Goal: Task Accomplishment & Management: Manage account settings

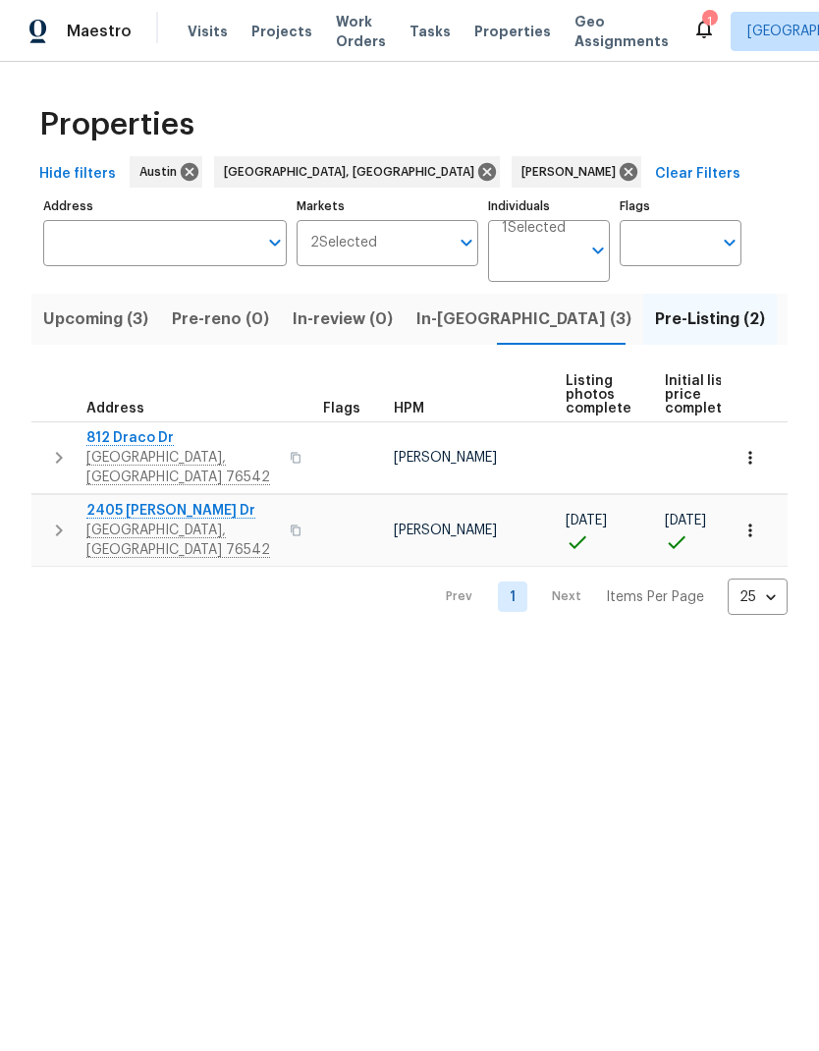
click at [760, 451] on button "button" at bounding box center [750, 457] width 43 height 43
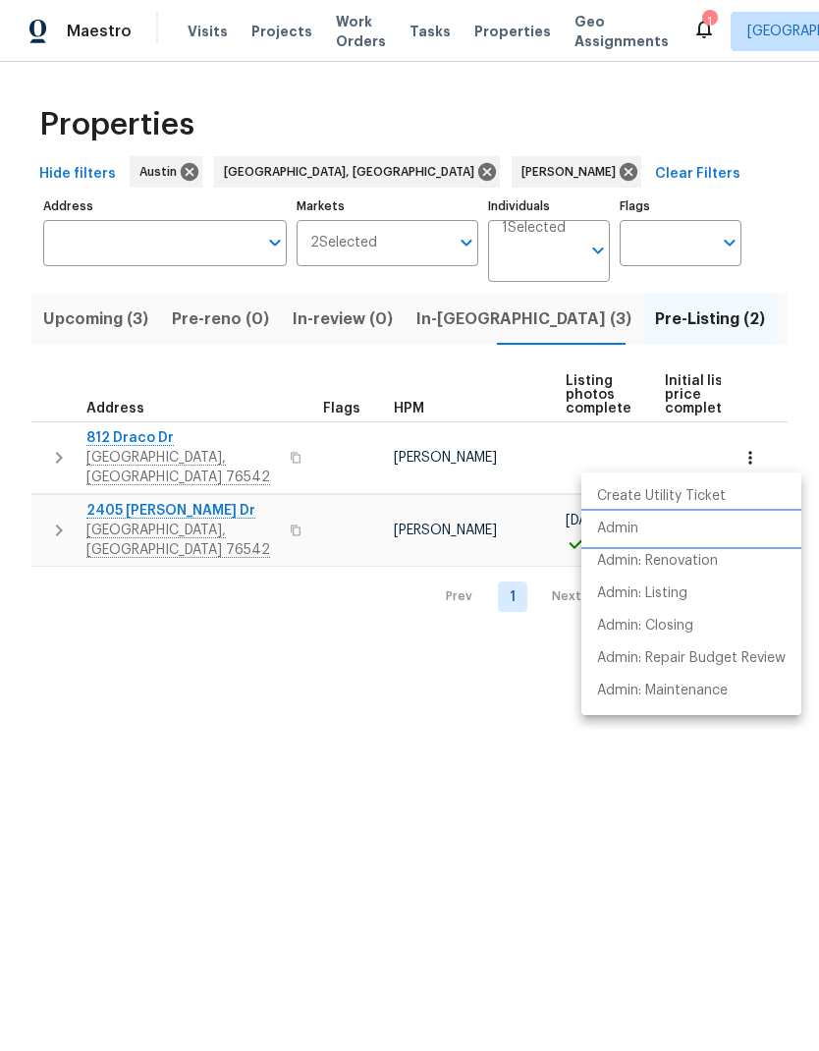
click at [675, 528] on li "Admin" at bounding box center [692, 529] width 220 height 32
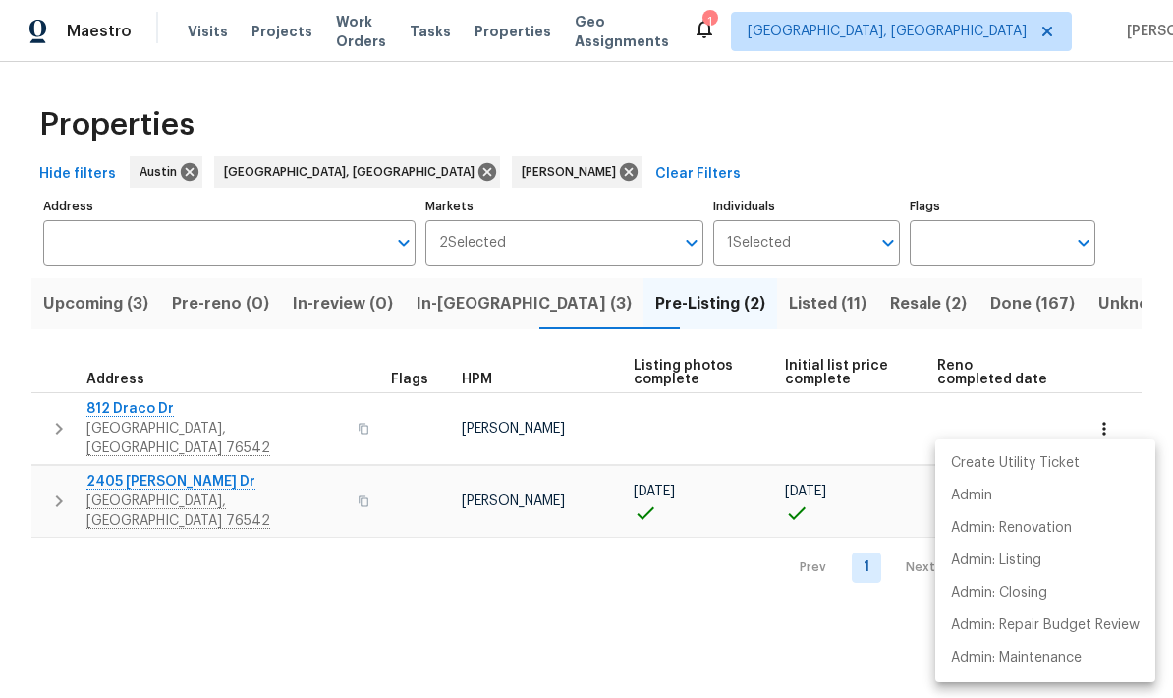
click at [763, 317] on div at bounding box center [586, 349] width 1173 height 698
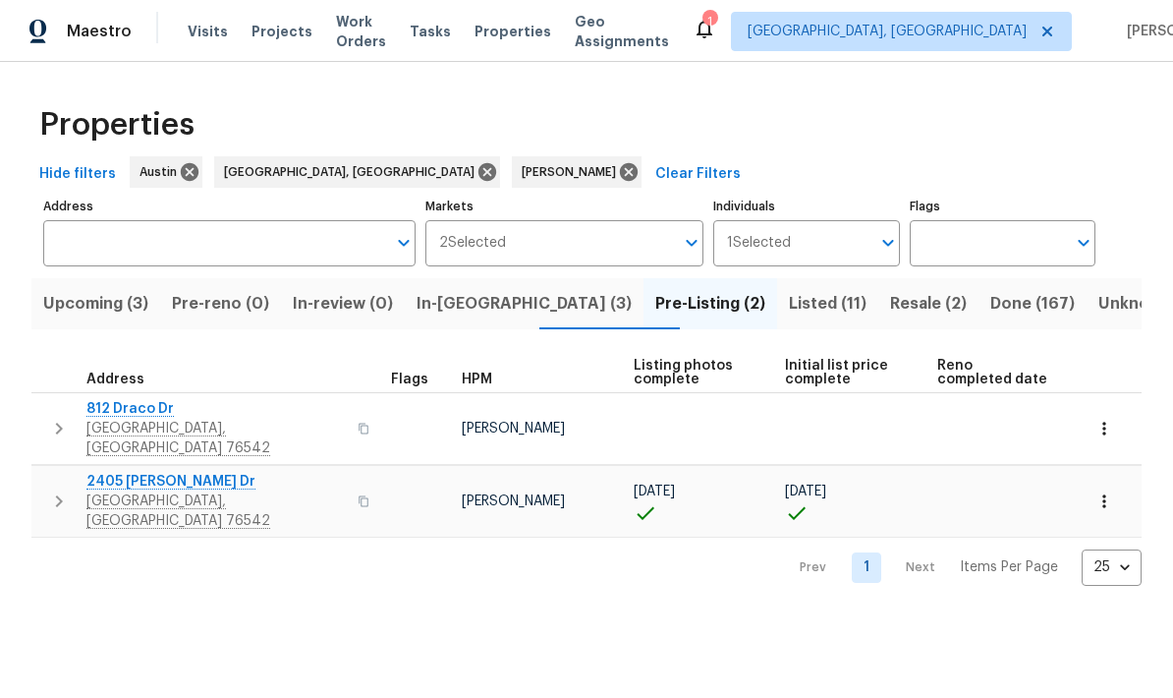
click at [777, 320] on button "Listed (11)" at bounding box center [827, 303] width 101 height 51
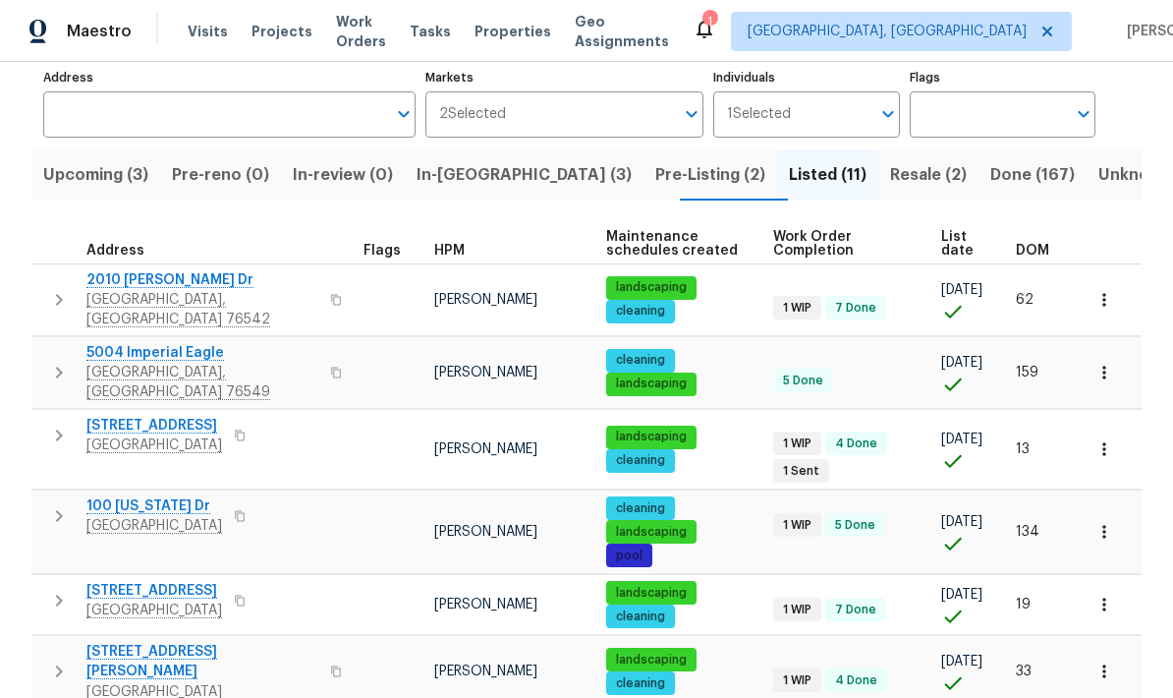
scroll to position [130, 0]
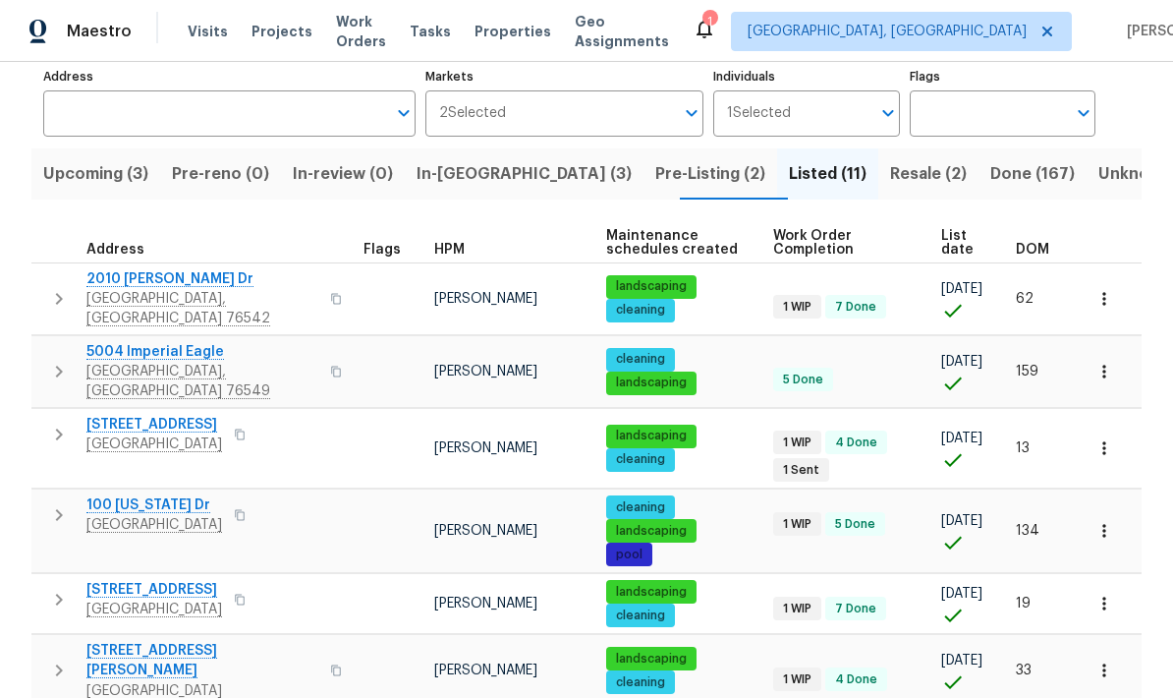
click at [655, 173] on span "Pre-Listing (2)" at bounding box center [710, 174] width 110 height 28
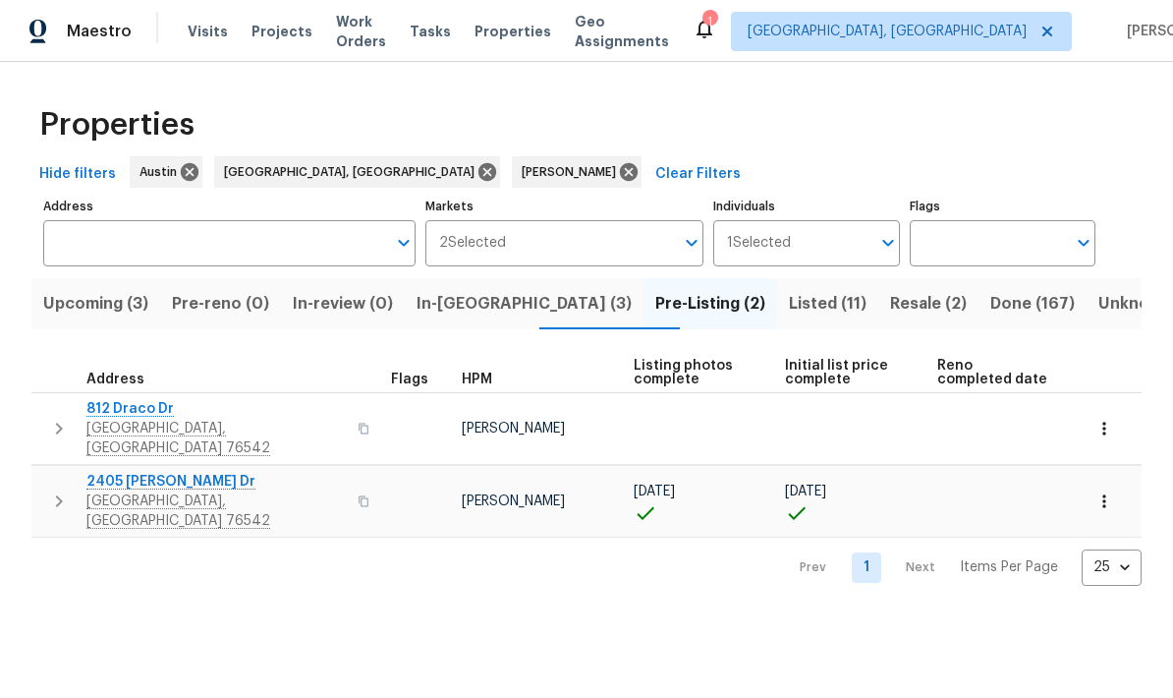
click at [490, 310] on span "In-reno (3)" at bounding box center [524, 304] width 215 height 28
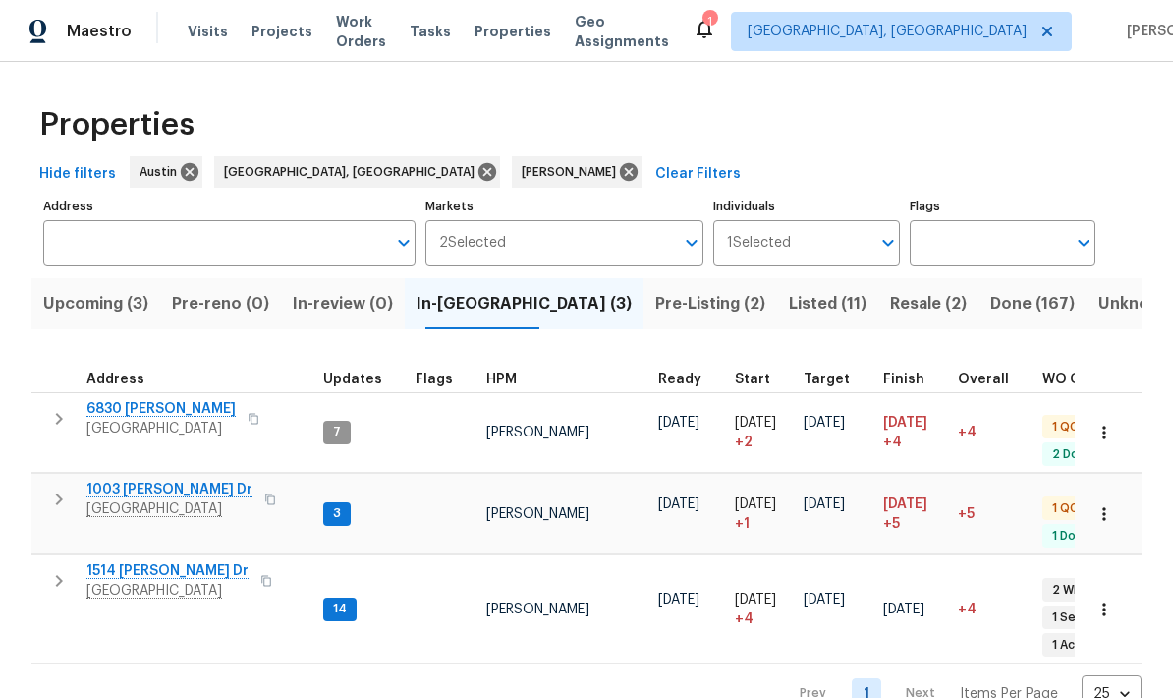
click at [176, 415] on span "6830 Ambrose Cir" at bounding box center [160, 409] width 149 height 20
click at [174, 499] on span "Copperas Cove, TX 76522" at bounding box center [169, 509] width 166 height 20
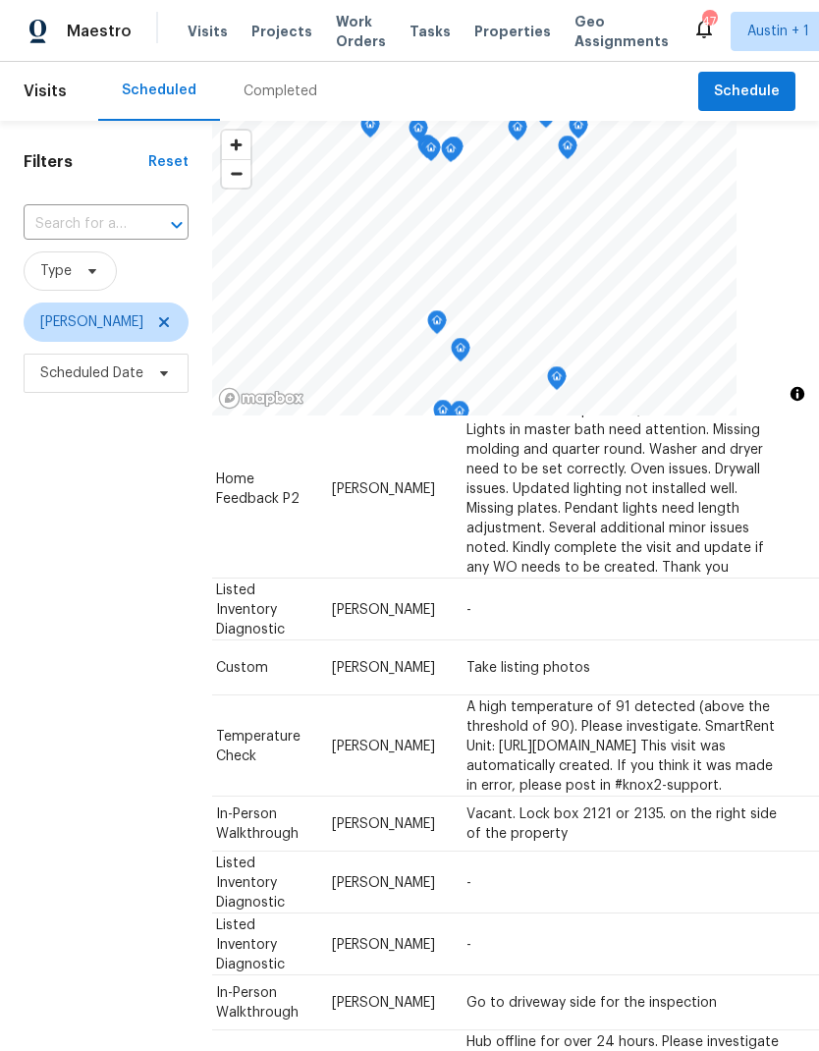
scroll to position [89, 175]
click at [0, 0] on icon at bounding box center [0, 0] width 0 height 0
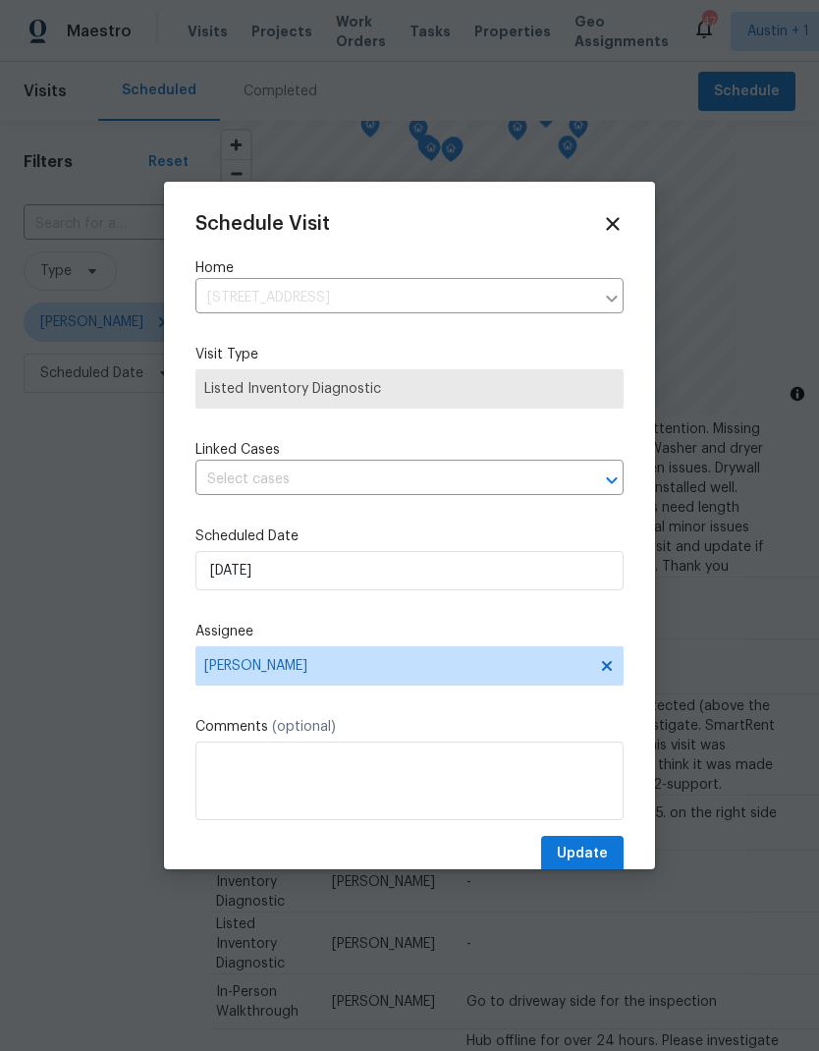
click at [448, 522] on div "Schedule Visit Home 1602 Wildwood Dr, Round Rock, TX 78681 ​ Visit Type Listed …" at bounding box center [410, 542] width 428 height 659
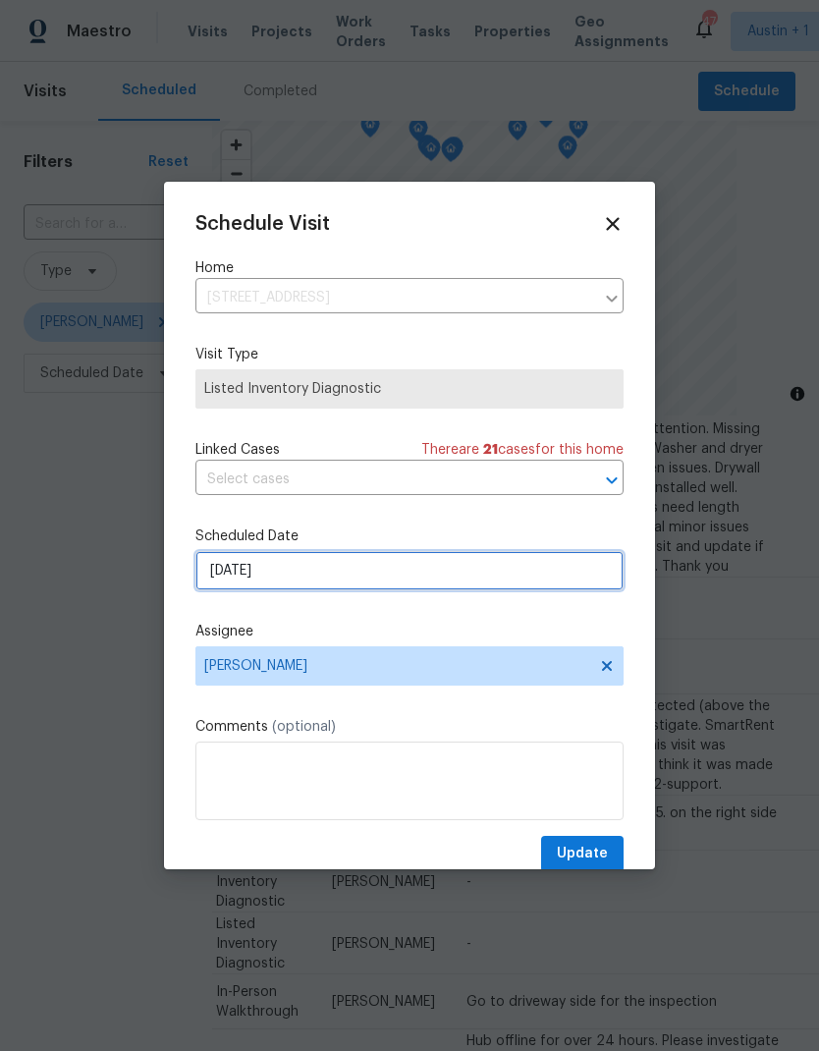
click at [443, 580] on input "[DATE]" at bounding box center [410, 570] width 428 height 39
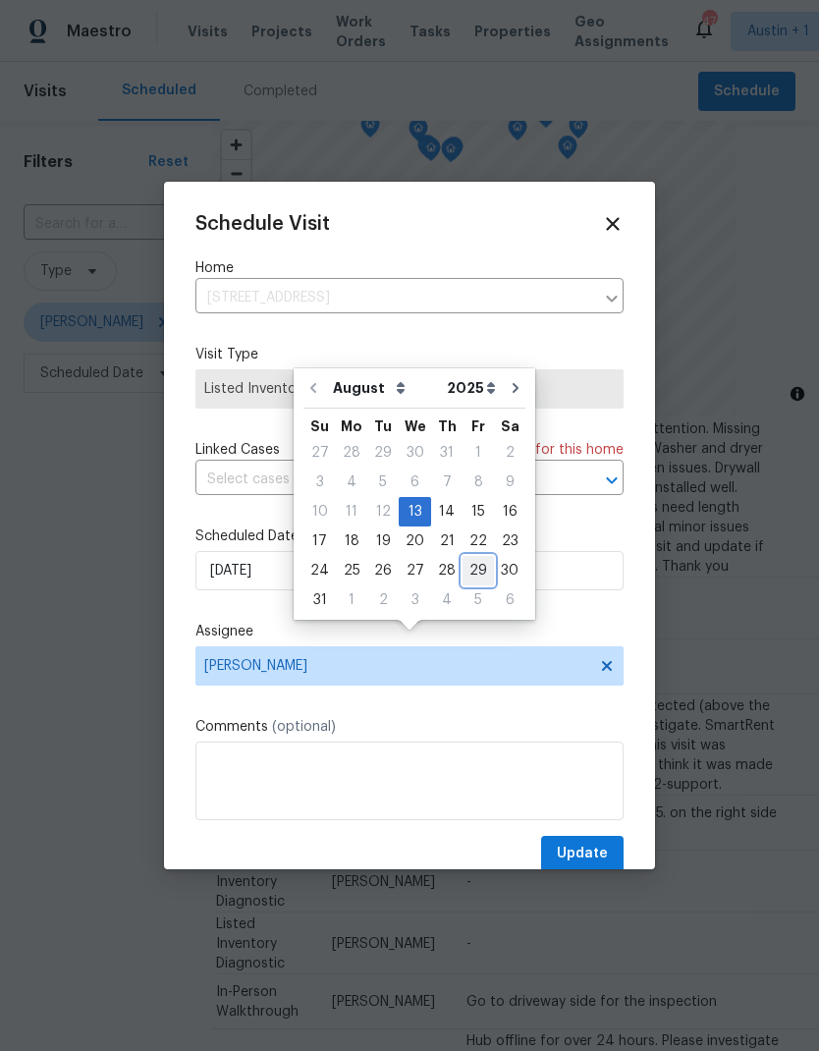
click at [476, 557] on div "29" at bounding box center [478, 571] width 31 height 28
type input "8/29/2025"
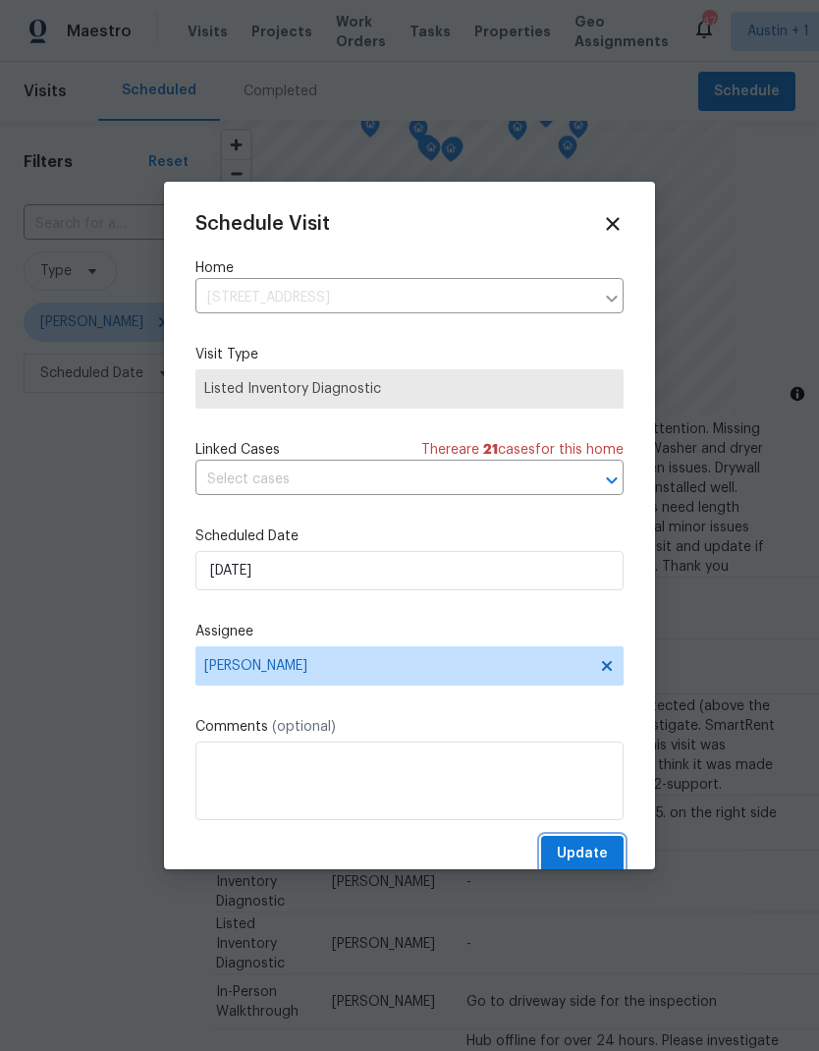
click at [598, 848] on span "Update" at bounding box center [582, 854] width 51 height 25
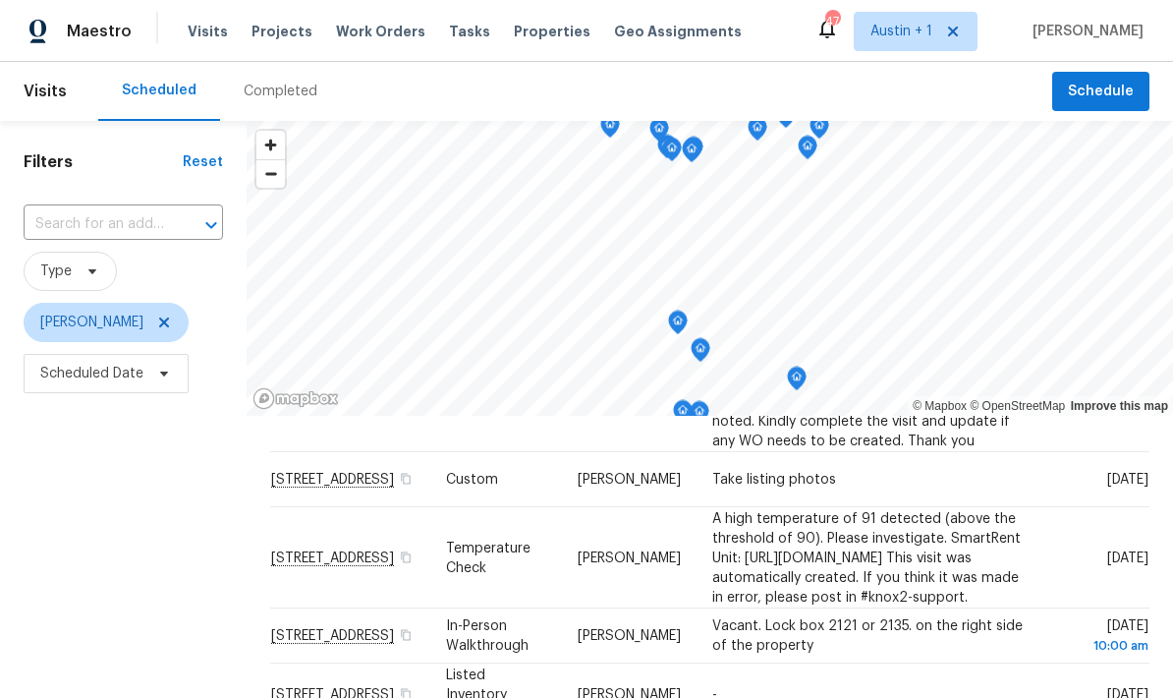
scroll to position [211, 0]
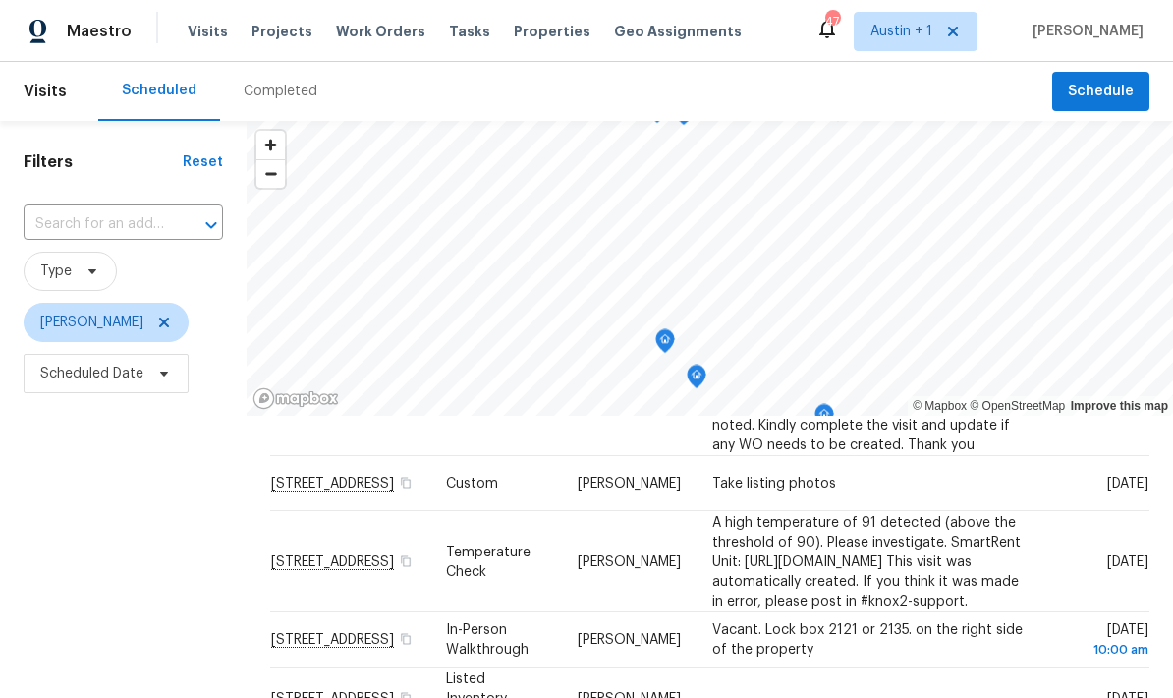
click at [0, 0] on icon at bounding box center [0, 0] width 0 height 0
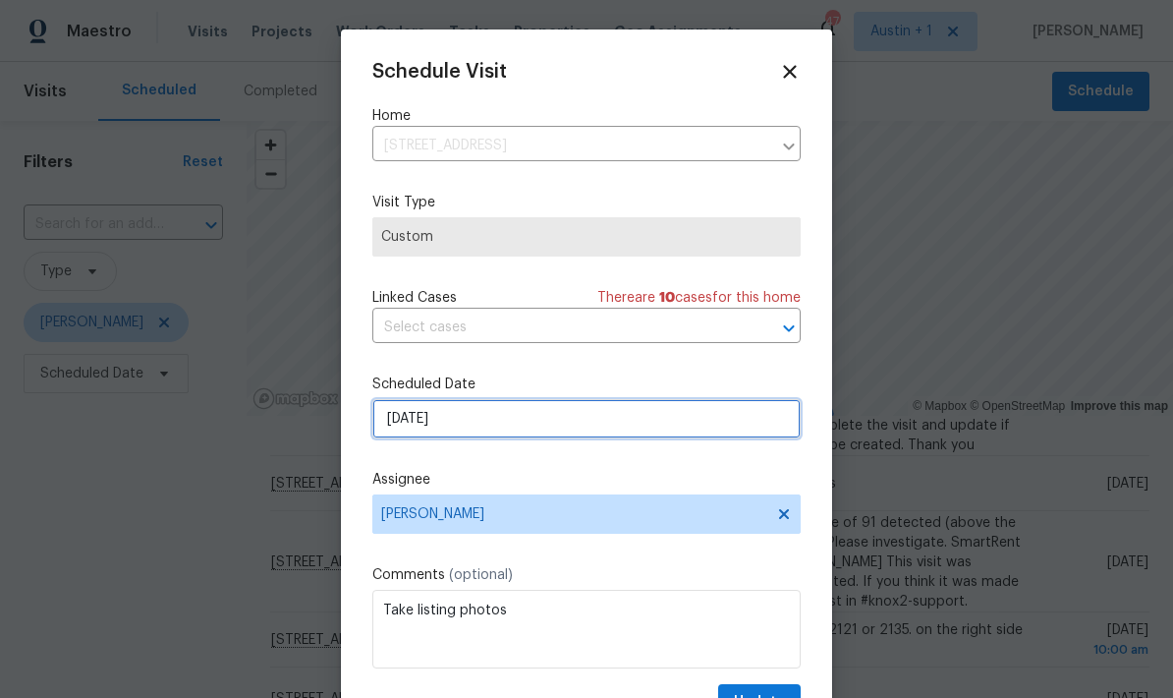
click at [588, 429] on input "[DATE]" at bounding box center [586, 418] width 428 height 39
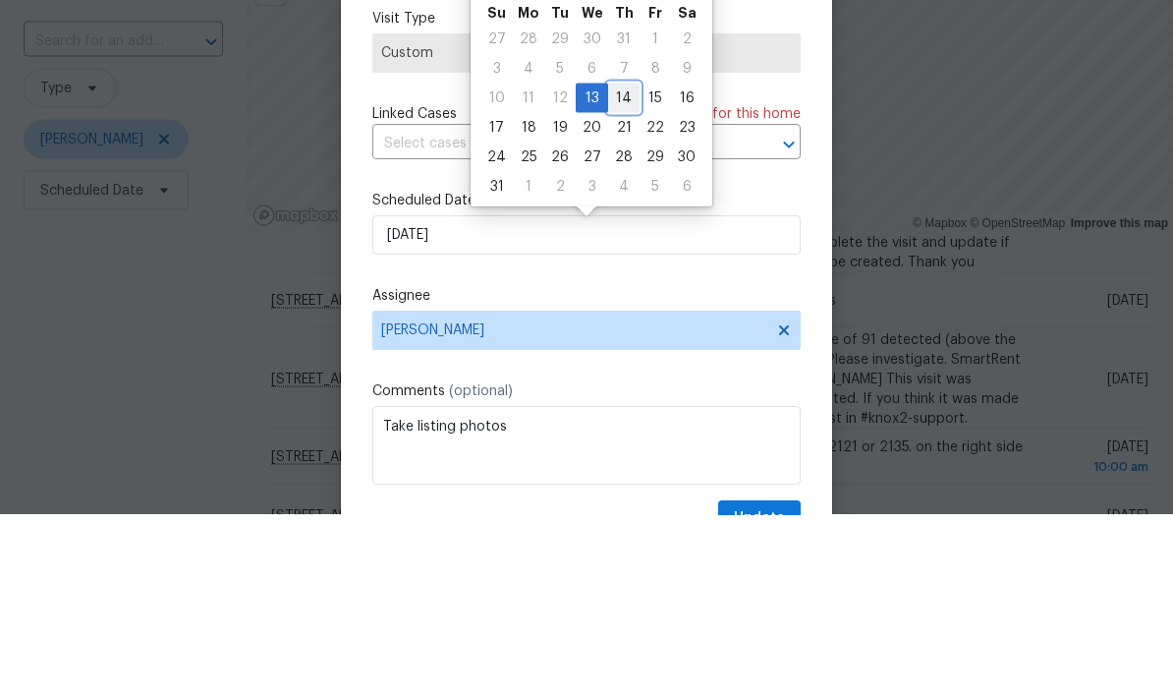
click at [624, 267] on div "14" at bounding box center [623, 281] width 31 height 28
type input "8/14/2025"
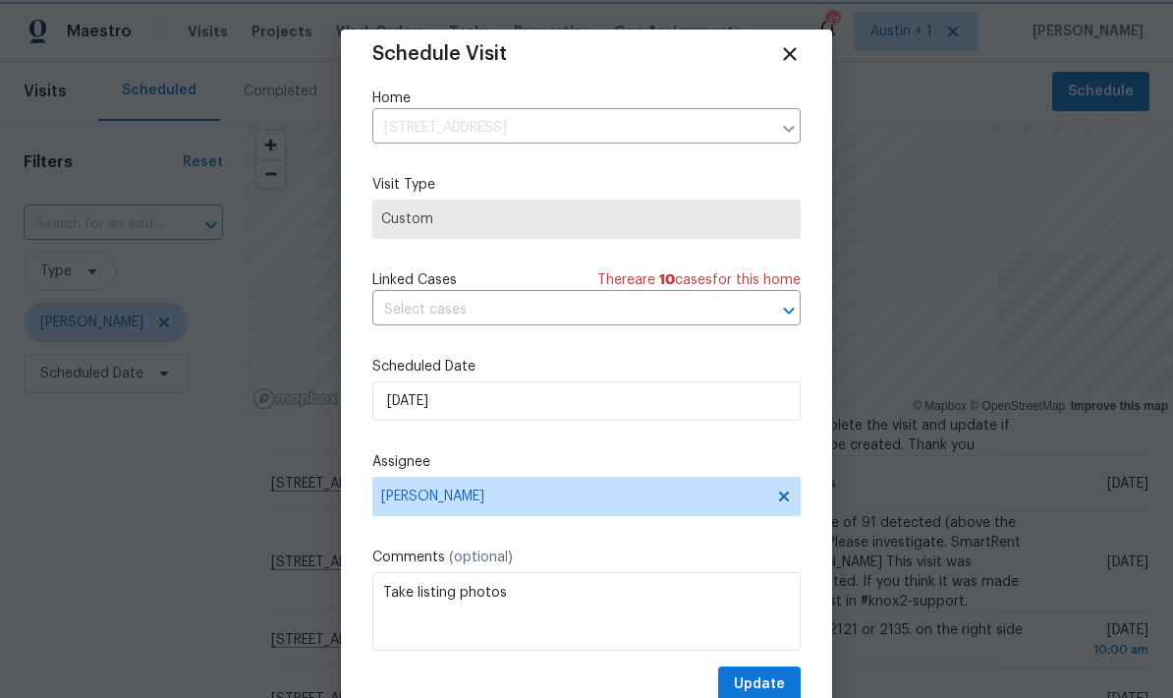
scroll to position [38, 0]
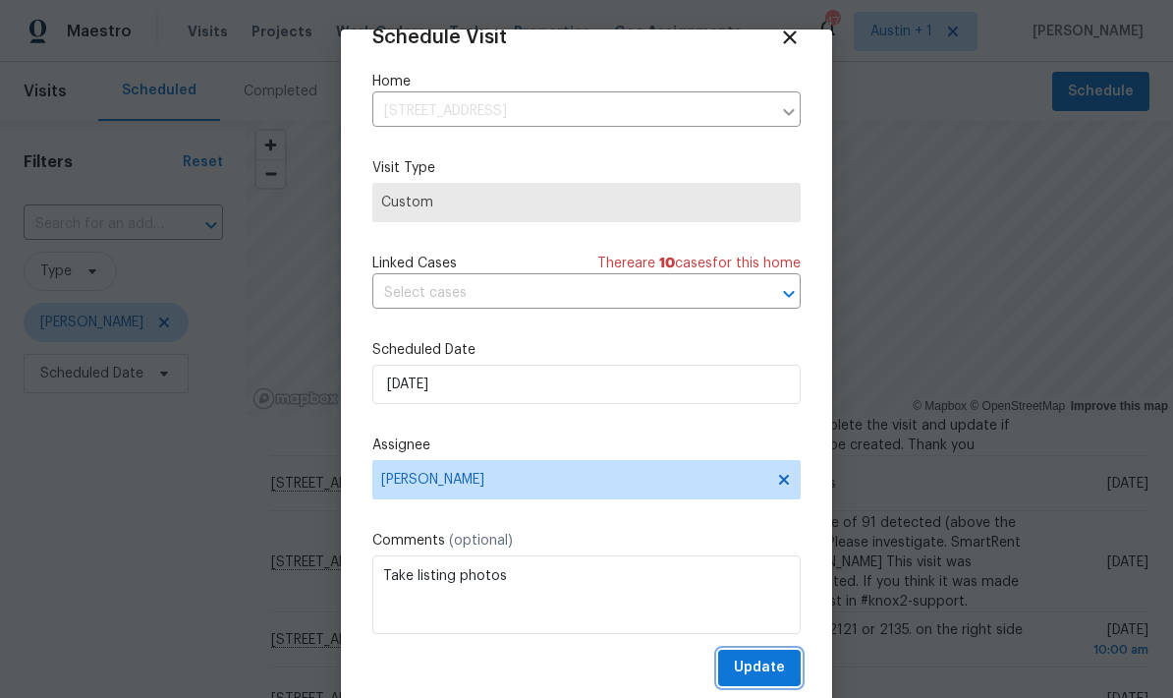
click at [786, 679] on button "Update" at bounding box center [759, 667] width 83 height 36
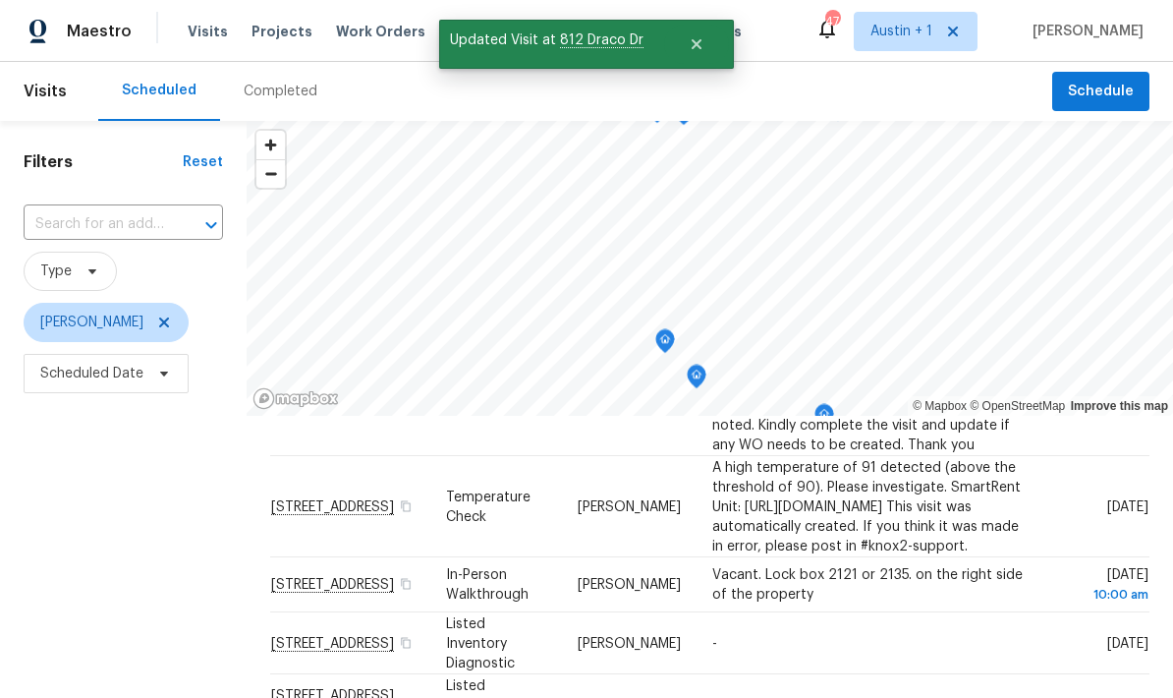
click at [0, 0] on icon at bounding box center [0, 0] width 0 height 0
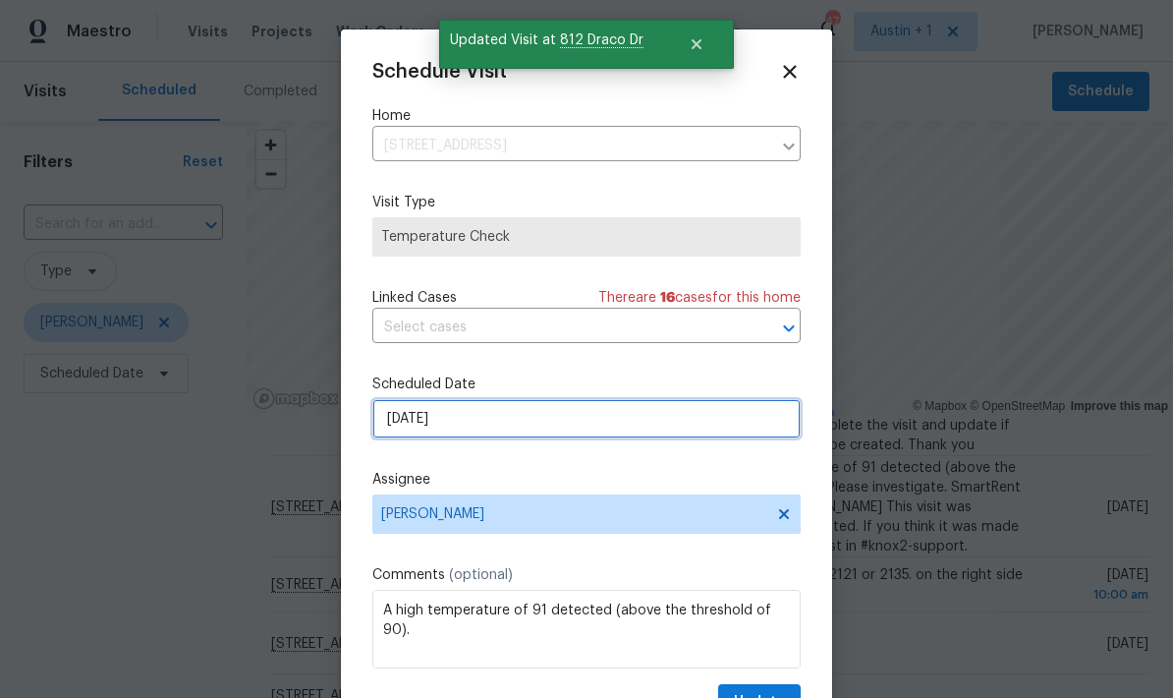
click at [592, 435] on input "8/14/2025" at bounding box center [586, 418] width 428 height 39
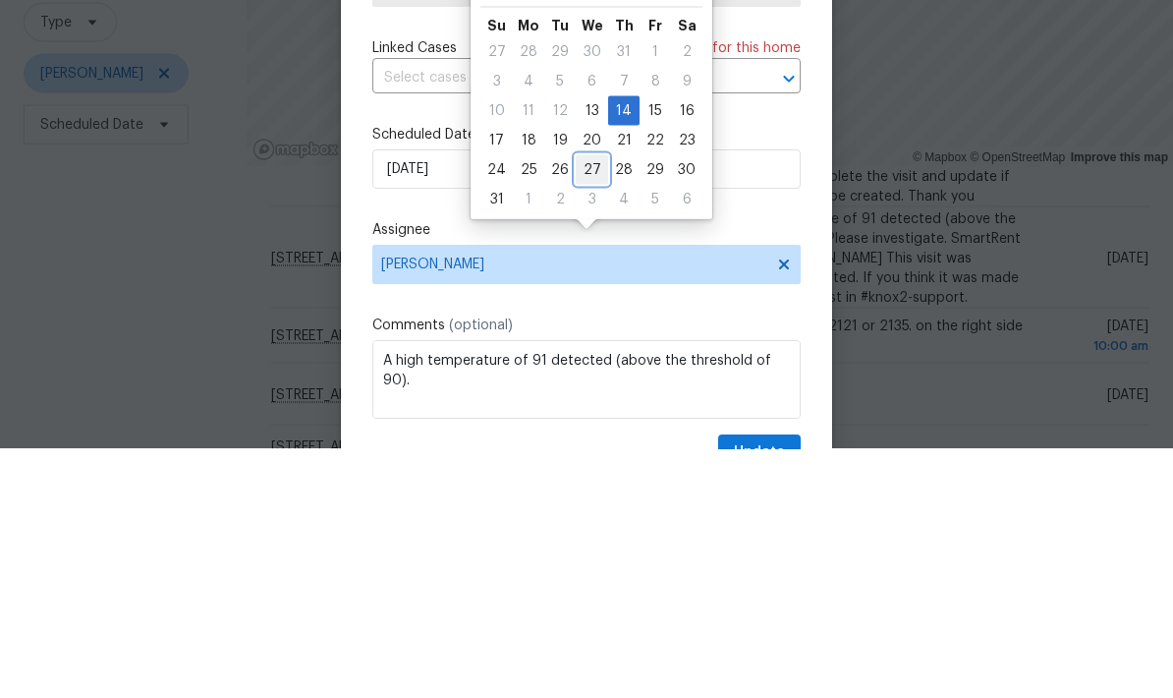
click at [576, 405] on div "27" at bounding box center [592, 419] width 32 height 28
type input "8/27/2025"
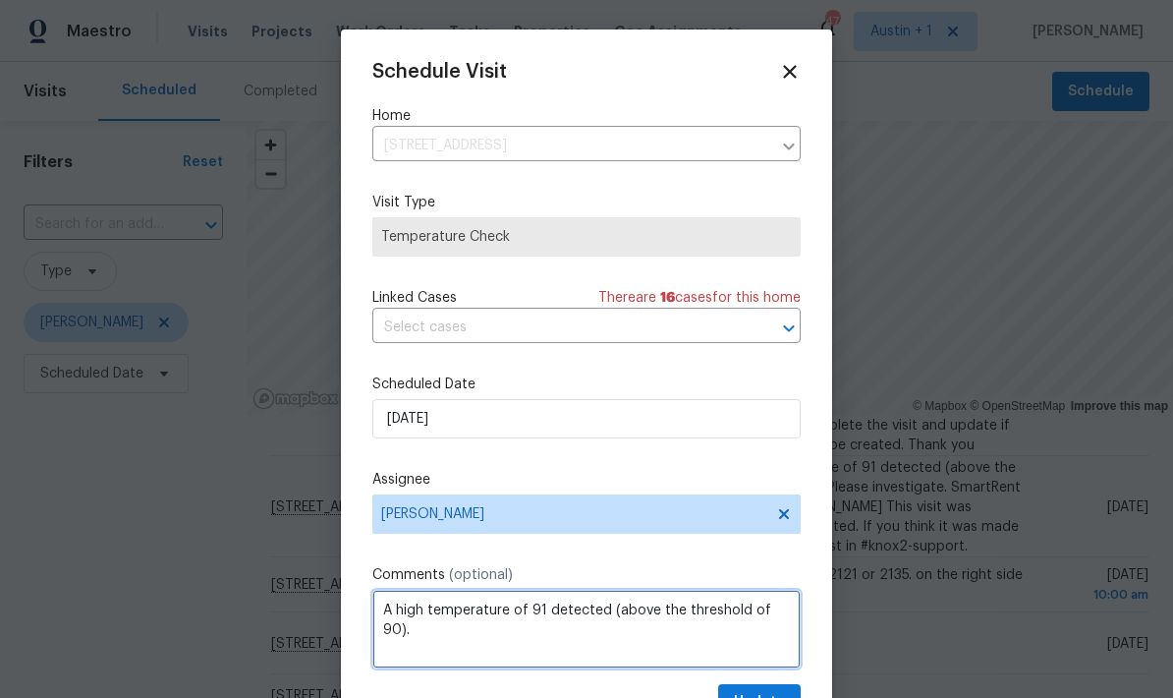
click at [763, 668] on textarea "A high temperature of 91 detected (above the threshold of 90). Please investiga…" at bounding box center [586, 628] width 428 height 79
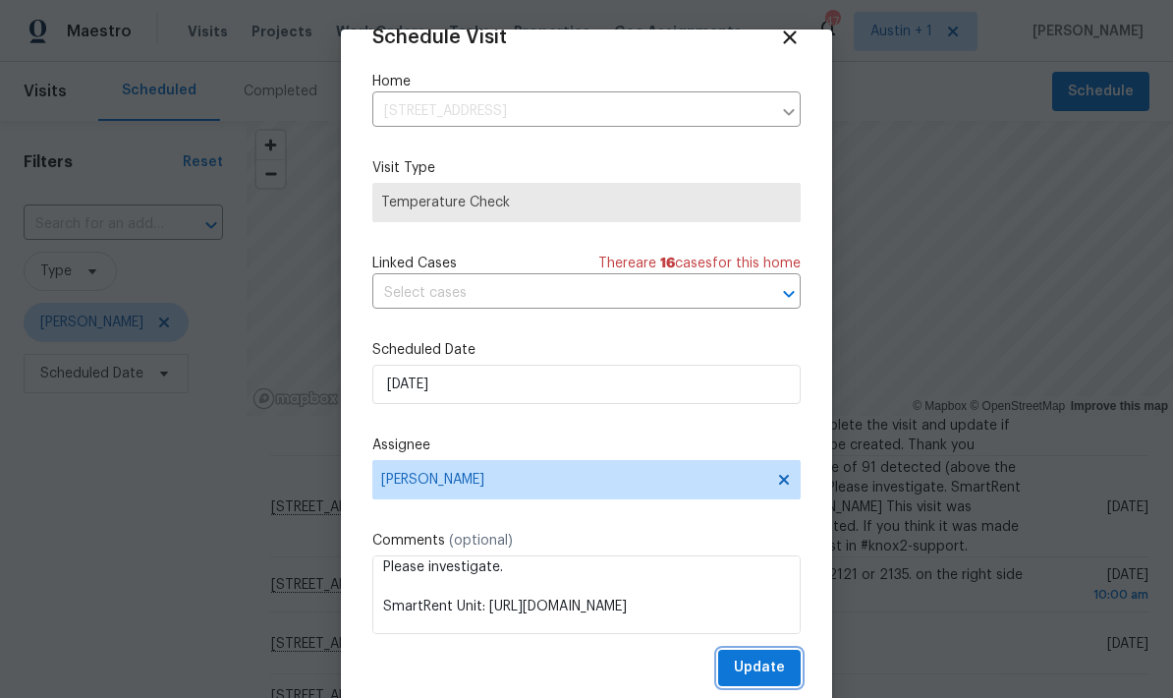
click at [786, 667] on button "Update" at bounding box center [759, 667] width 83 height 36
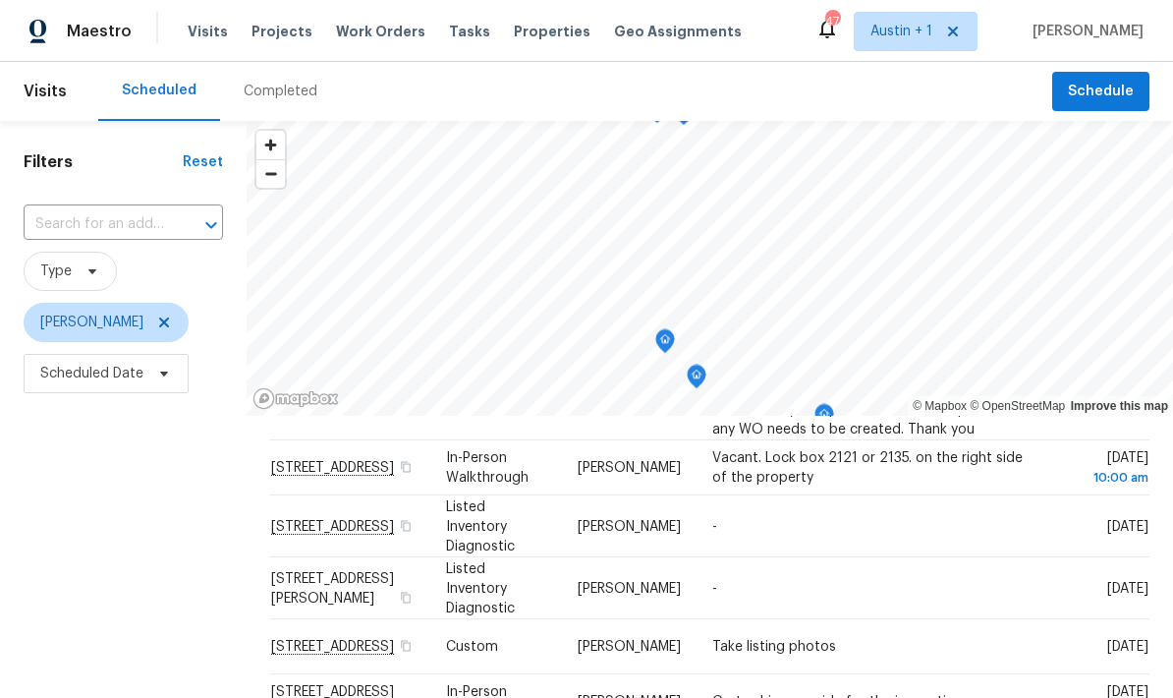
scroll to position [228, 0]
click at [0, 0] on icon at bounding box center [0, 0] width 0 height 0
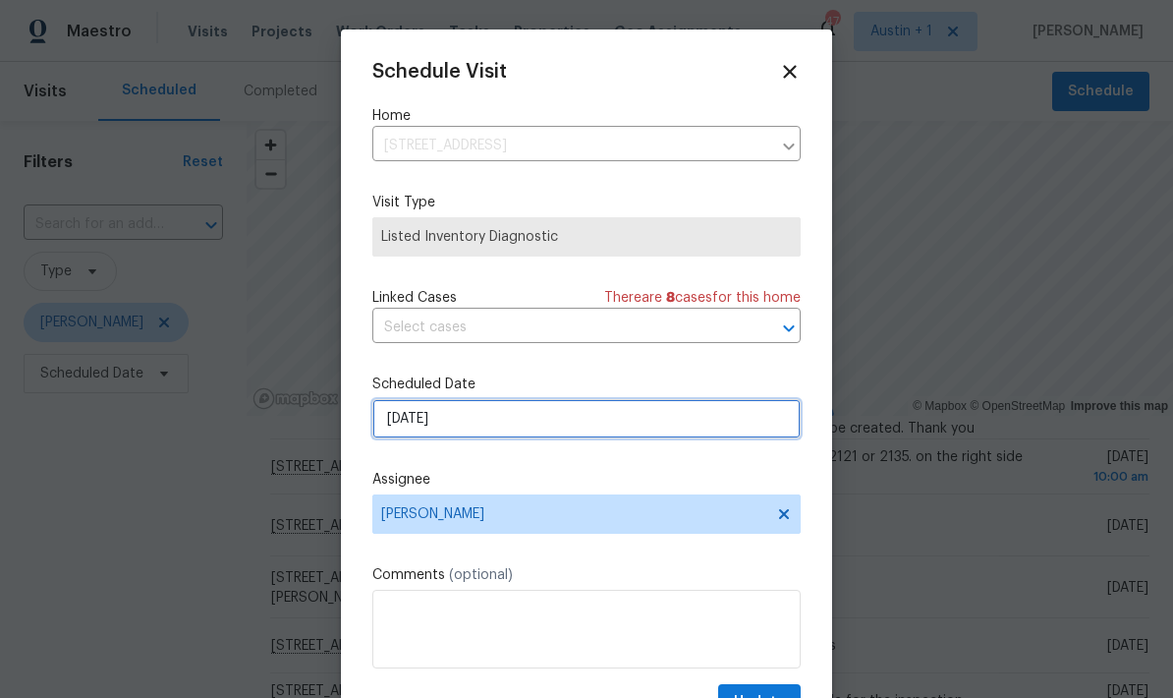
click at [630, 421] on input "8/14/2025" at bounding box center [586, 418] width 428 height 39
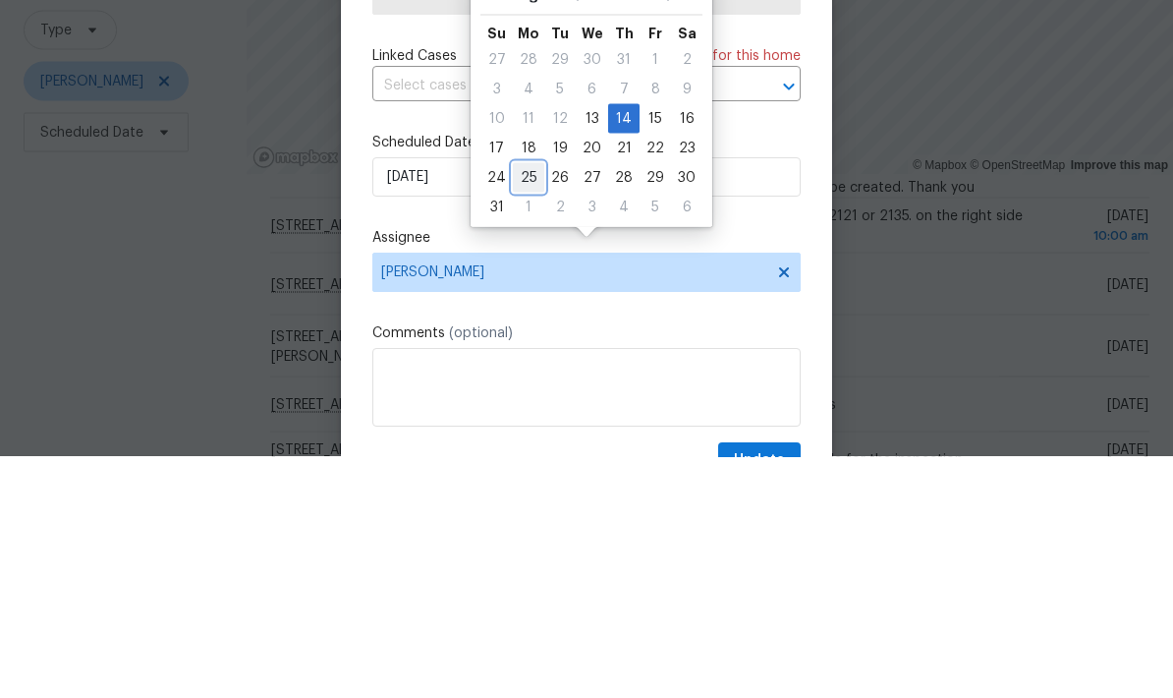
click at [528, 405] on div "25" at bounding box center [528, 419] width 31 height 28
type input "8/25/2025"
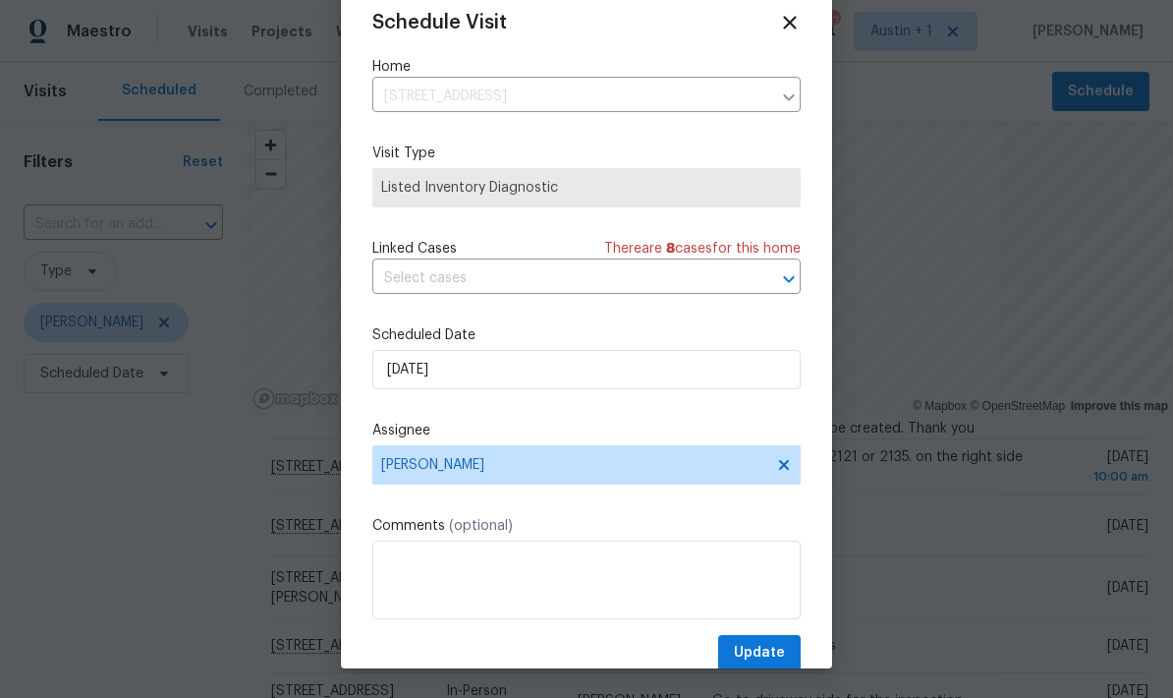
scroll to position [49, 0]
click at [775, 656] on span "Update" at bounding box center [759, 653] width 51 height 25
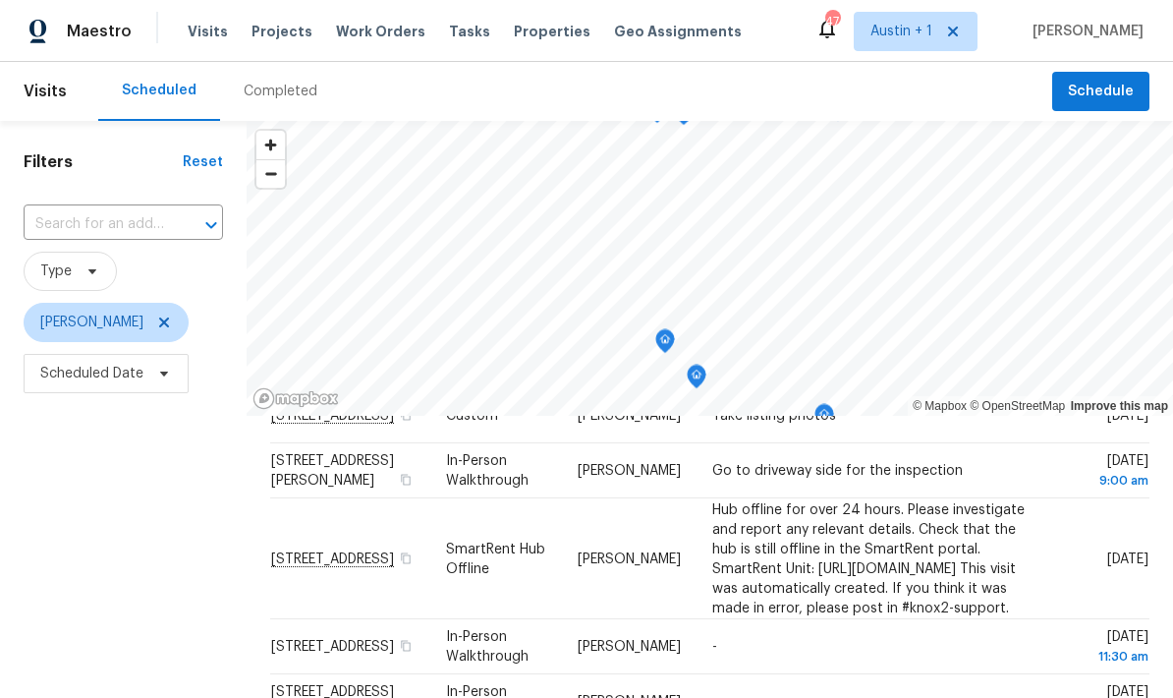
scroll to position [389, 0]
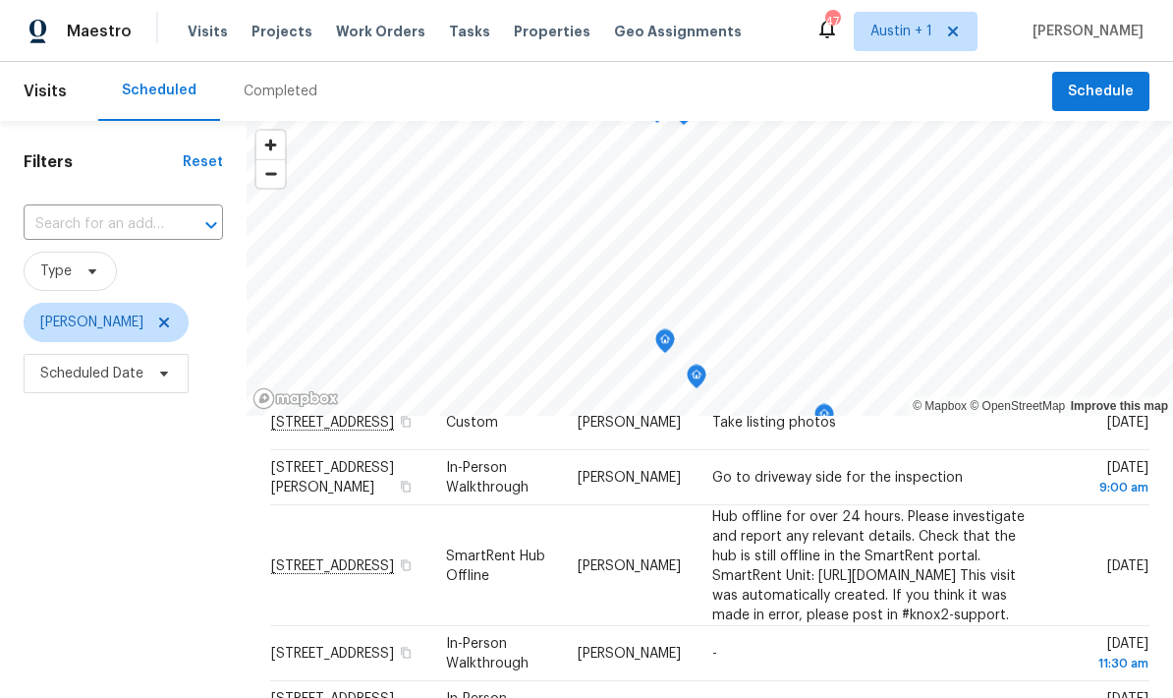
click at [0, 0] on span at bounding box center [0, 0] width 0 height 0
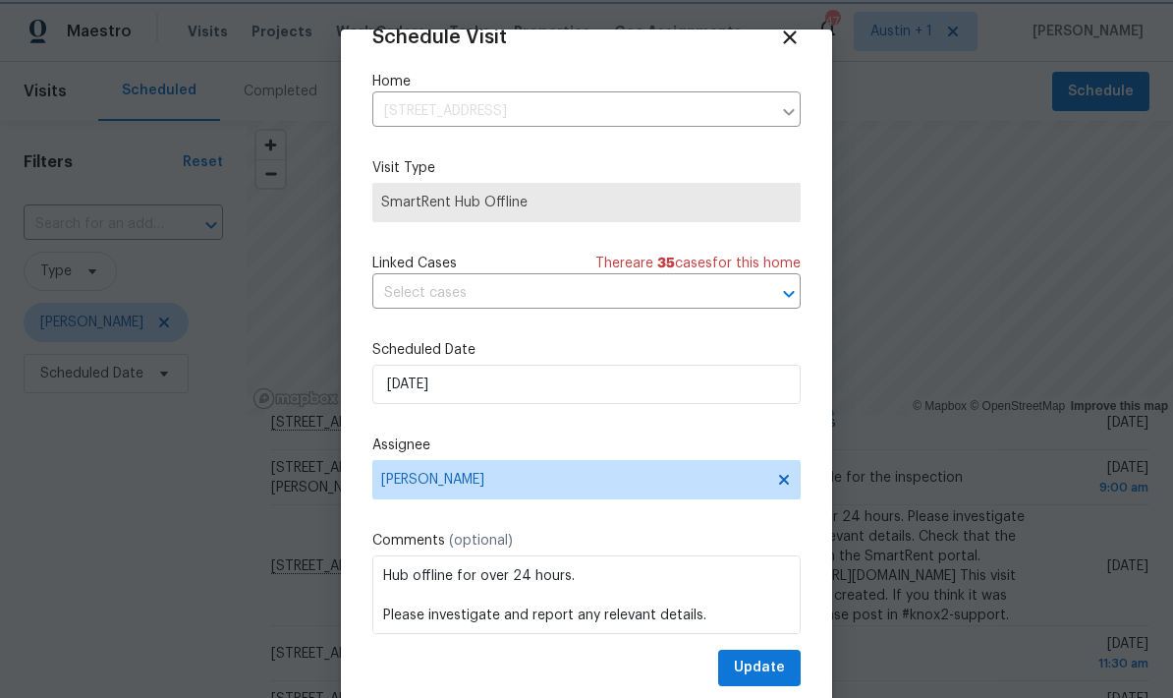
scroll to position [38, 0]
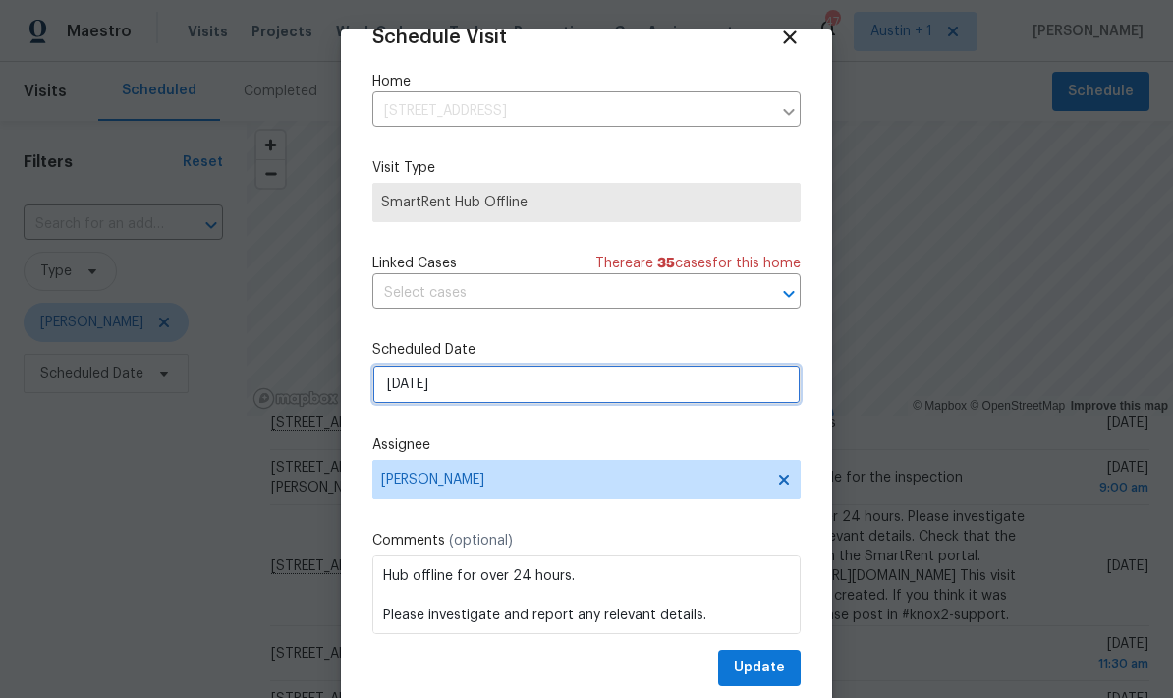
click at [663, 387] on input "[DATE]" at bounding box center [586, 383] width 428 height 39
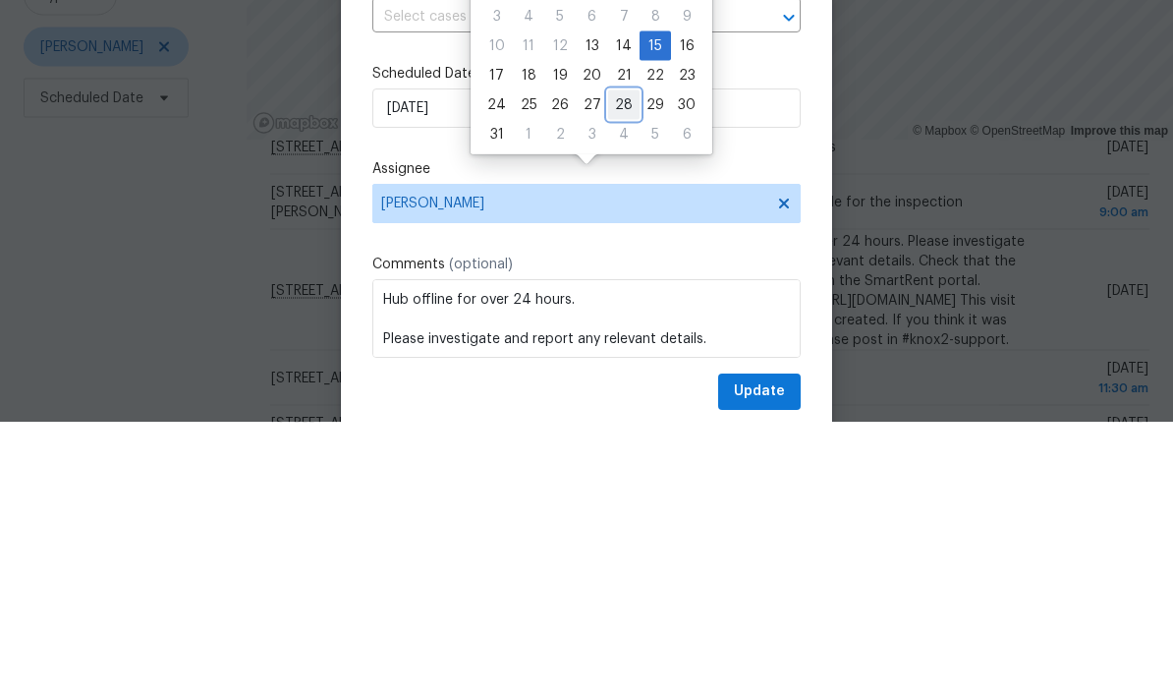
click at [620, 366] on div "28" at bounding box center [623, 380] width 31 height 28
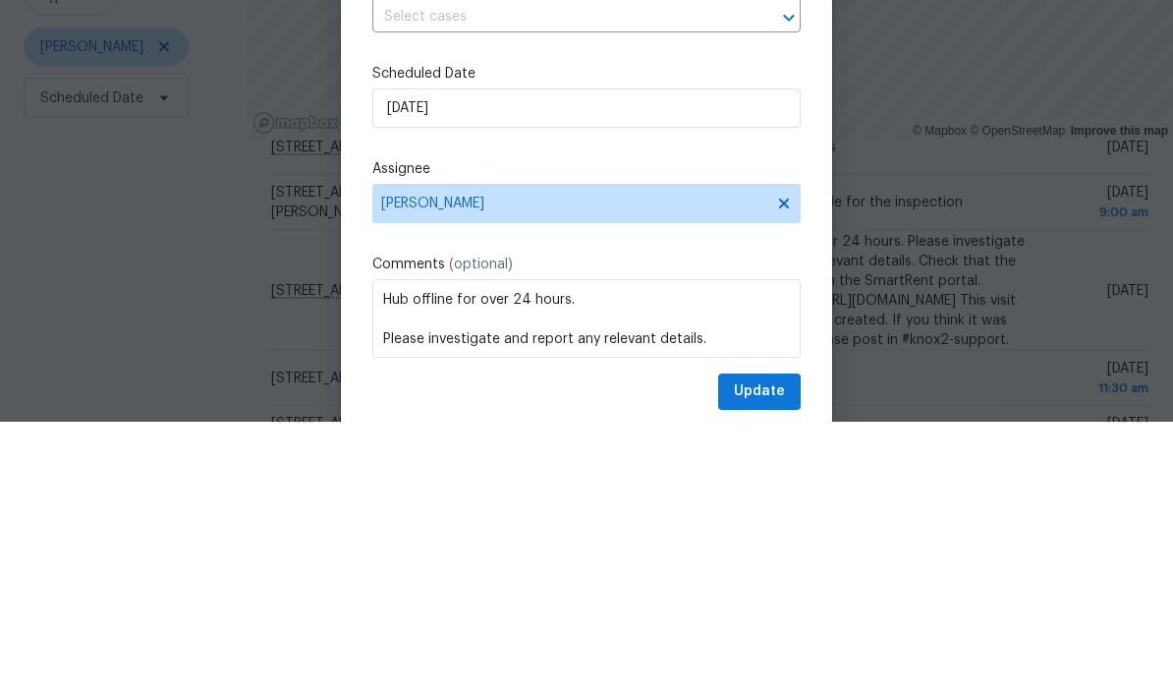
type input "8/28/2025"
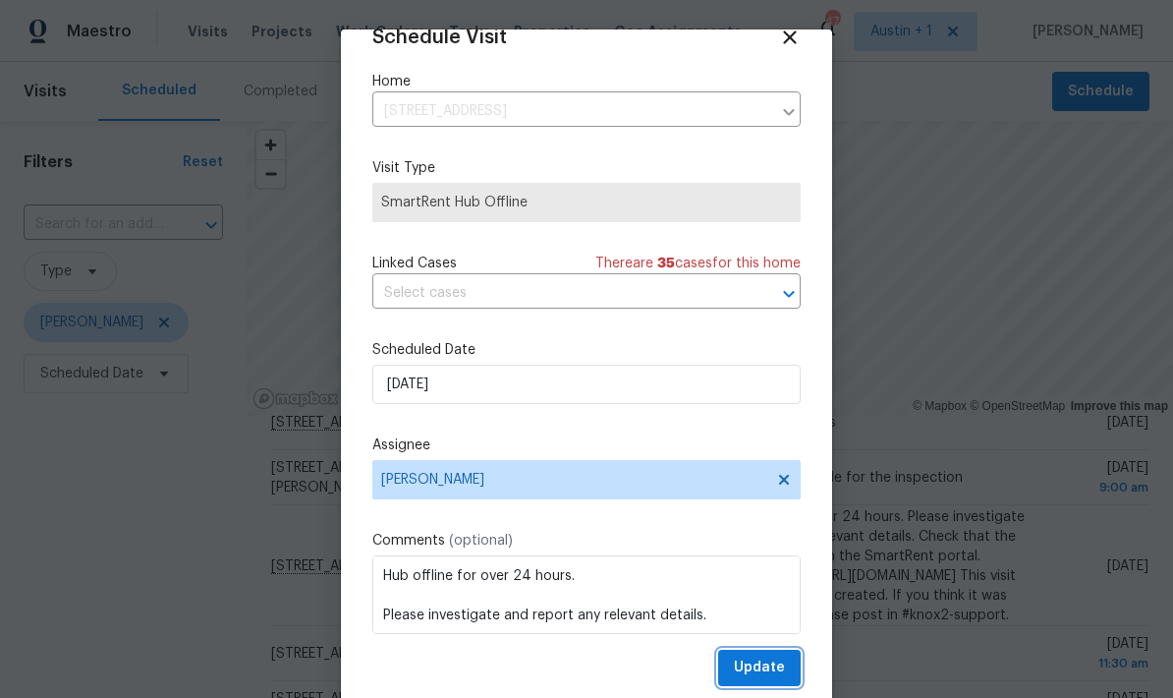
click at [780, 665] on span "Update" at bounding box center [759, 667] width 51 height 25
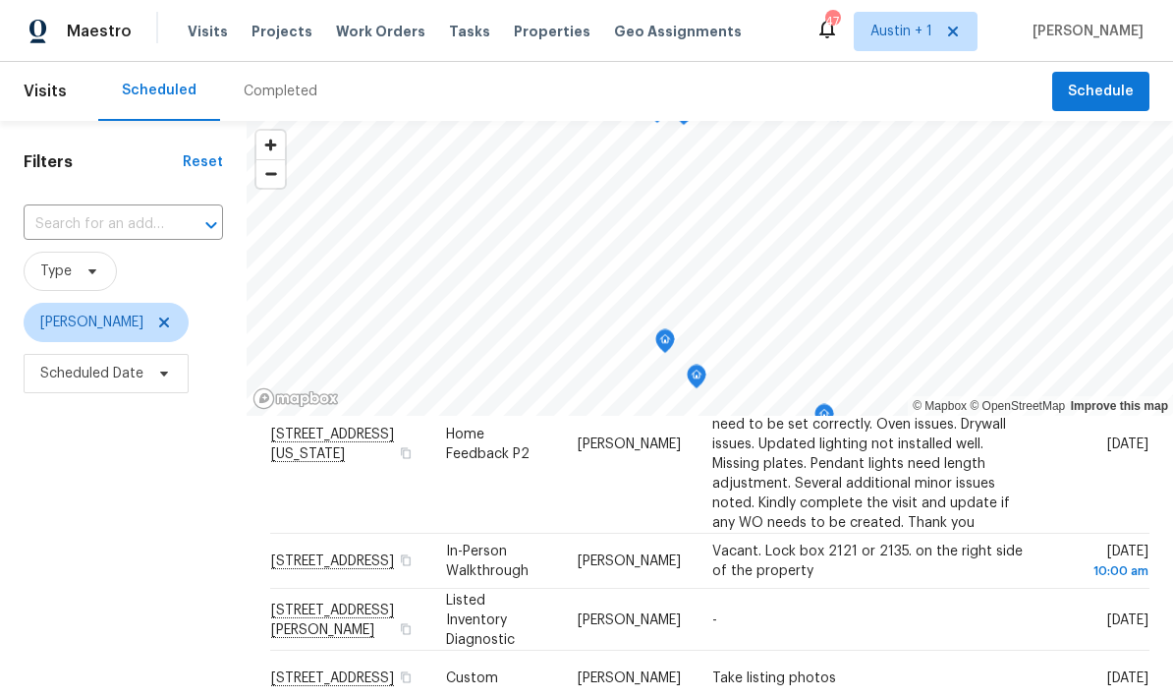
scroll to position [129, 0]
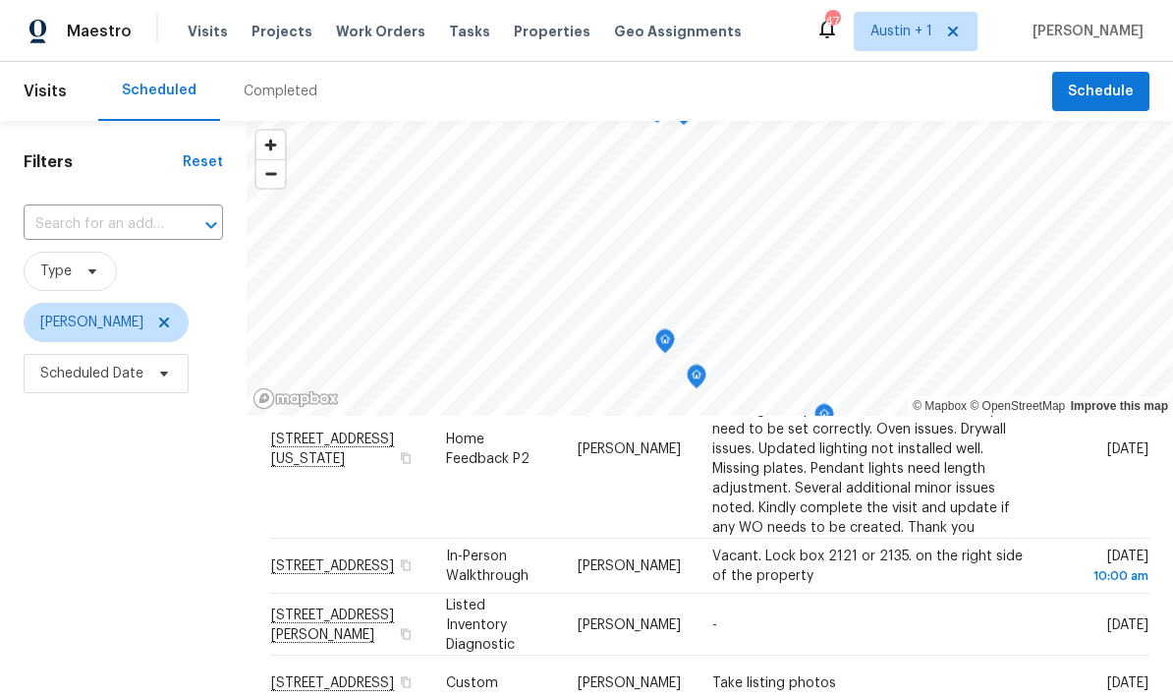
click at [818, 593] on td "Thu, Aug 14" at bounding box center [1094, 624] width 109 height 62
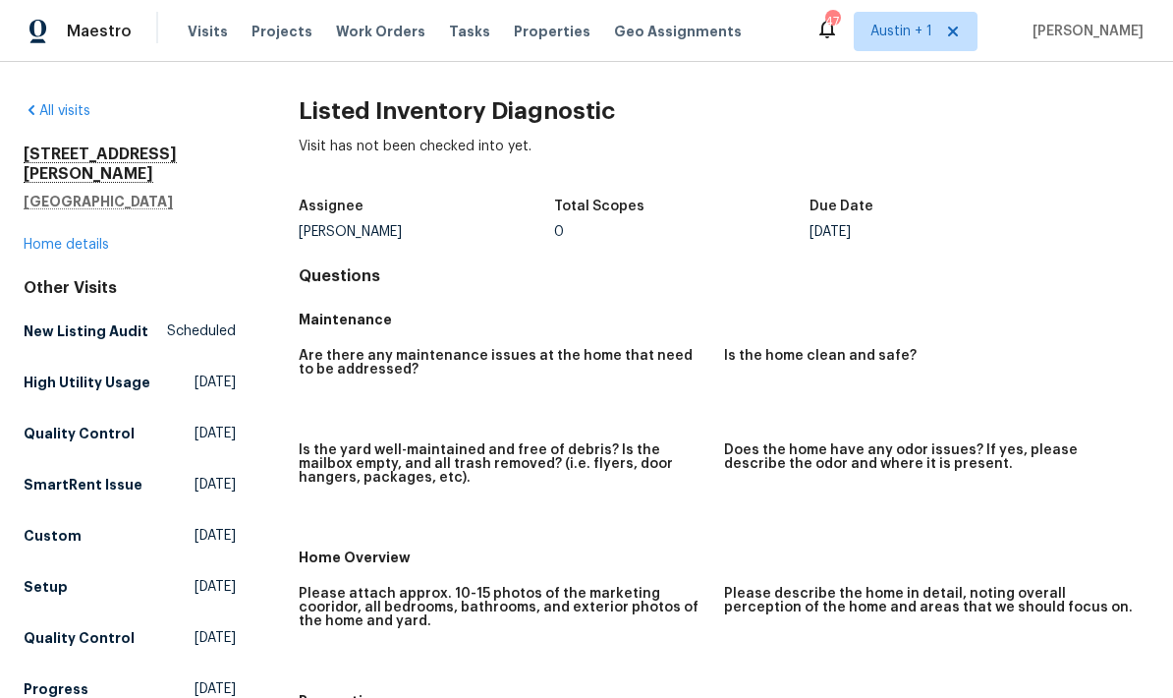
click at [76, 116] on link "All visits" at bounding box center [57, 111] width 67 height 14
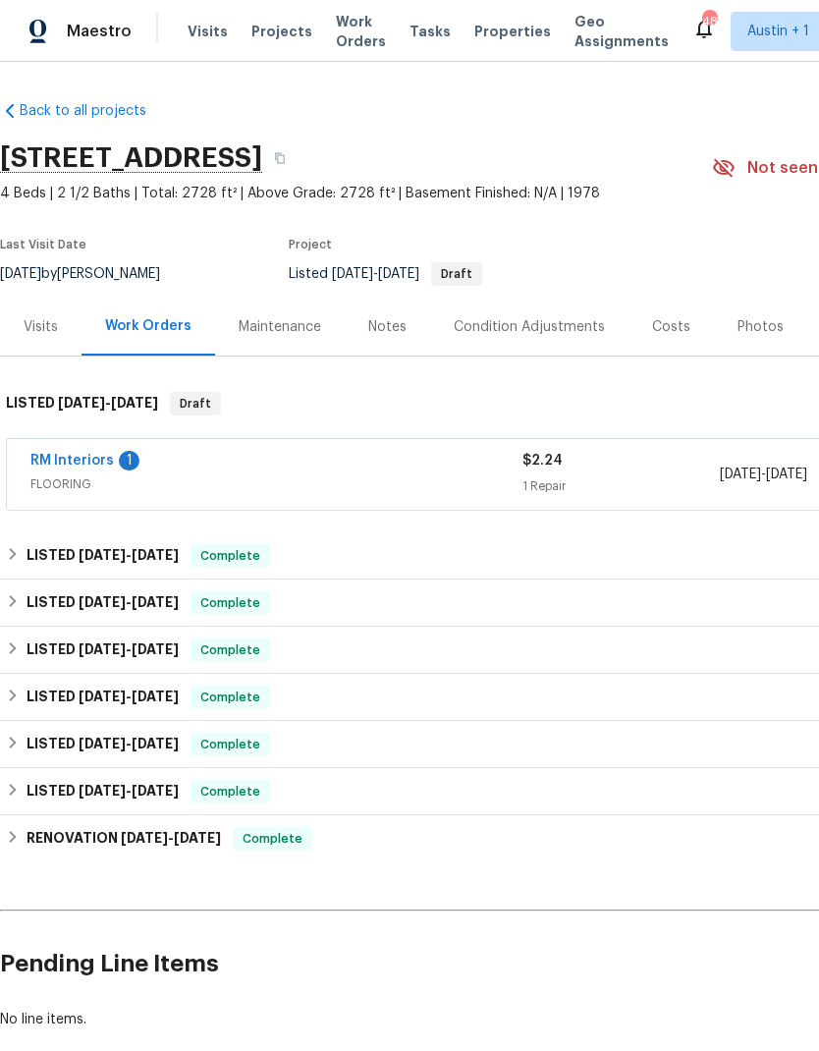
click at [430, 482] on span "FLOORING" at bounding box center [276, 485] width 492 height 20
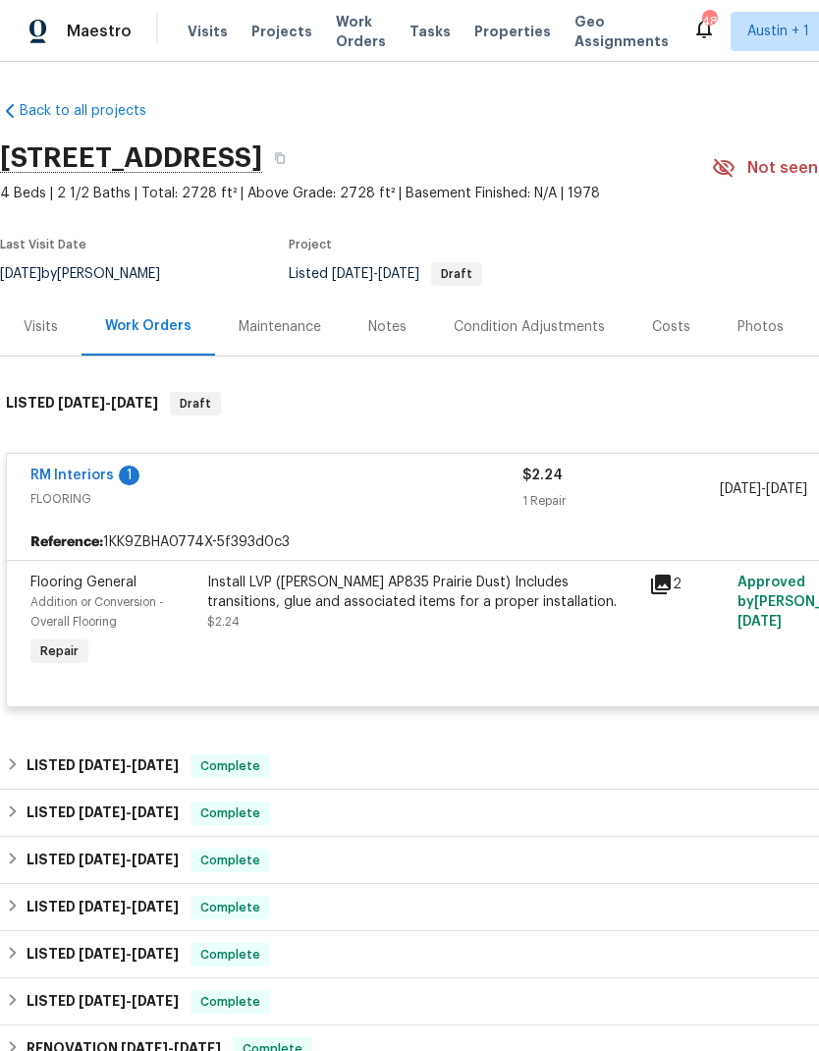
click at [97, 473] on link "RM Interiors" at bounding box center [72, 476] width 84 height 14
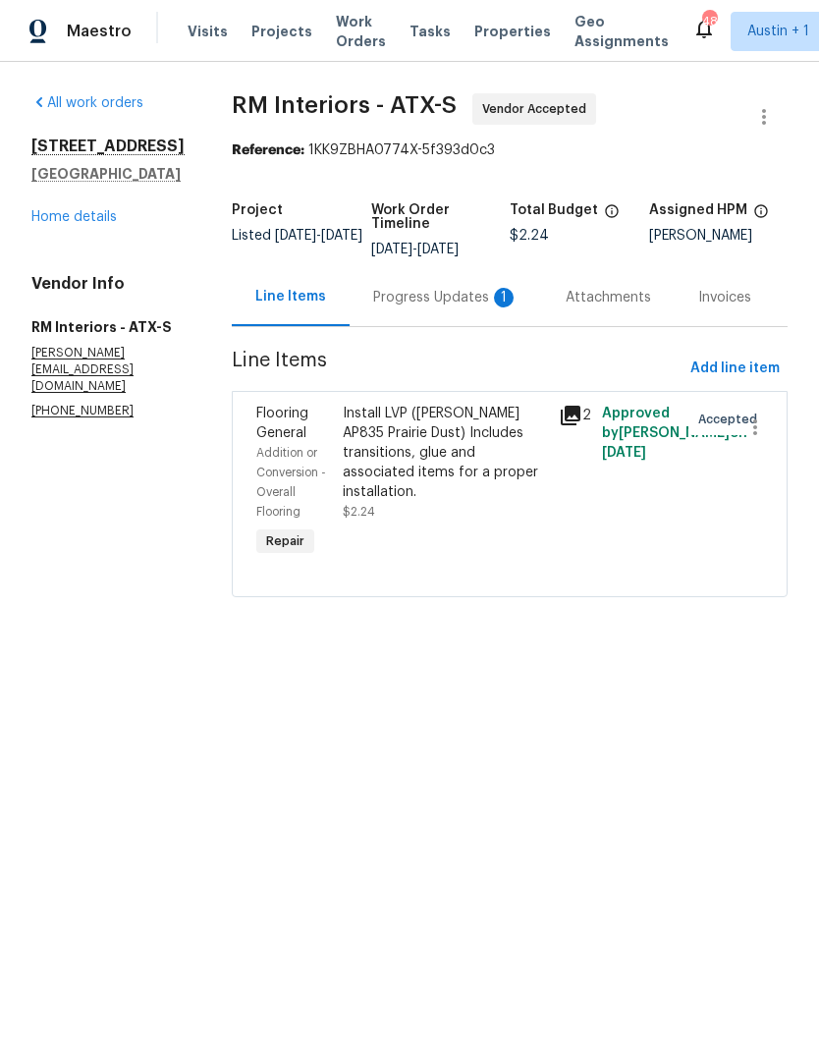
click at [471, 297] on div "Progress Updates 1" at bounding box center [445, 298] width 145 height 20
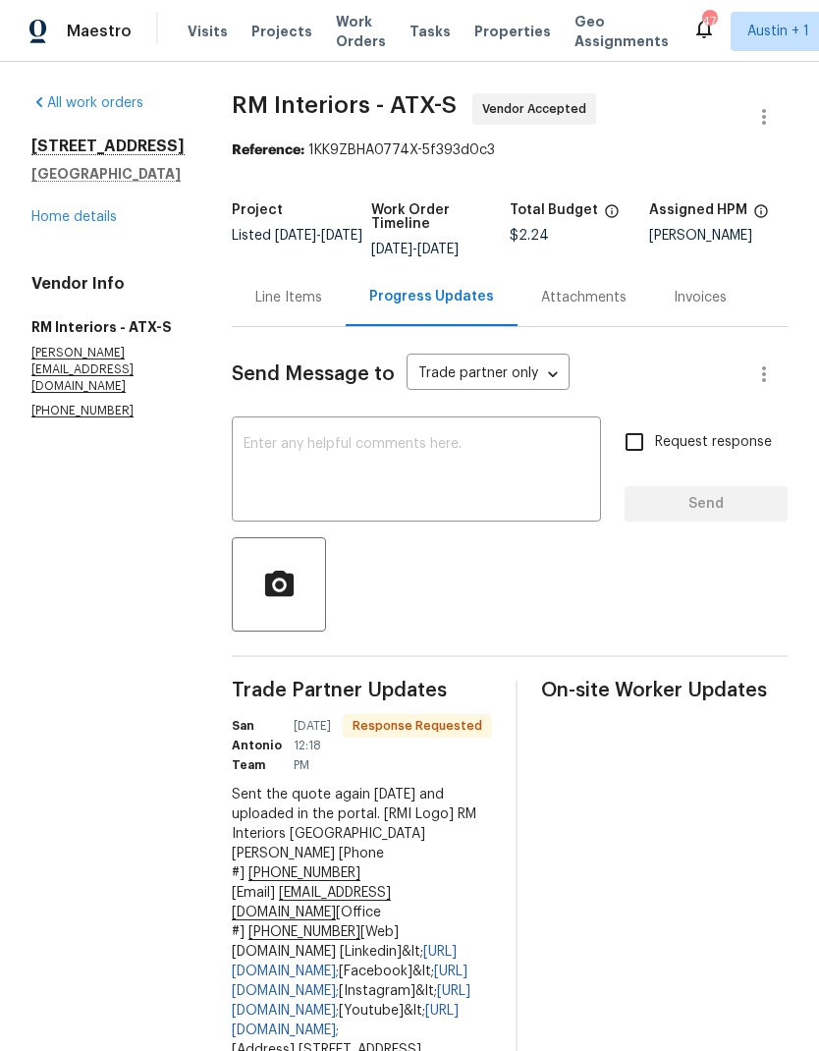
click at [301, 308] on div "Line Items" at bounding box center [288, 298] width 67 height 20
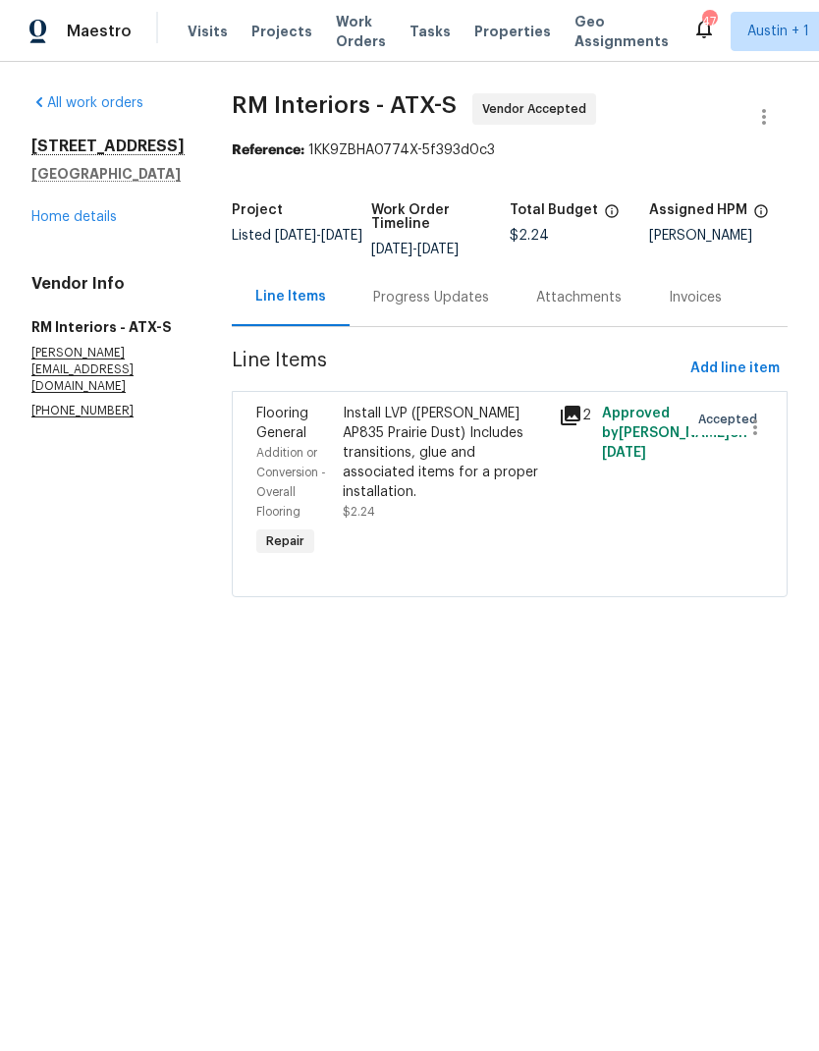
click at [418, 461] on div "Install LVP ([PERSON_NAME] AP835 Prairie Dust) Includes transitions, glue and a…" at bounding box center [445, 453] width 204 height 98
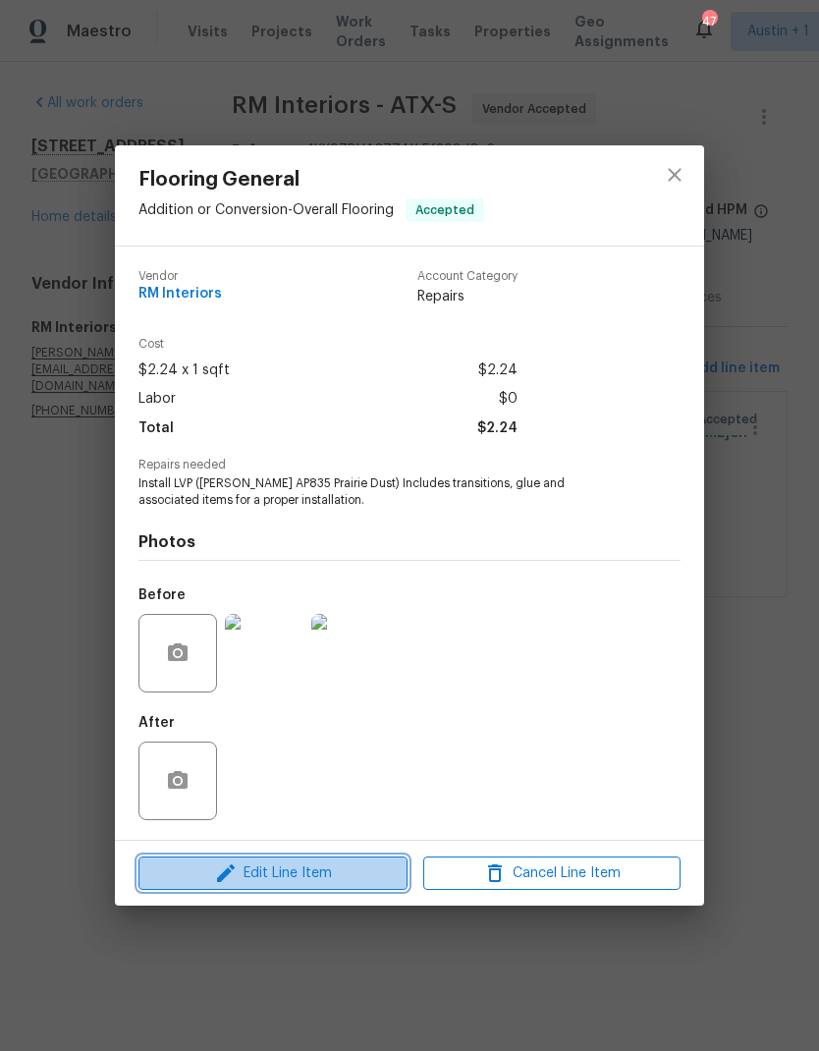
click at [319, 875] on span "Edit Line Item" at bounding box center [272, 874] width 257 height 25
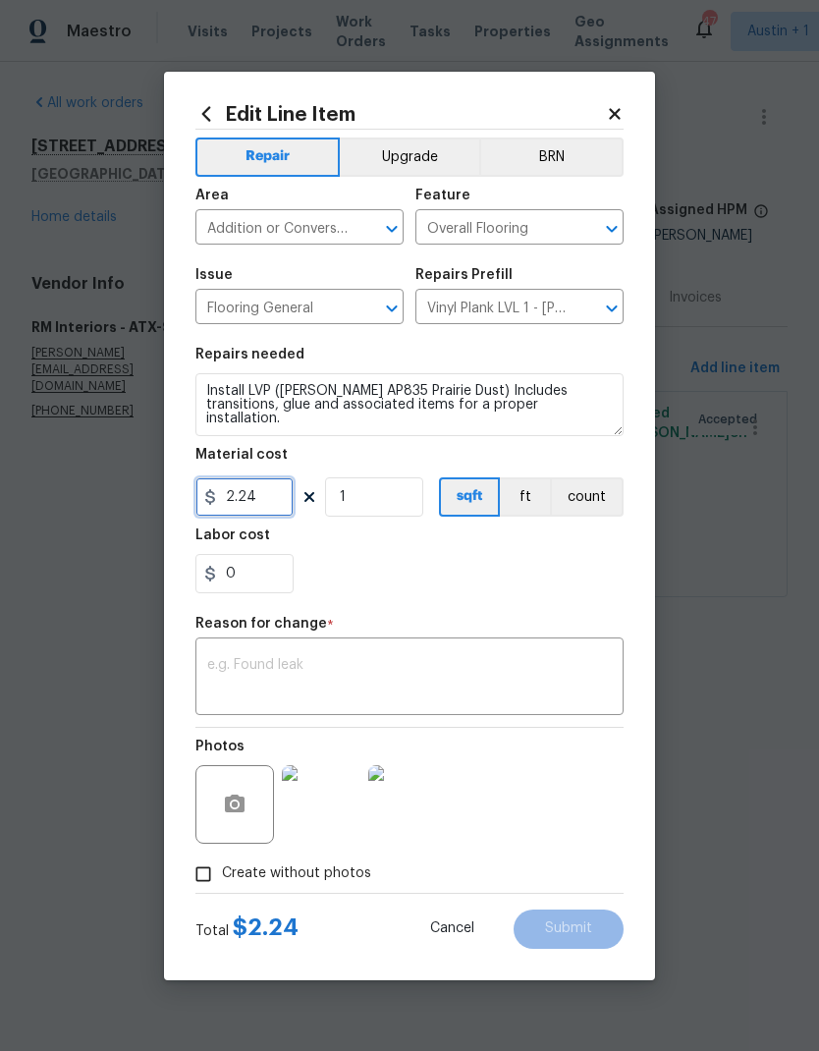
click at [272, 508] on input "2.24" at bounding box center [245, 496] width 98 height 39
type input "5128.06"
click at [466, 585] on div "0" at bounding box center [410, 573] width 428 height 39
click at [419, 666] on textarea at bounding box center [409, 678] width 405 height 41
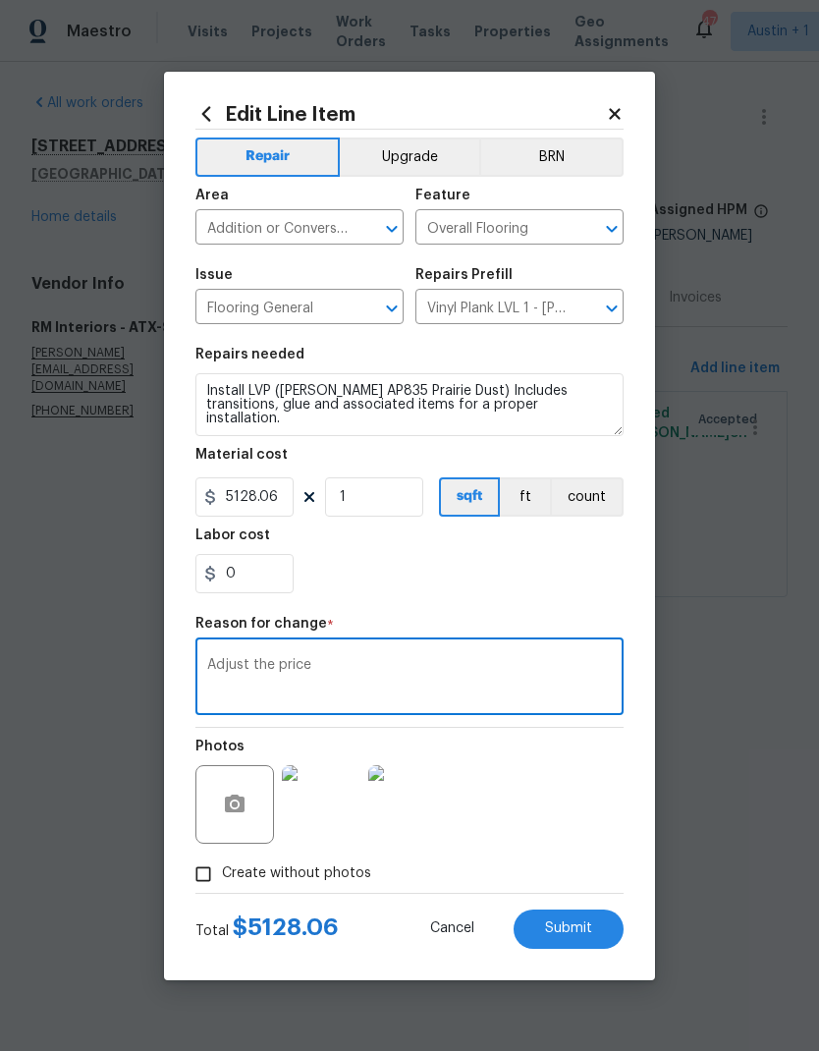
click at [573, 568] on div "0" at bounding box center [410, 573] width 428 height 39
click at [419, 673] on textarea "Adjust the price" at bounding box center [409, 678] width 405 height 41
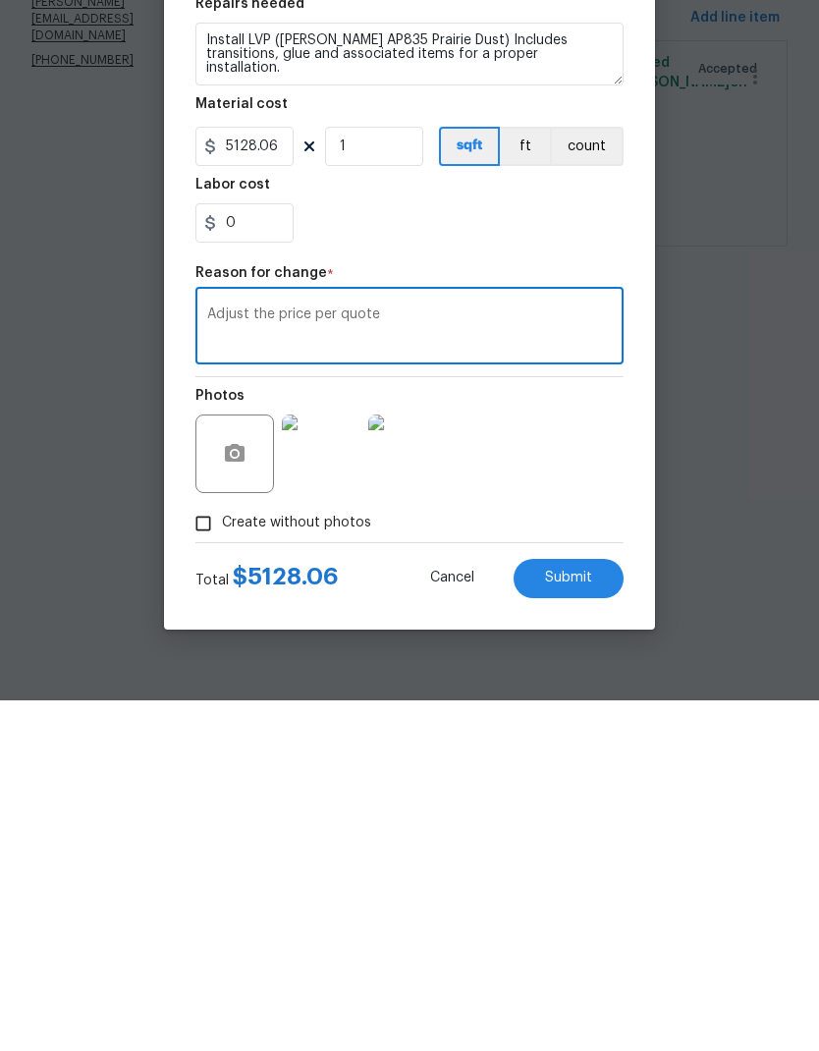
type textarea "Adjust the price per quote"
click at [584, 910] on button "Submit" at bounding box center [569, 929] width 110 height 39
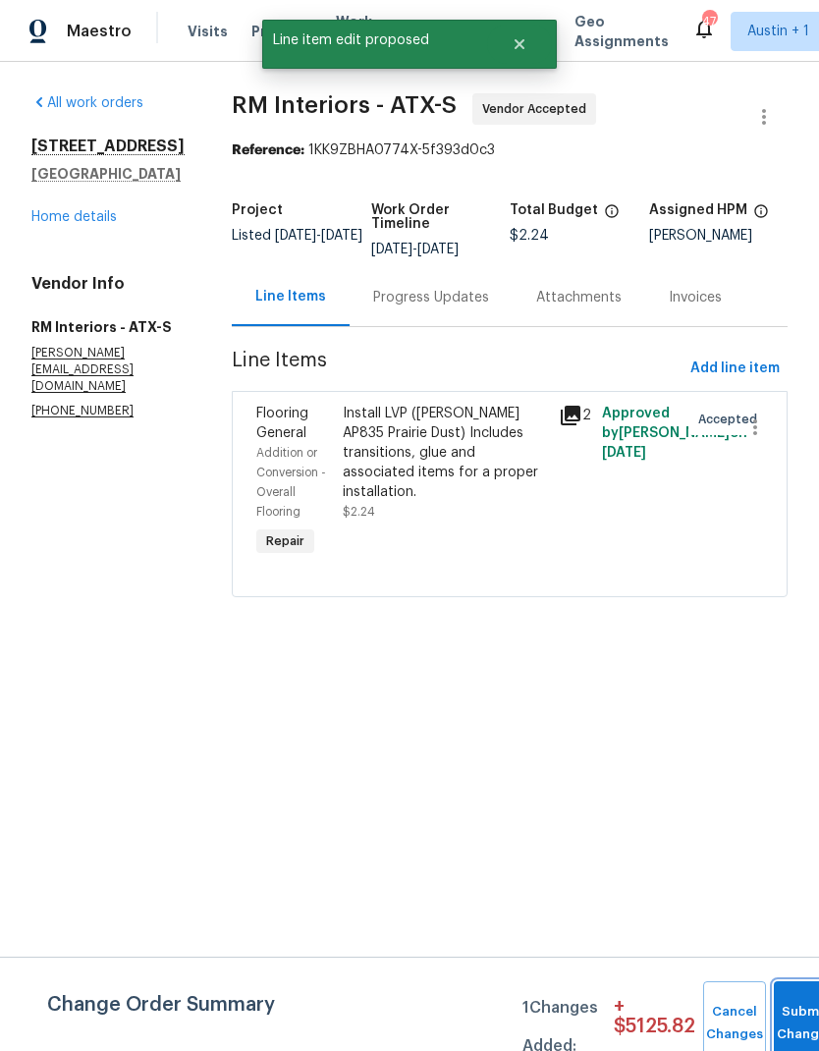
click at [810, 1011] on button "Submit Changes" at bounding box center [805, 1023] width 63 height 84
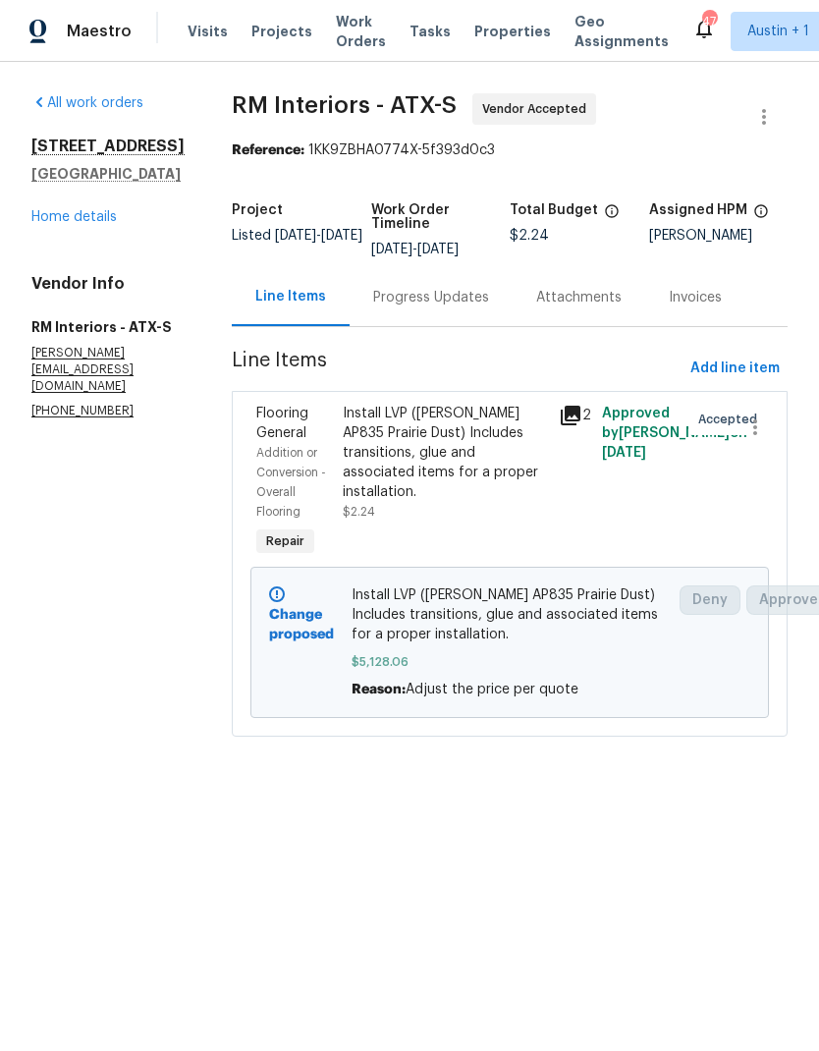
click at [89, 221] on link "Home details" at bounding box center [73, 217] width 85 height 14
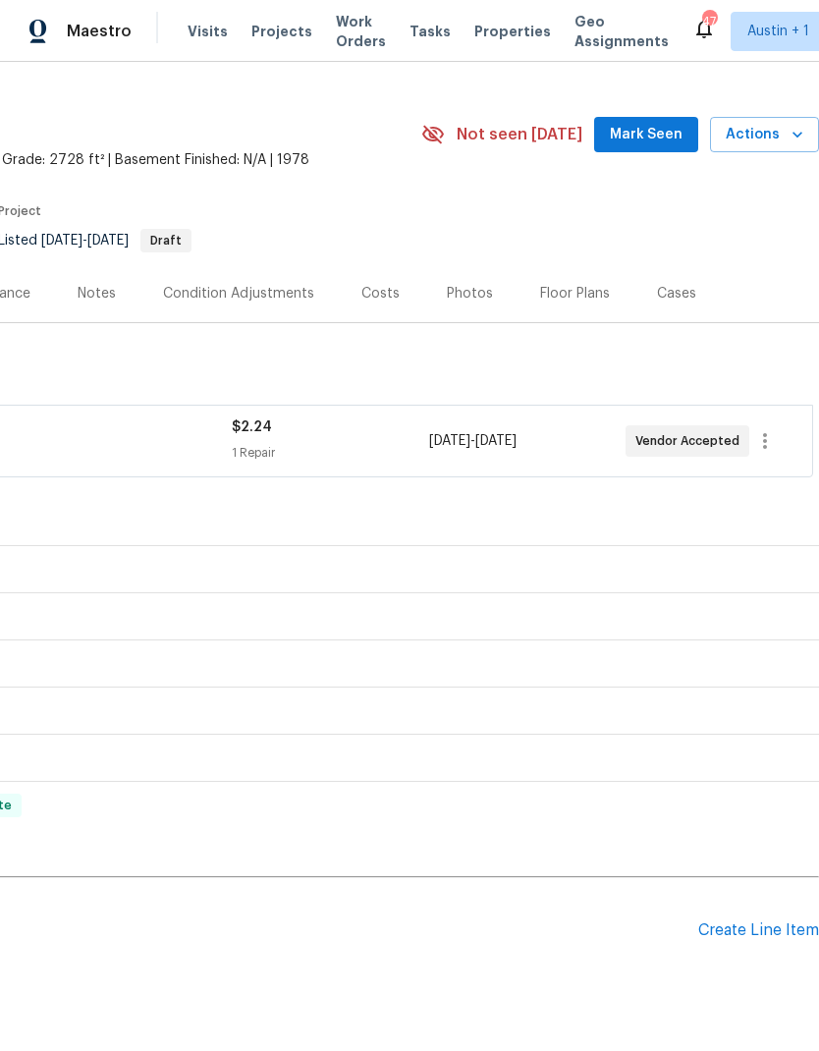
scroll to position [32, 291]
click at [761, 930] on div "Create Line Item" at bounding box center [759, 932] width 121 height 19
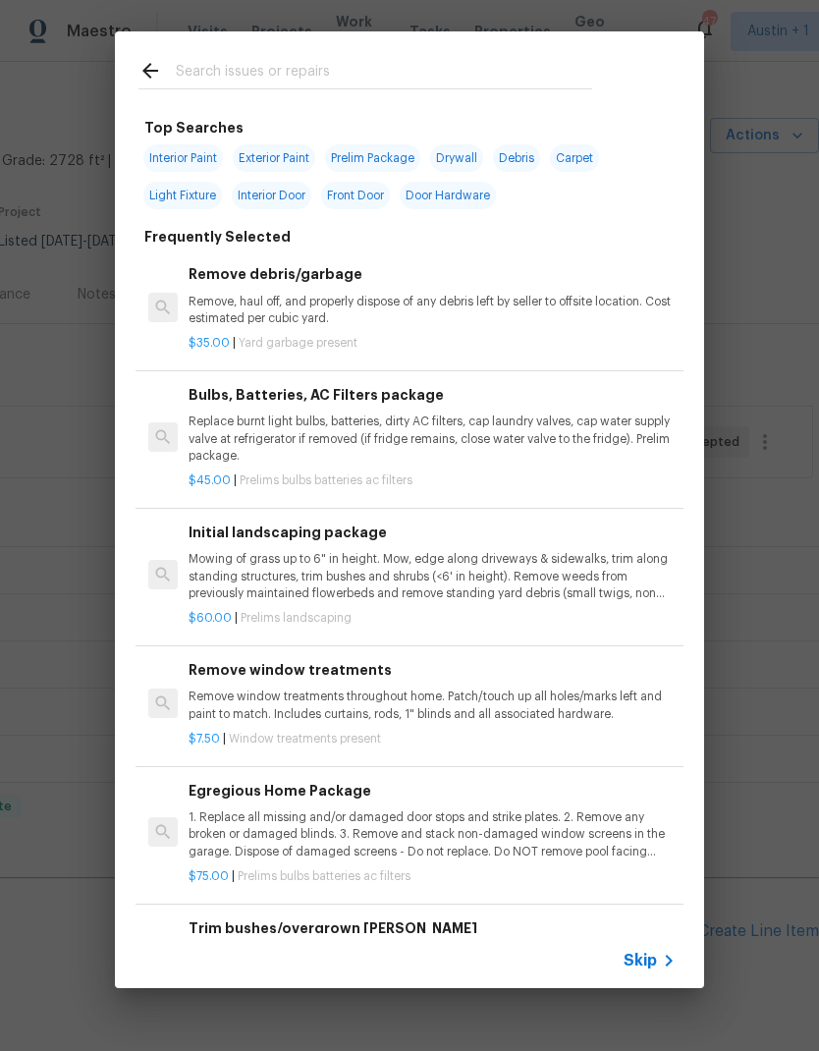
click at [374, 74] on input "text" at bounding box center [384, 73] width 417 height 29
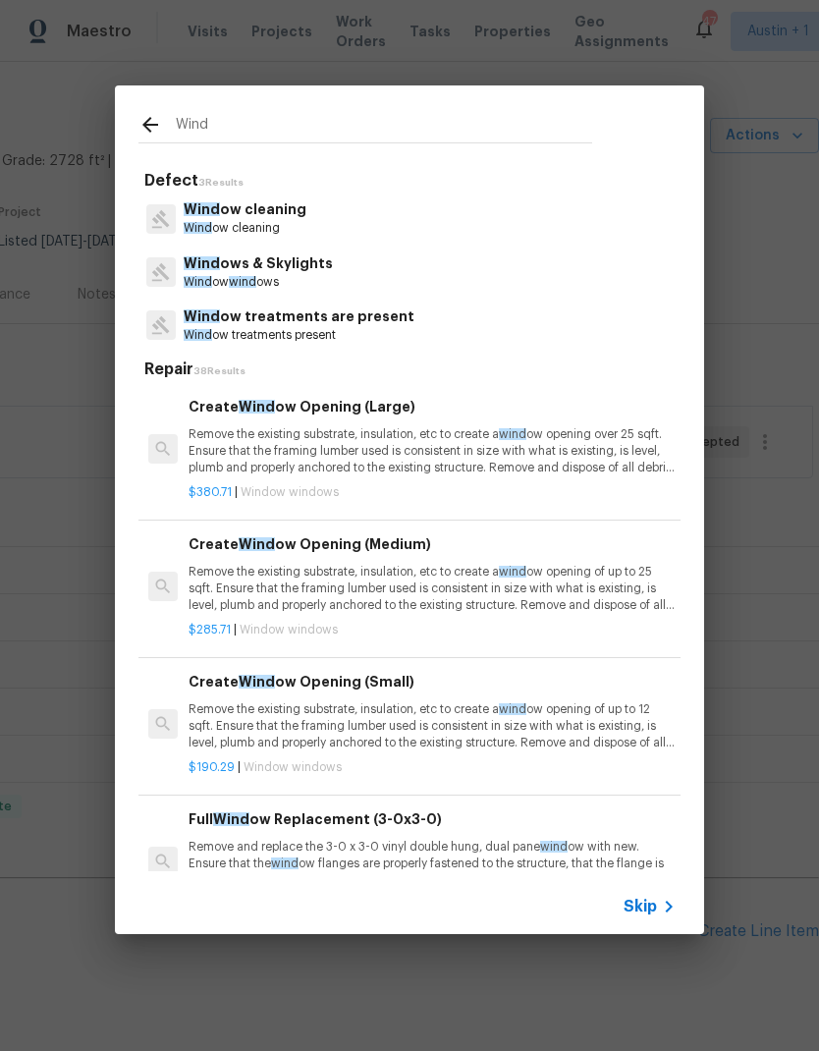
type input "Wind"
click at [370, 258] on div "Wind ows & Skylights Wind ow wind ows" at bounding box center [410, 272] width 542 height 53
click at [302, 279] on p "Wind ow wind ows" at bounding box center [258, 282] width 149 height 17
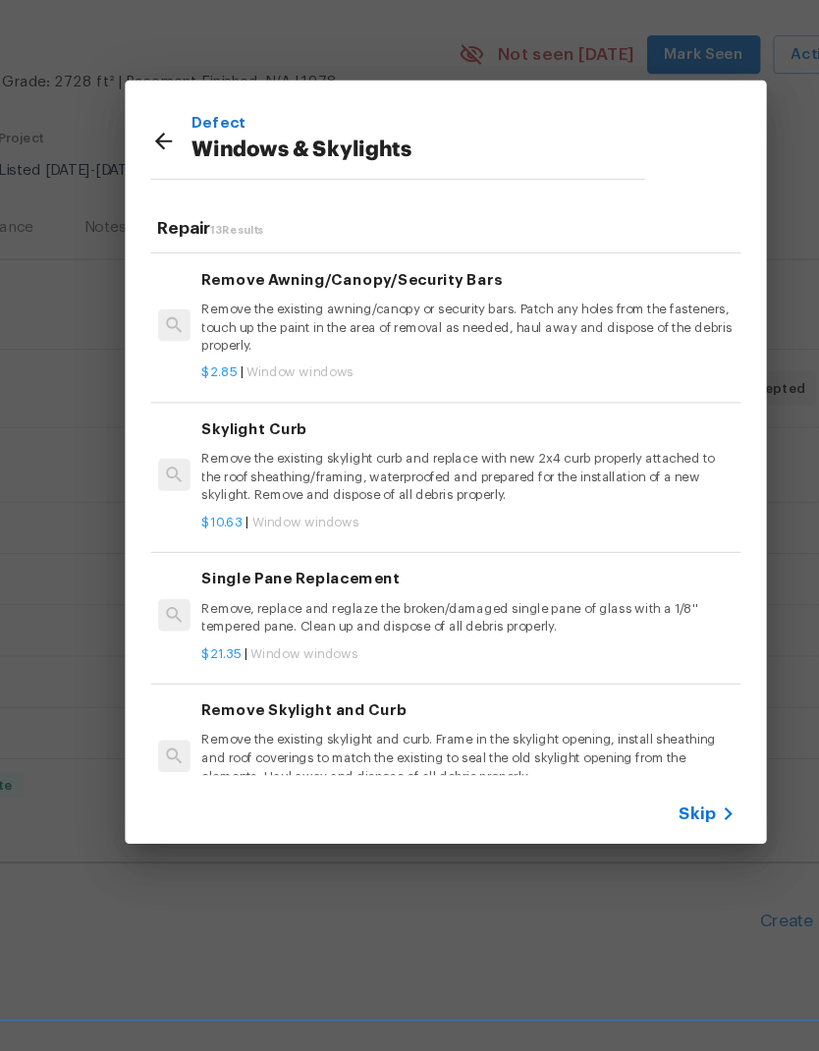
scroll to position [919, 3]
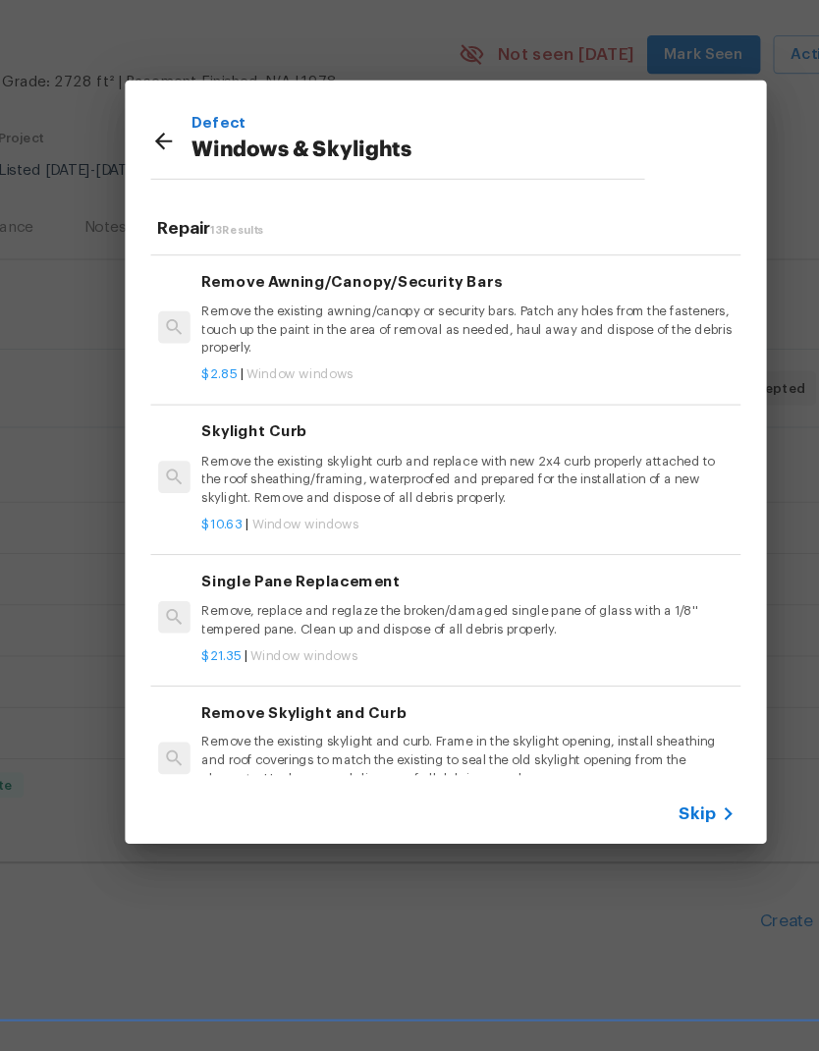
click at [496, 639] on p "Remove, replace and reglaze the broken/damaged single pane of glass with a 1/8'…" at bounding box center [429, 655] width 487 height 33
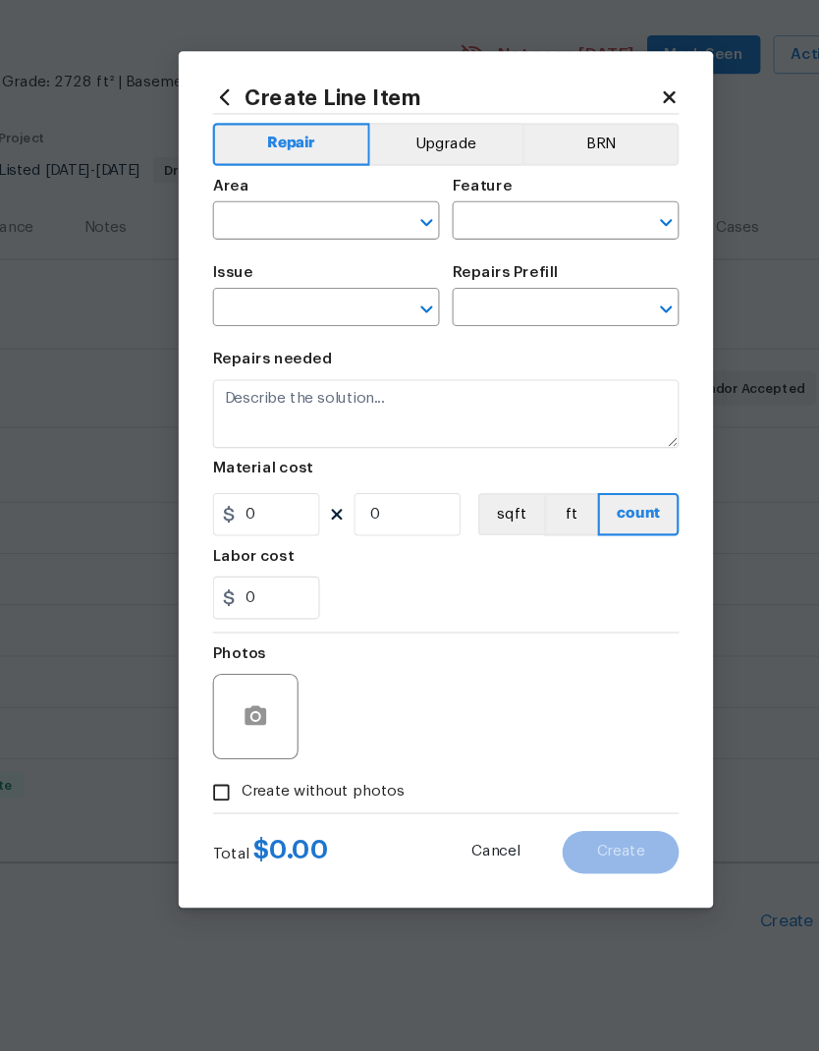
type input "Windows & Skylights"
type textarea "Remove, replace and reglaze the broken/damaged single pane of glass with a 1/8'…"
type input "1"
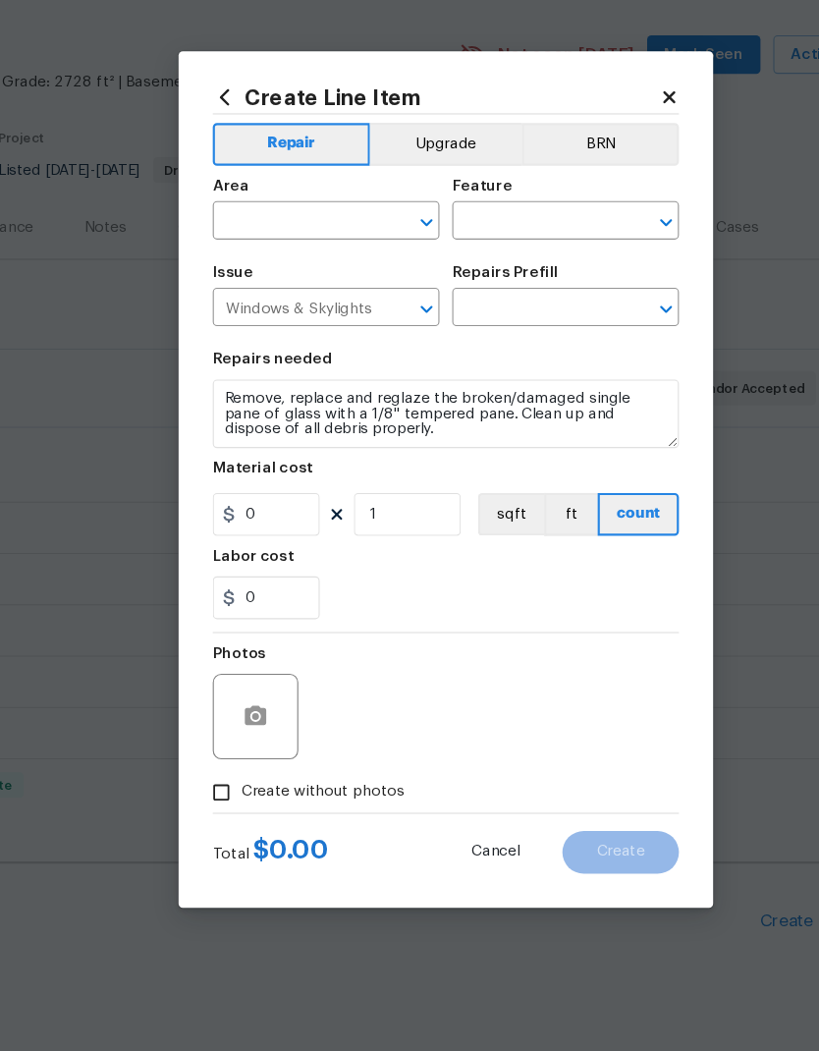
type input "Single Pane Replacement $21.35"
type input "21.35"
click at [302, 275] on input "text" at bounding box center [272, 290] width 153 height 30
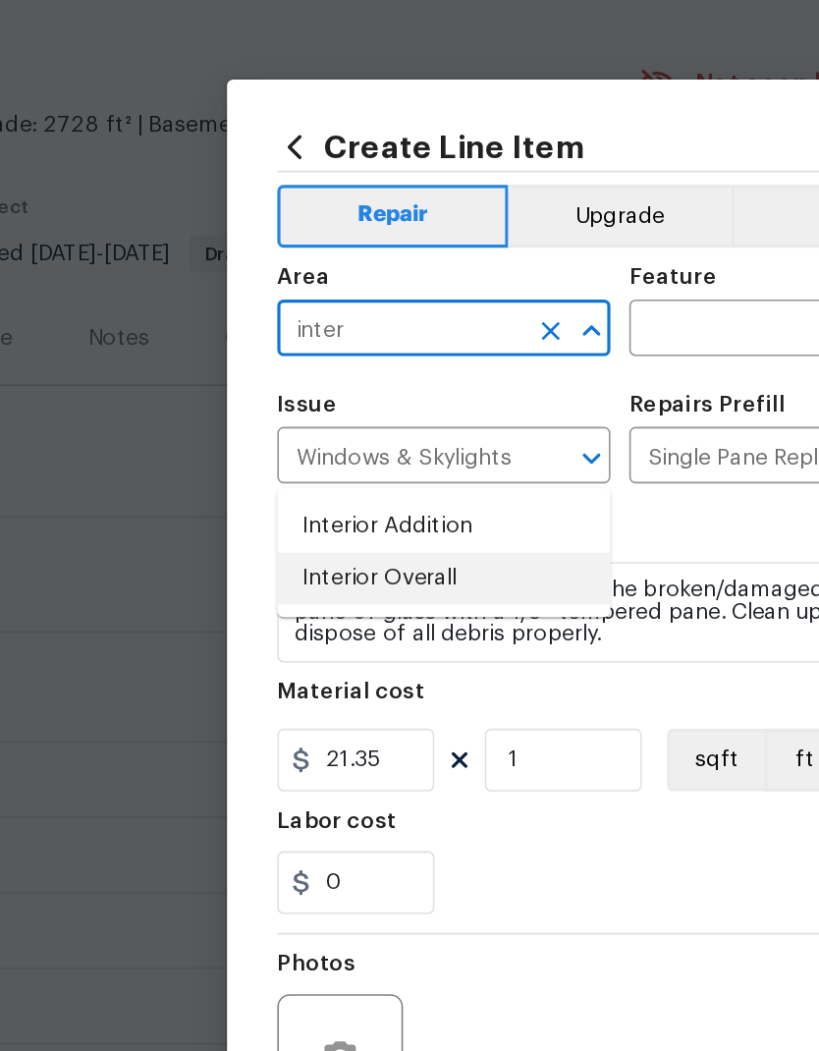
click at [290, 428] on li "Interior Overall" at bounding box center [300, 444] width 208 height 32
type input "Interior Overall"
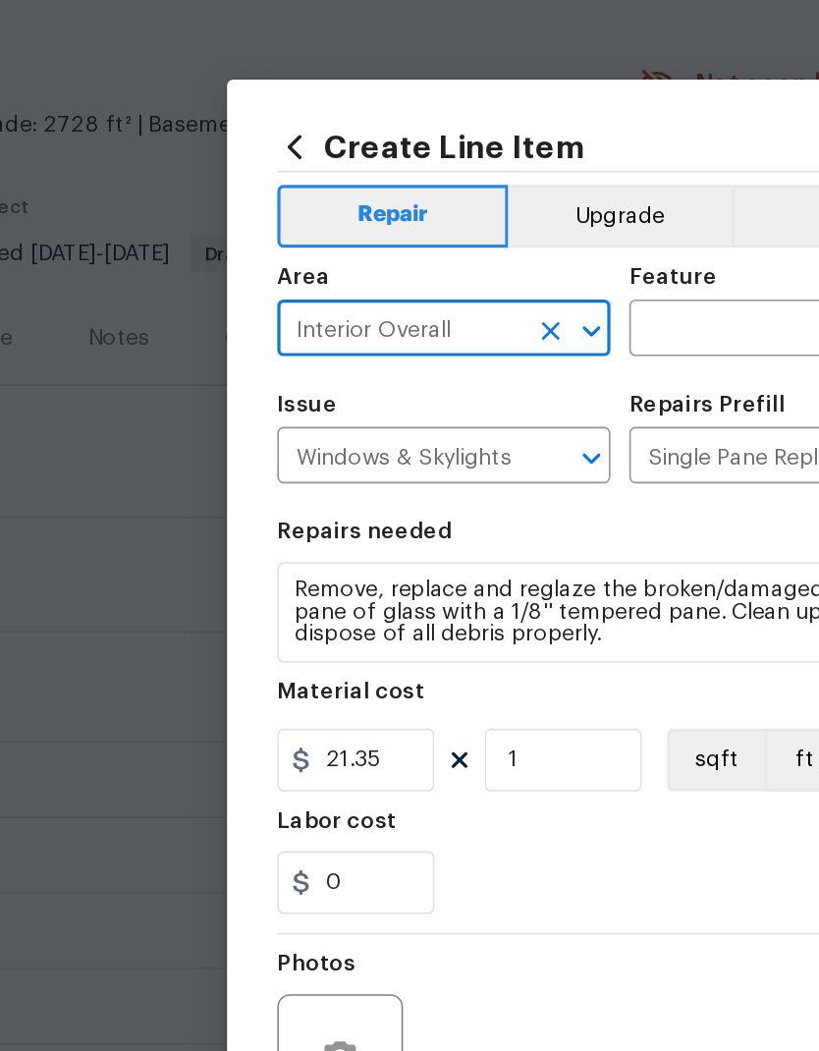
click at [439, 275] on input "text" at bounding box center [492, 290] width 153 height 30
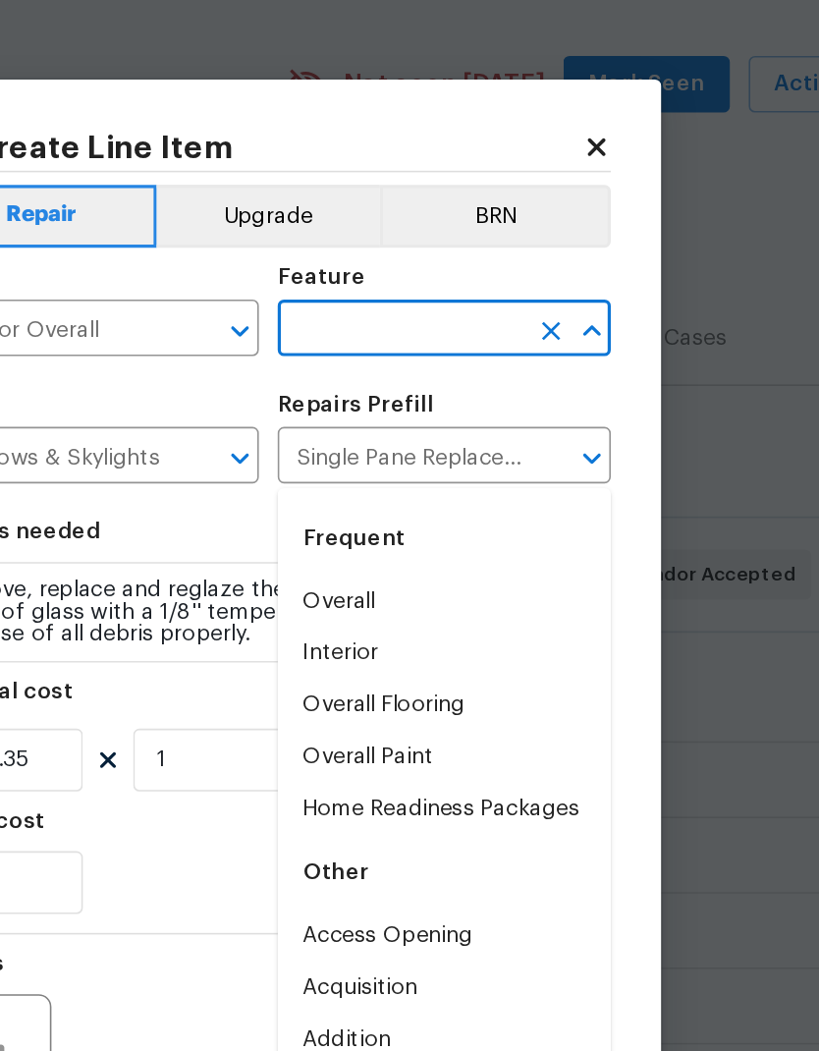
click at [416, 443] on li "Overall" at bounding box center [520, 459] width 208 height 32
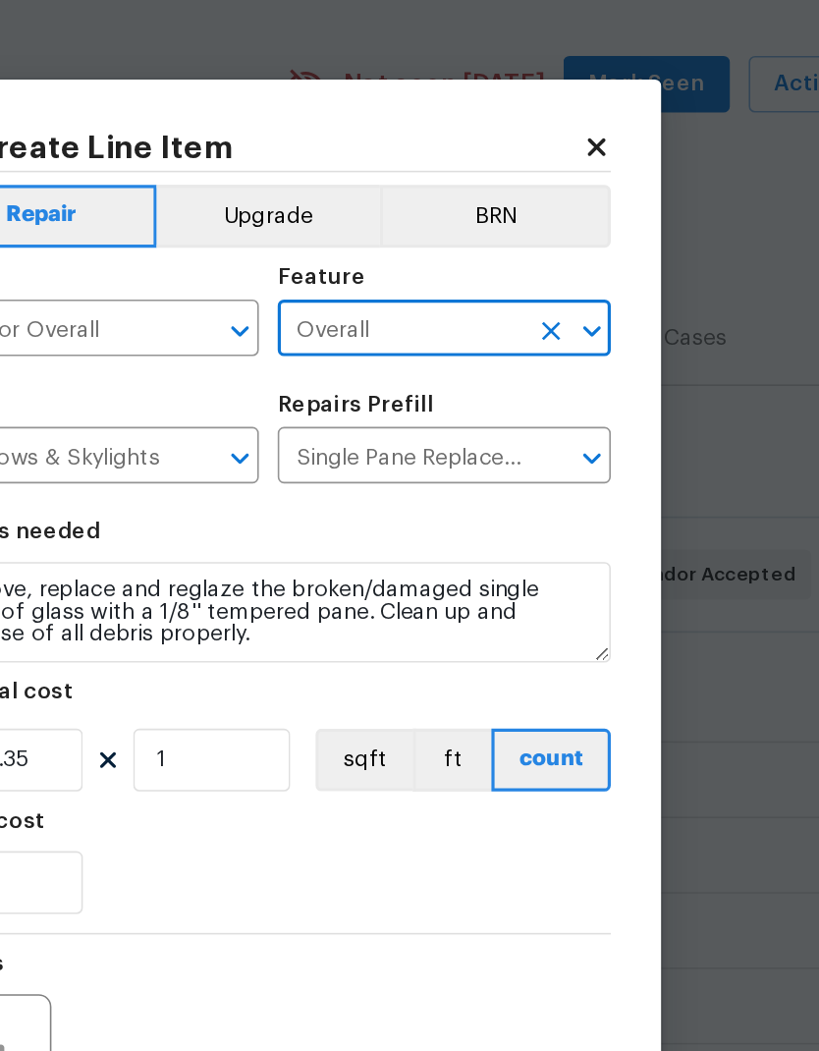
type input "Overall"
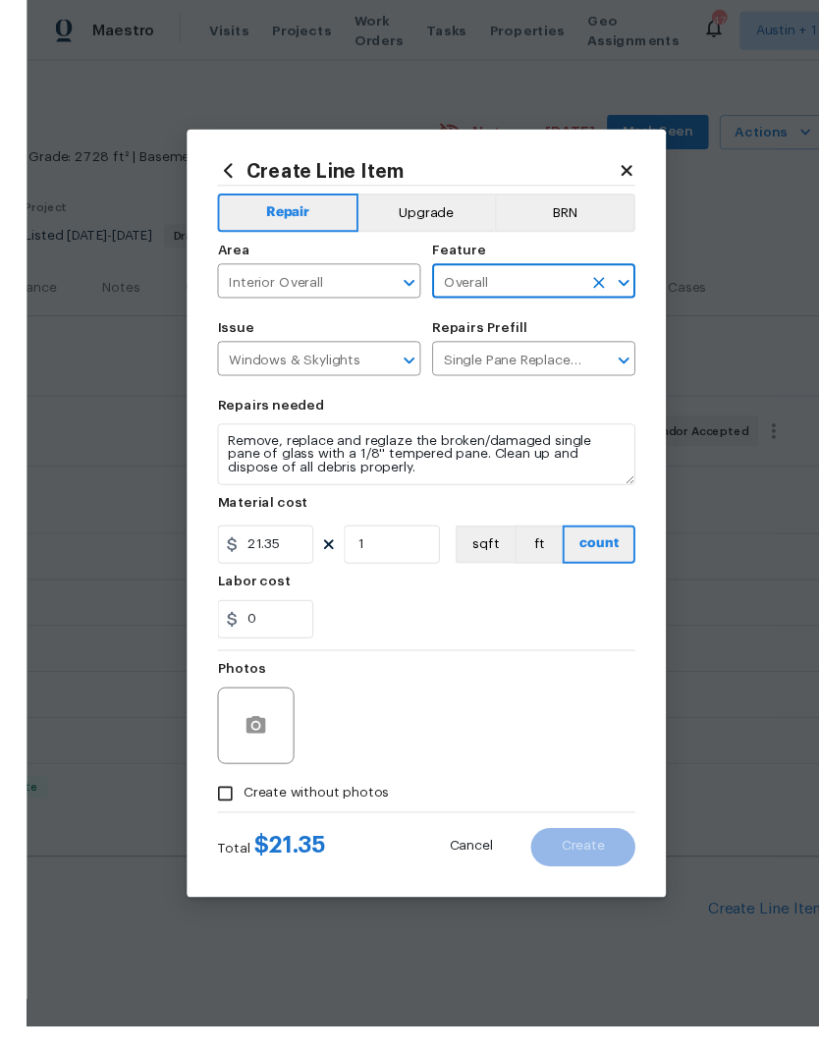
scroll to position [0, 0]
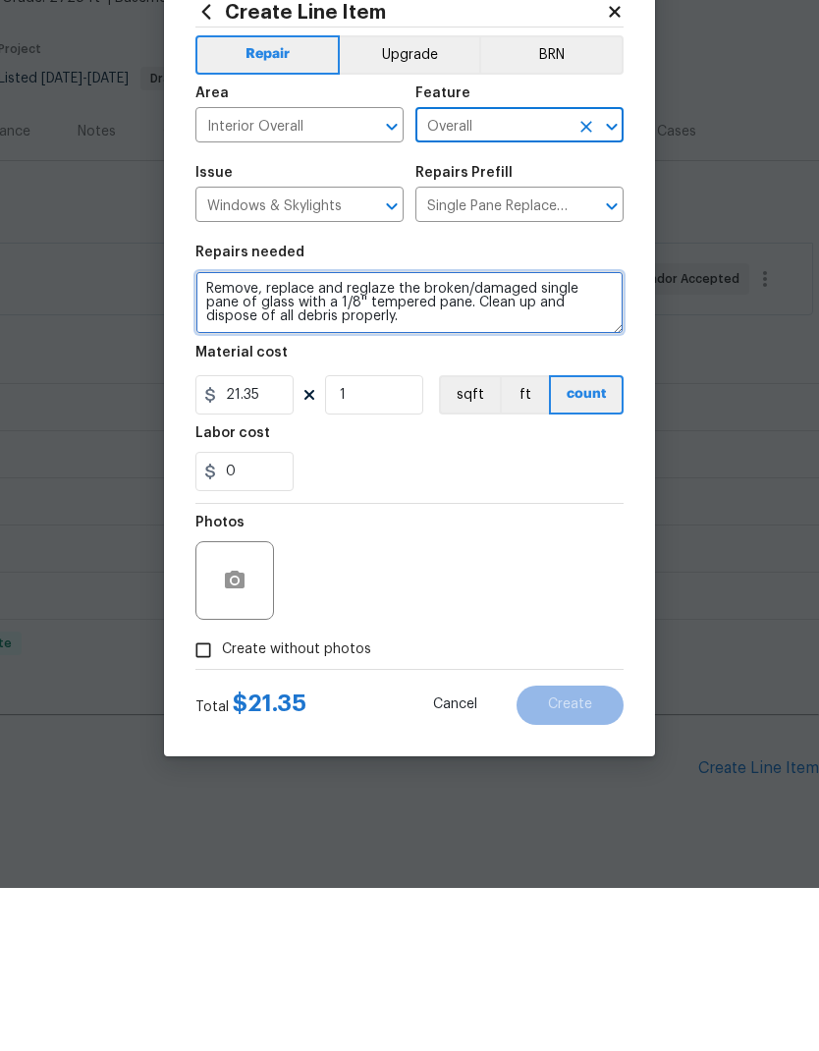
click at [218, 434] on textarea "Remove, replace and reglaze the broken/damaged single pane of glass with a 1/8'…" at bounding box center [410, 465] width 428 height 63
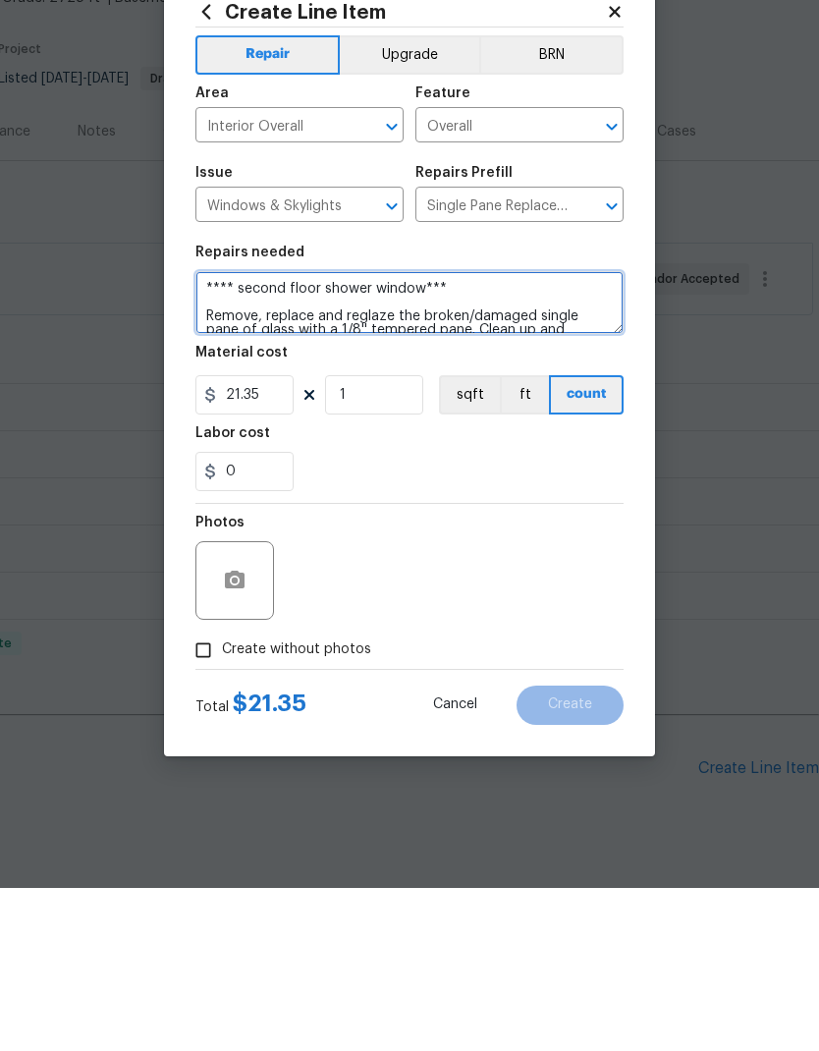
type textarea "**** second floor shower window*** Remove, replace and reglaze the broken/damag…"
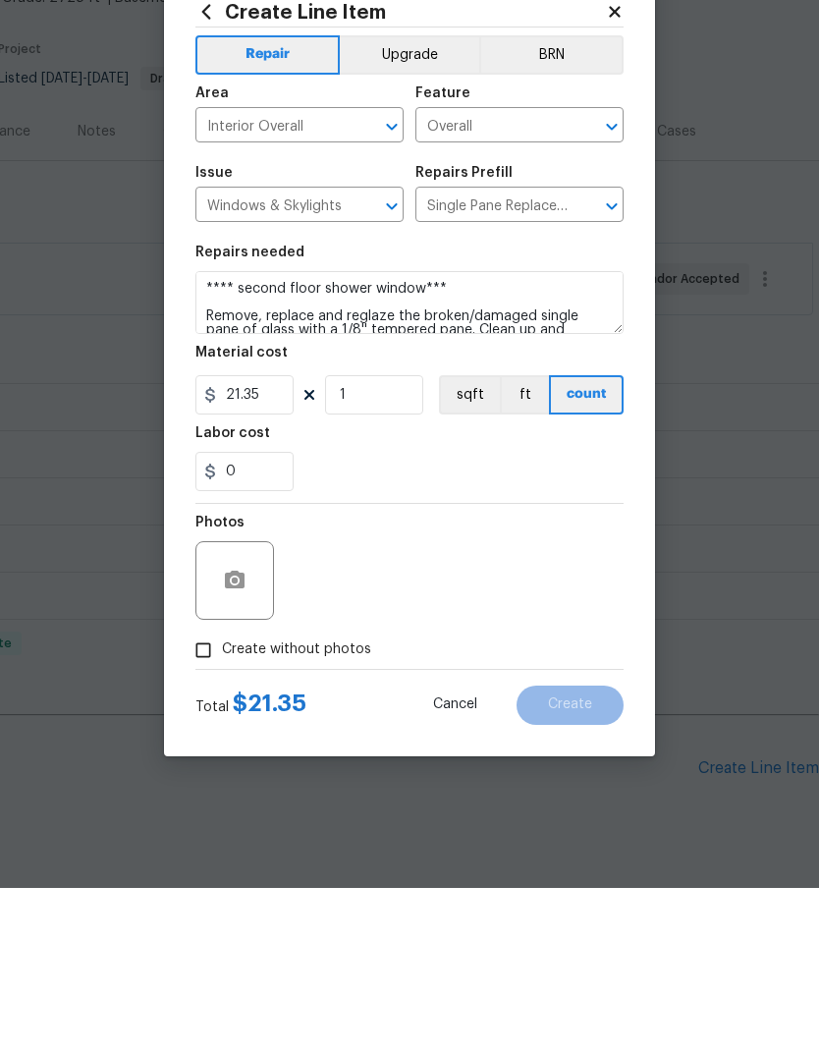
click at [475, 667] on div "Photos" at bounding box center [410, 731] width 428 height 128
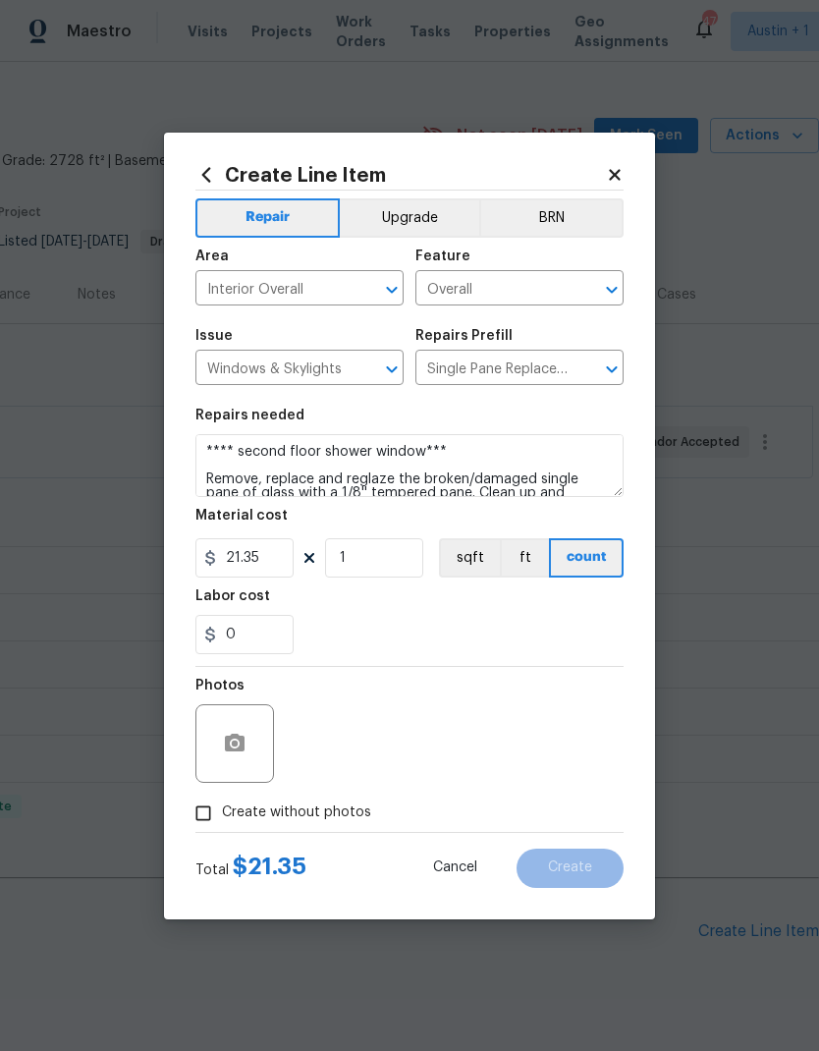
click at [203, 832] on input "Create without photos" at bounding box center [203, 813] width 37 height 37
checkbox input "true"
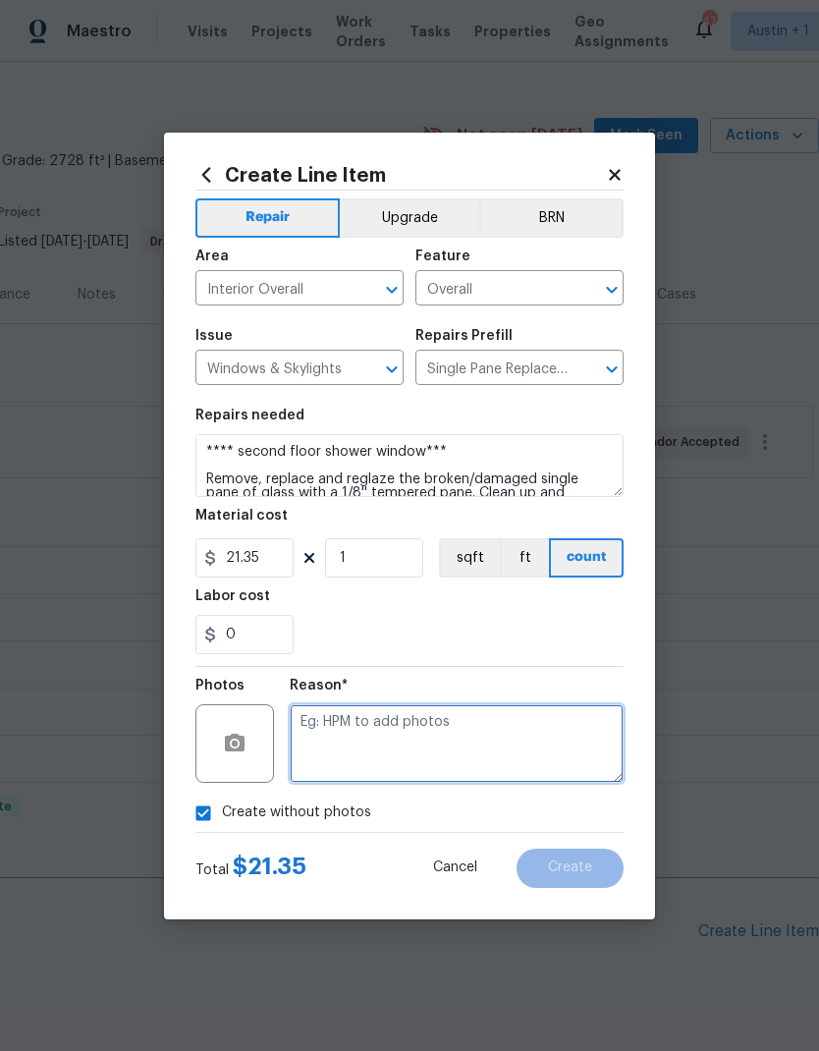
click at [381, 783] on textarea at bounding box center [457, 743] width 334 height 79
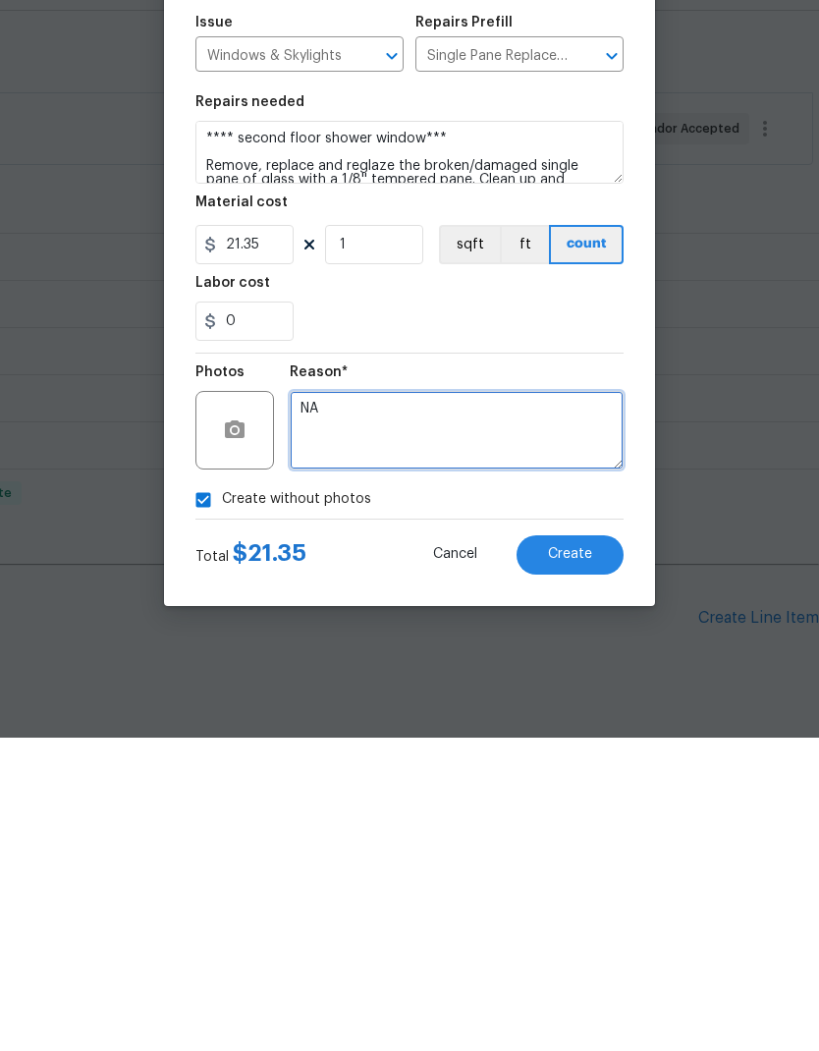
type textarea "NA"
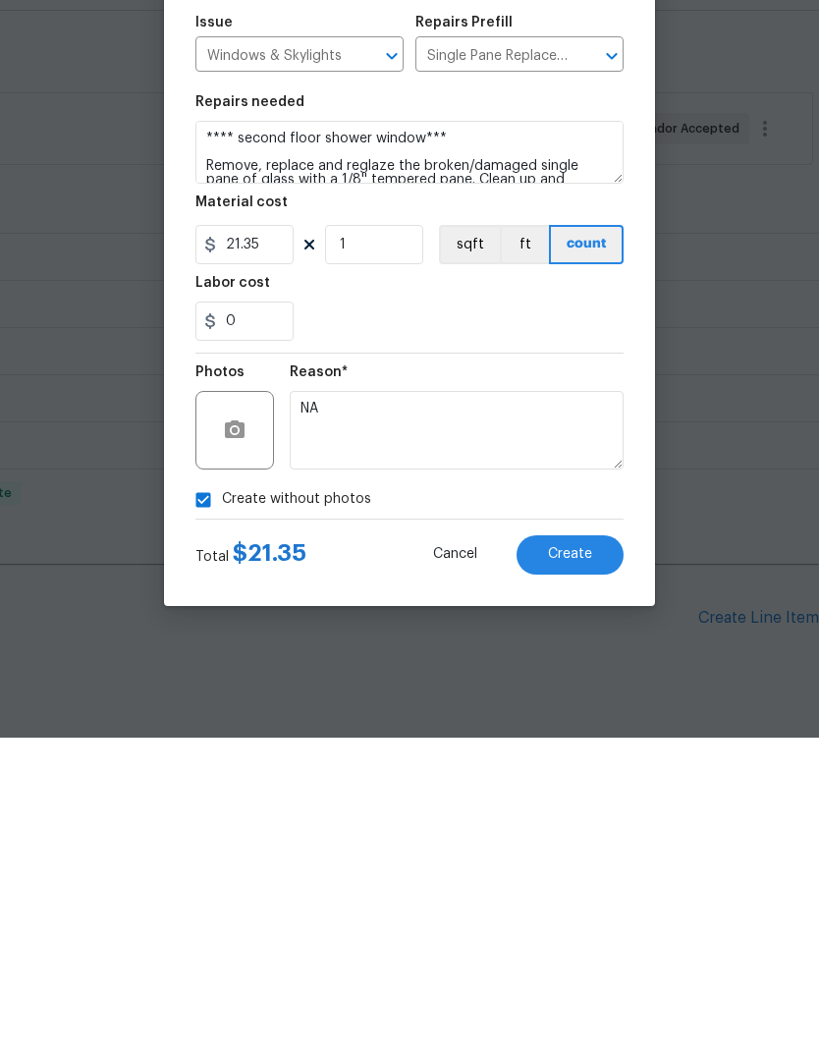
click at [574, 861] on span "Create" at bounding box center [570, 868] width 44 height 15
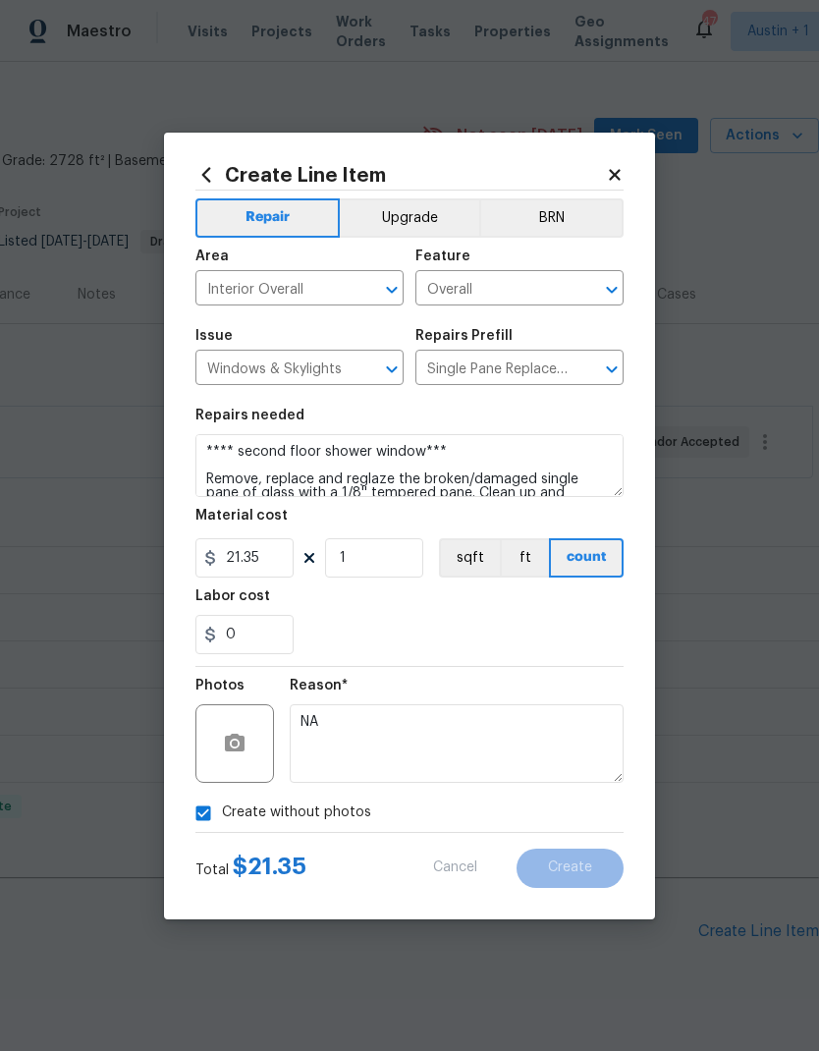
click at [553, 666] on section "Repairs needed **** second floor shower window*** Remove, replace and reglaze t…" at bounding box center [410, 531] width 428 height 269
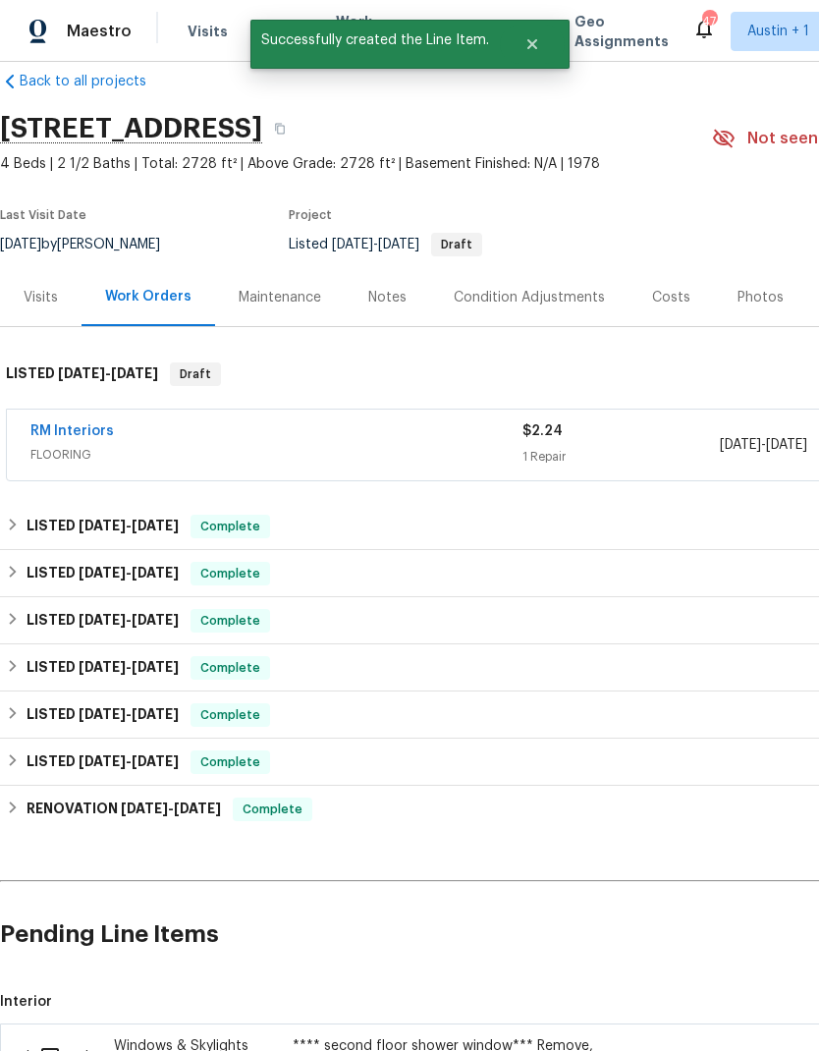
scroll to position [29, 0]
click at [47, 1050] on input "checkbox" at bounding box center [57, 1056] width 56 height 41
checkbox input "true"
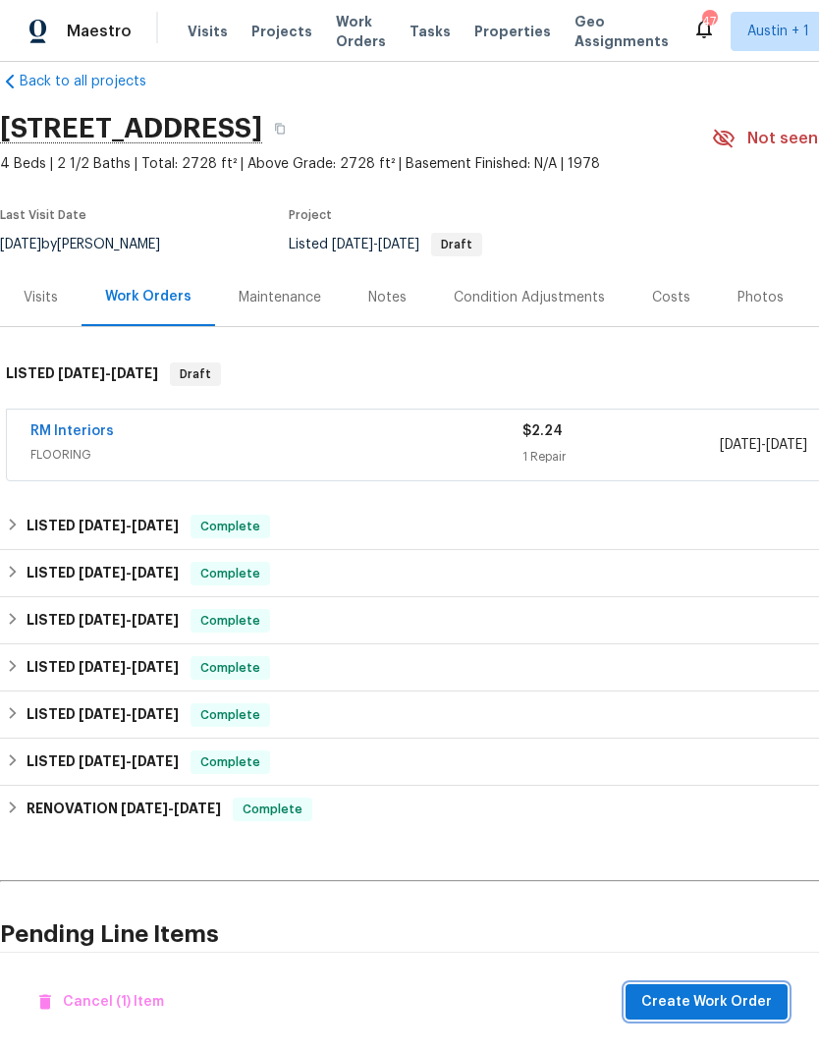
click at [717, 1015] on span "Create Work Order" at bounding box center [707, 1002] width 131 height 25
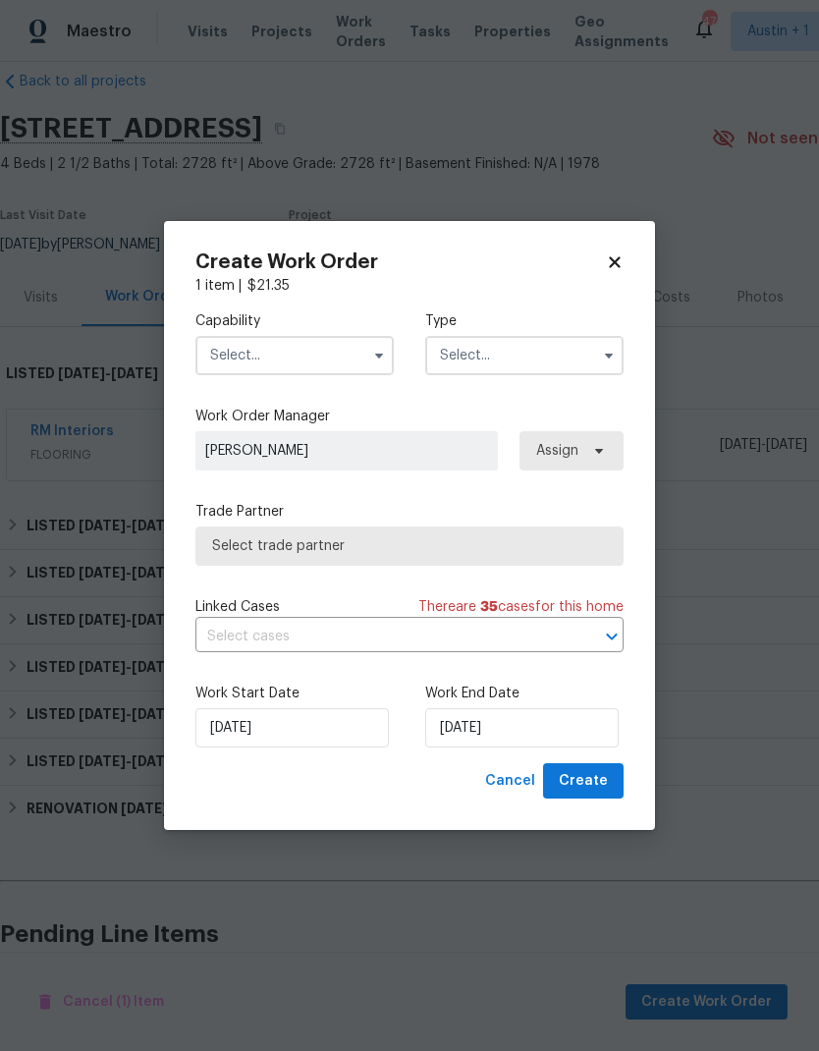
click at [328, 375] on input "text" at bounding box center [295, 355] width 198 height 39
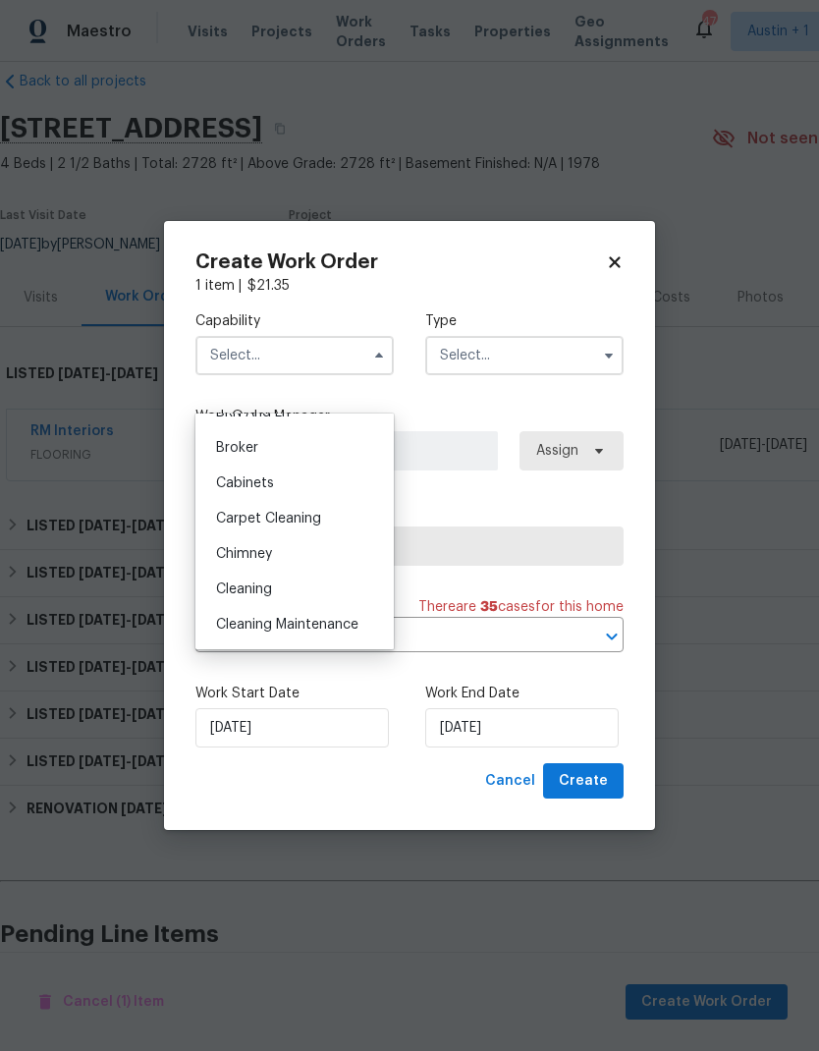
scroll to position [128, 0]
click at [322, 595] on div "Cleaning" at bounding box center [294, 591] width 189 height 35
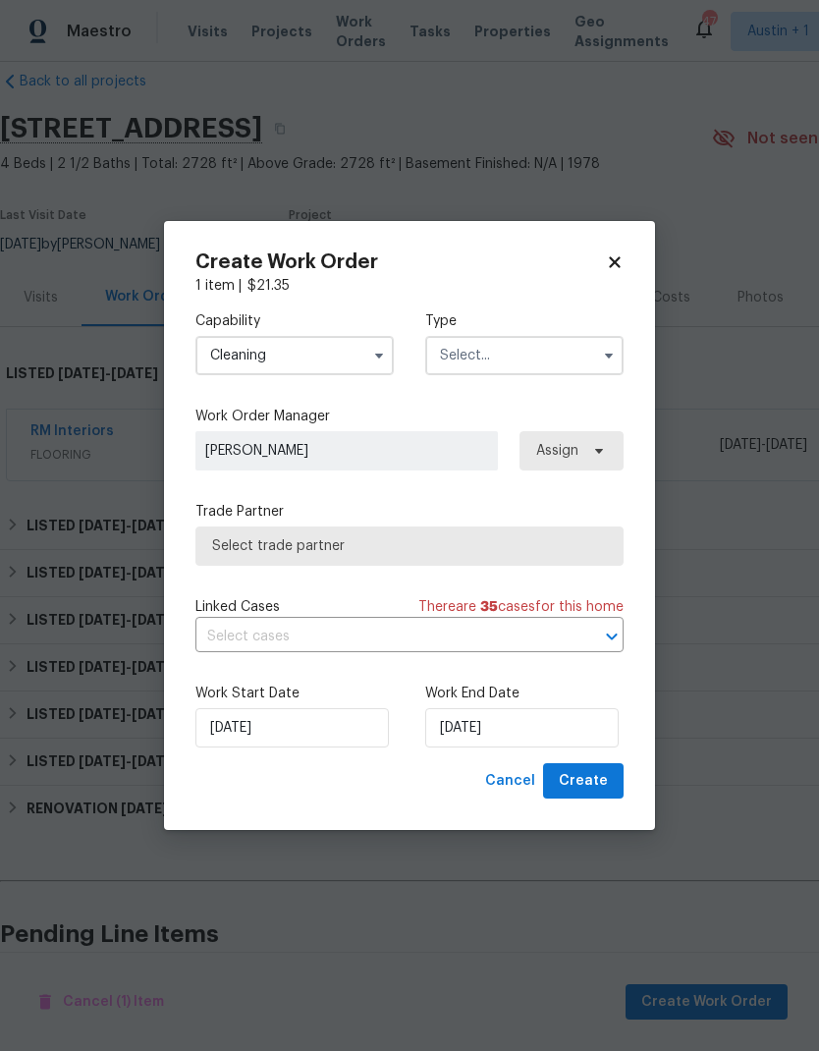
type input "Cleaning"
click at [584, 375] on input "text" at bounding box center [524, 355] width 198 height 39
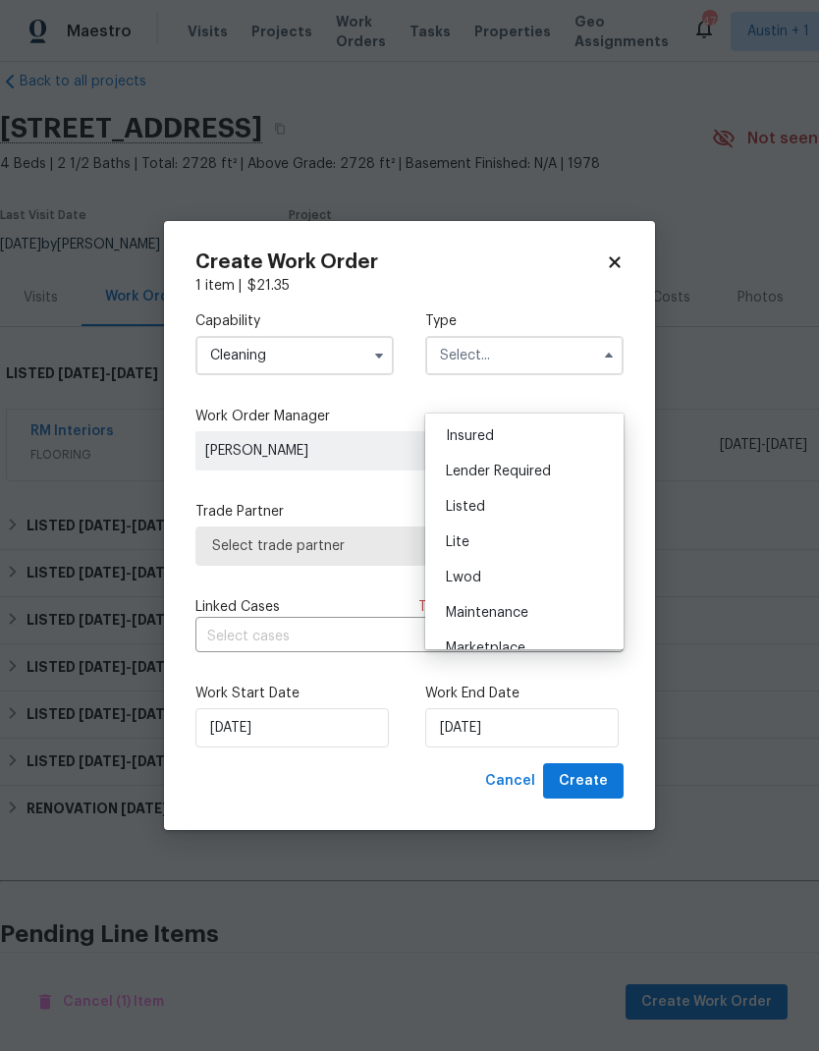
scroll to position [145, 0]
click at [541, 500] on div "Listed" at bounding box center [524, 502] width 189 height 35
type input "Listed"
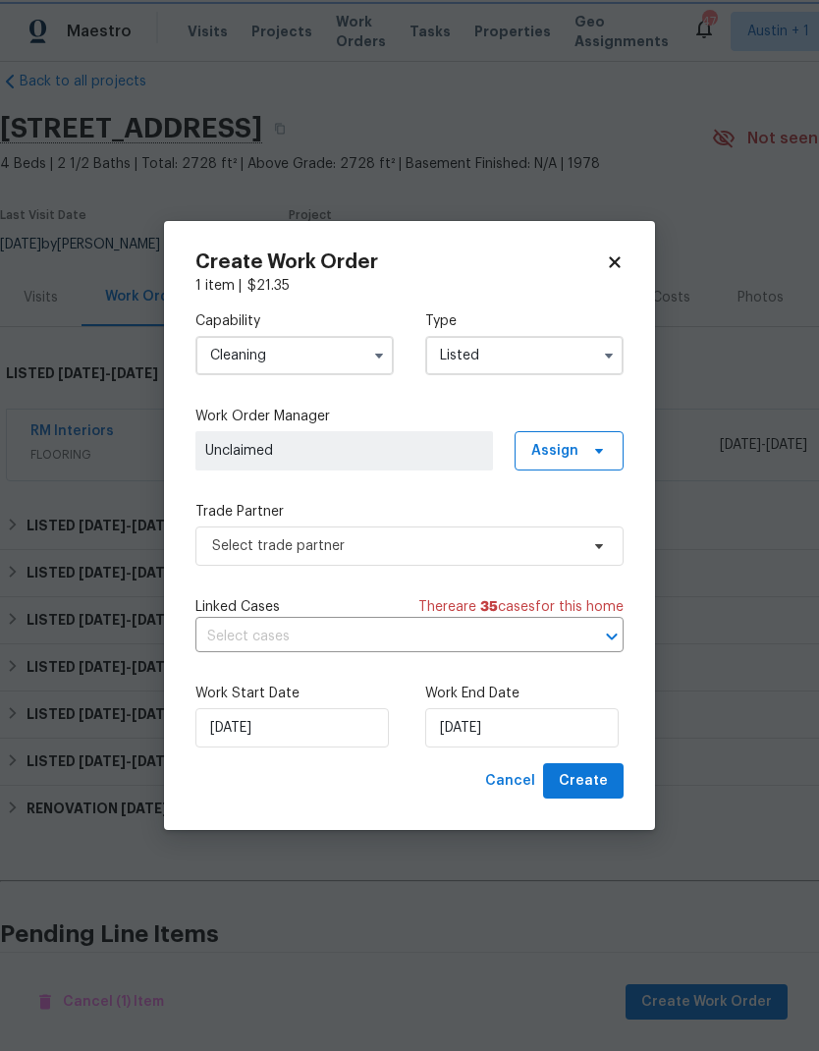
scroll to position [0, 0]
click at [590, 459] on span at bounding box center [597, 451] width 22 height 16
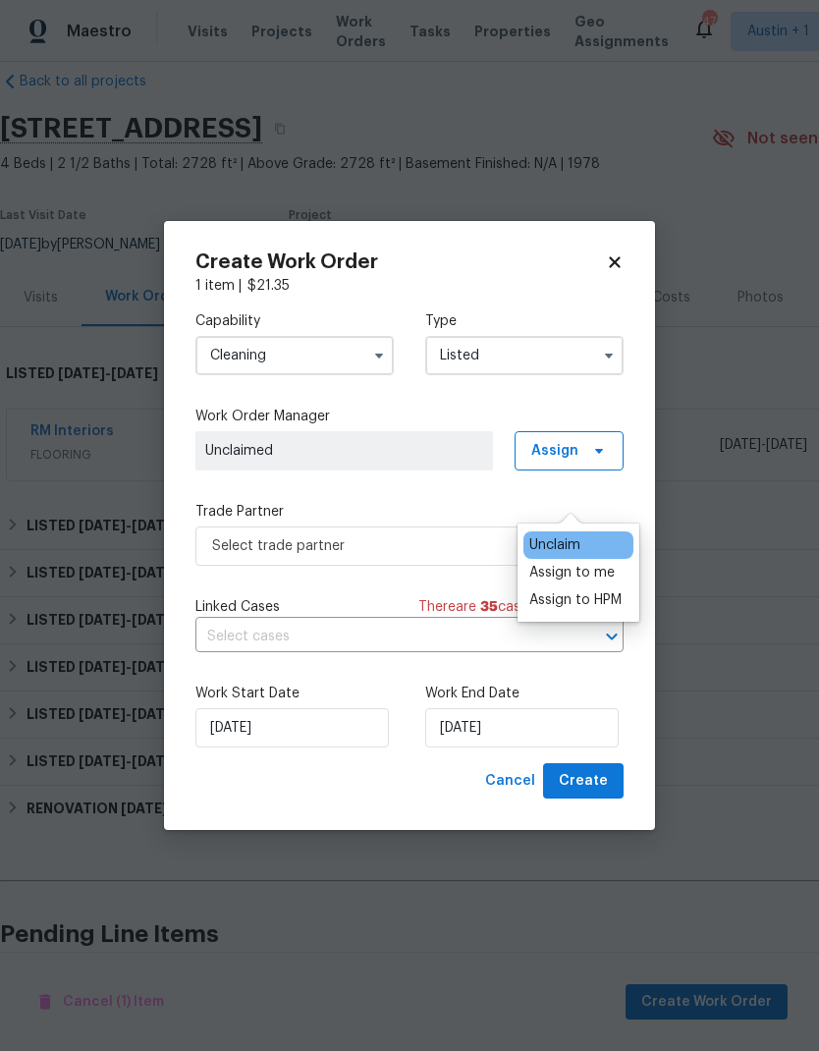
click at [603, 569] on div "Assign to me" at bounding box center [572, 573] width 85 height 20
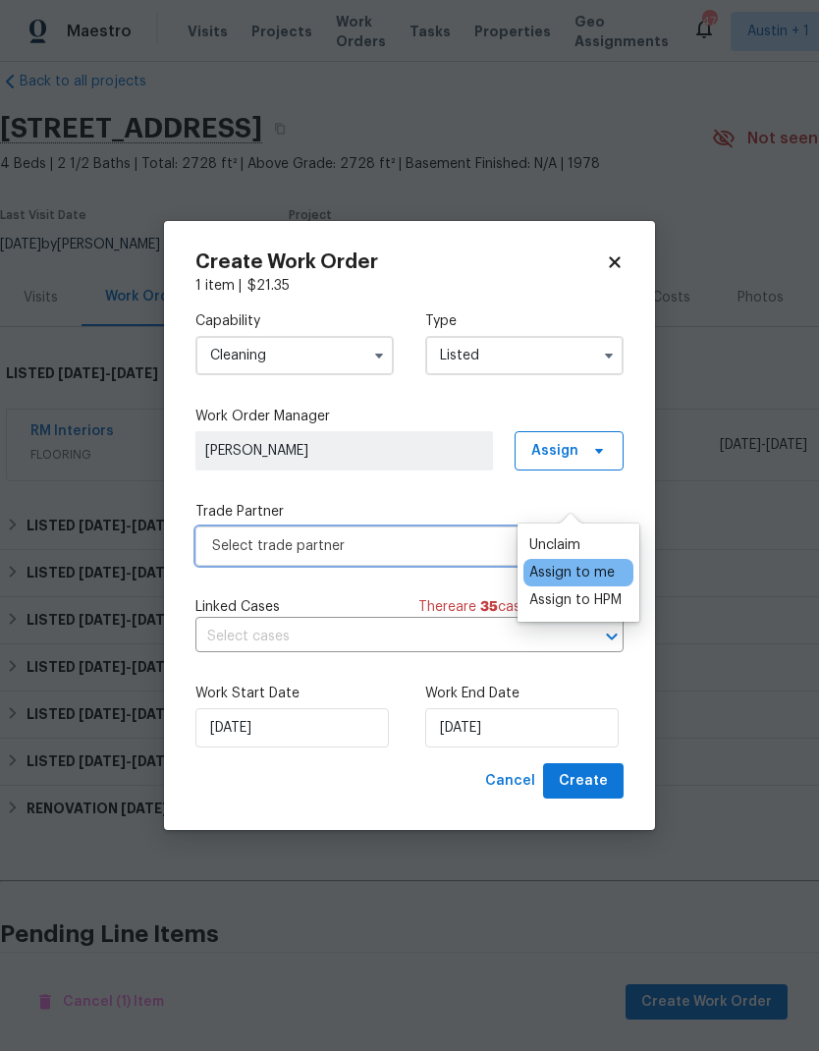
click at [435, 556] on span "Select trade partner" at bounding box center [395, 546] width 366 height 20
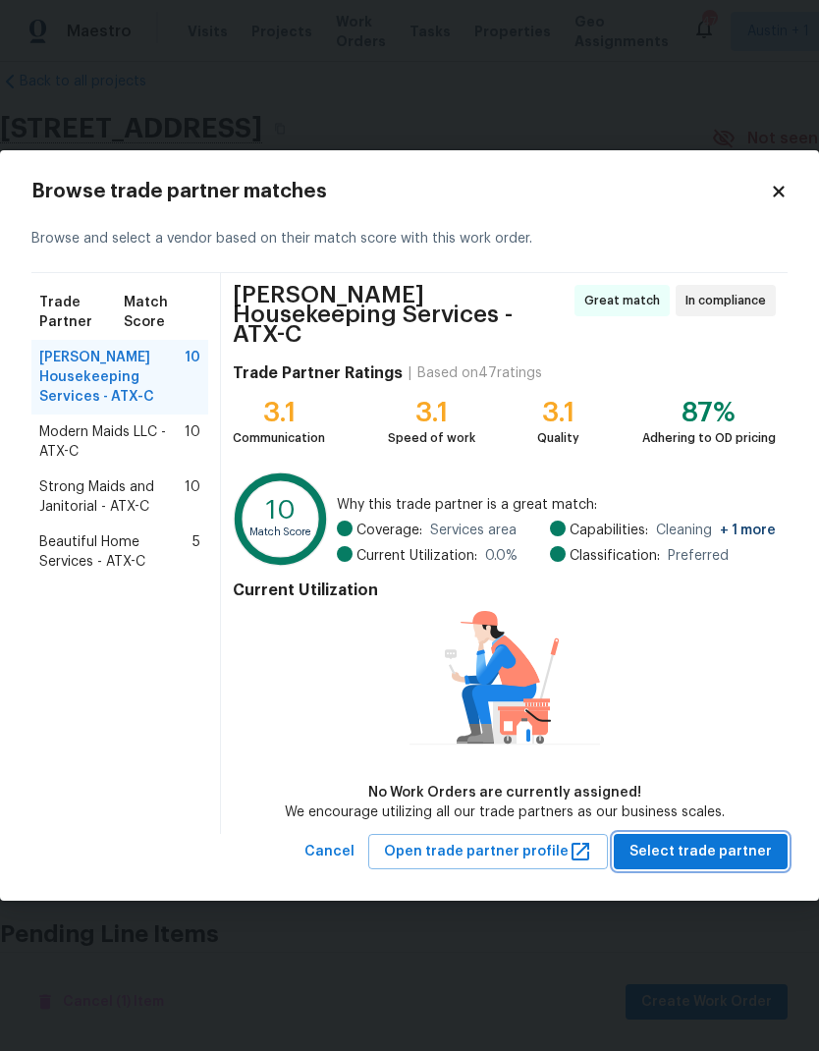
click at [739, 865] on span "Select trade partner" at bounding box center [701, 852] width 142 height 25
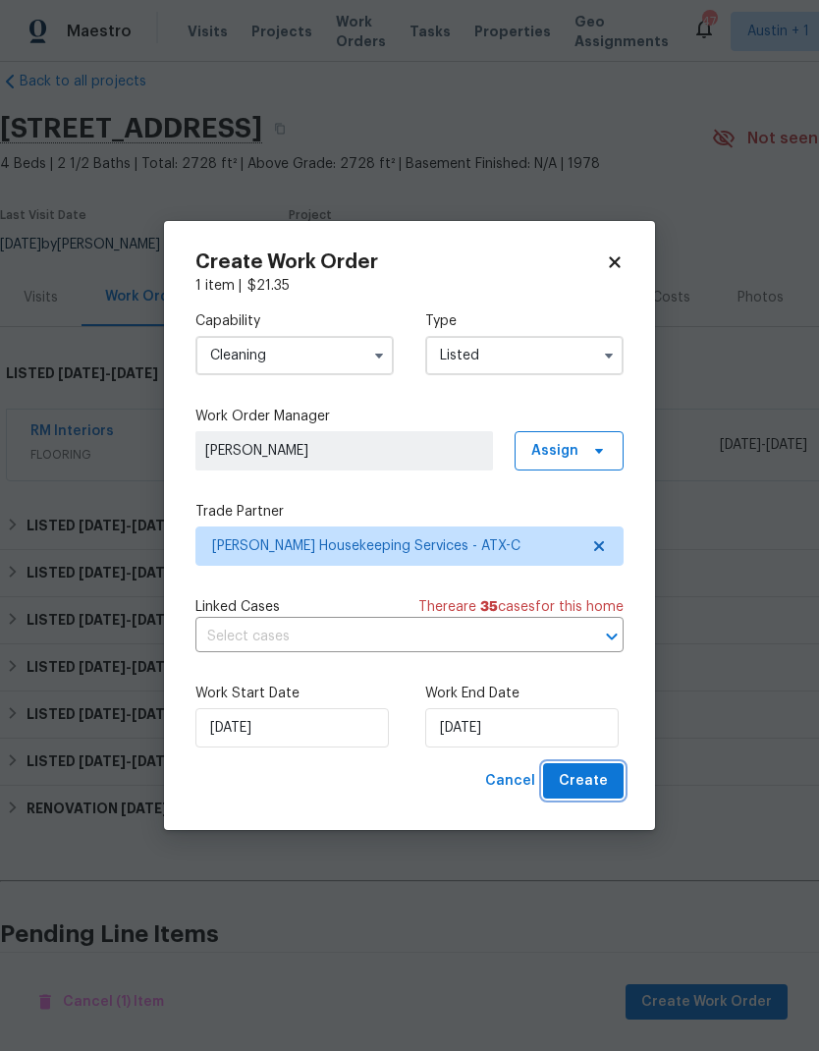
click at [600, 794] on span "Create" at bounding box center [583, 781] width 49 height 25
checkbox input "false"
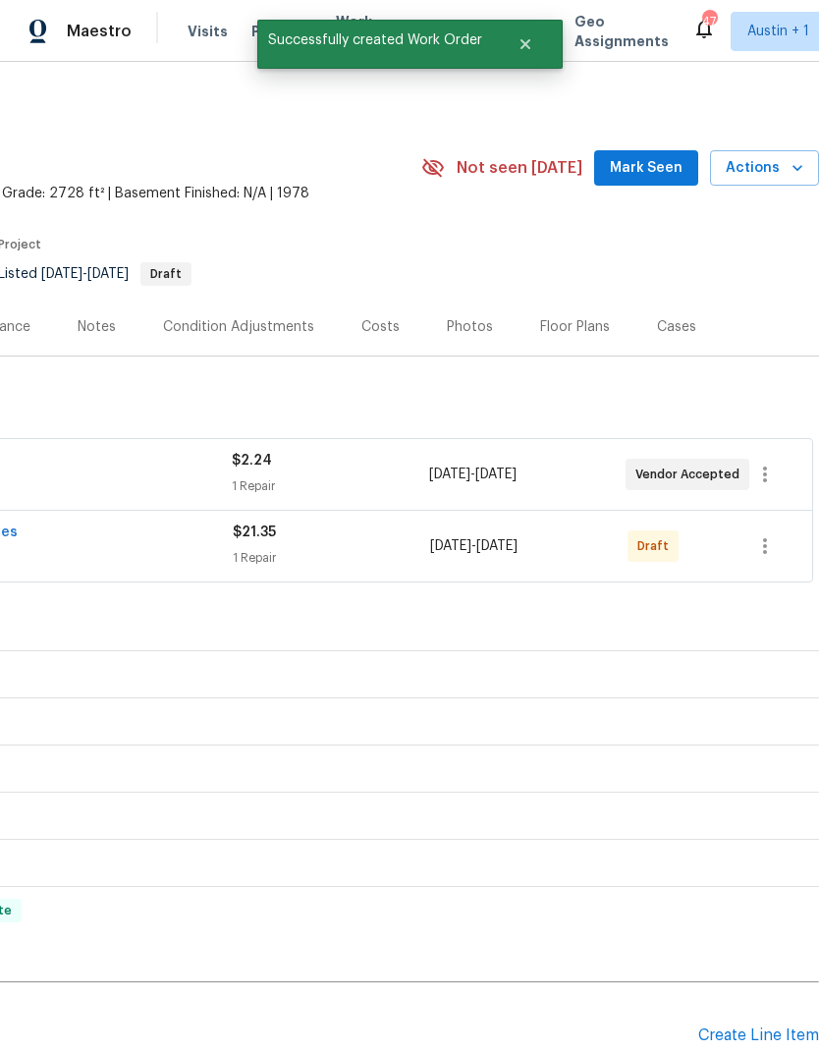
scroll to position [0, 291]
click at [760, 551] on icon "button" at bounding box center [766, 546] width 24 height 24
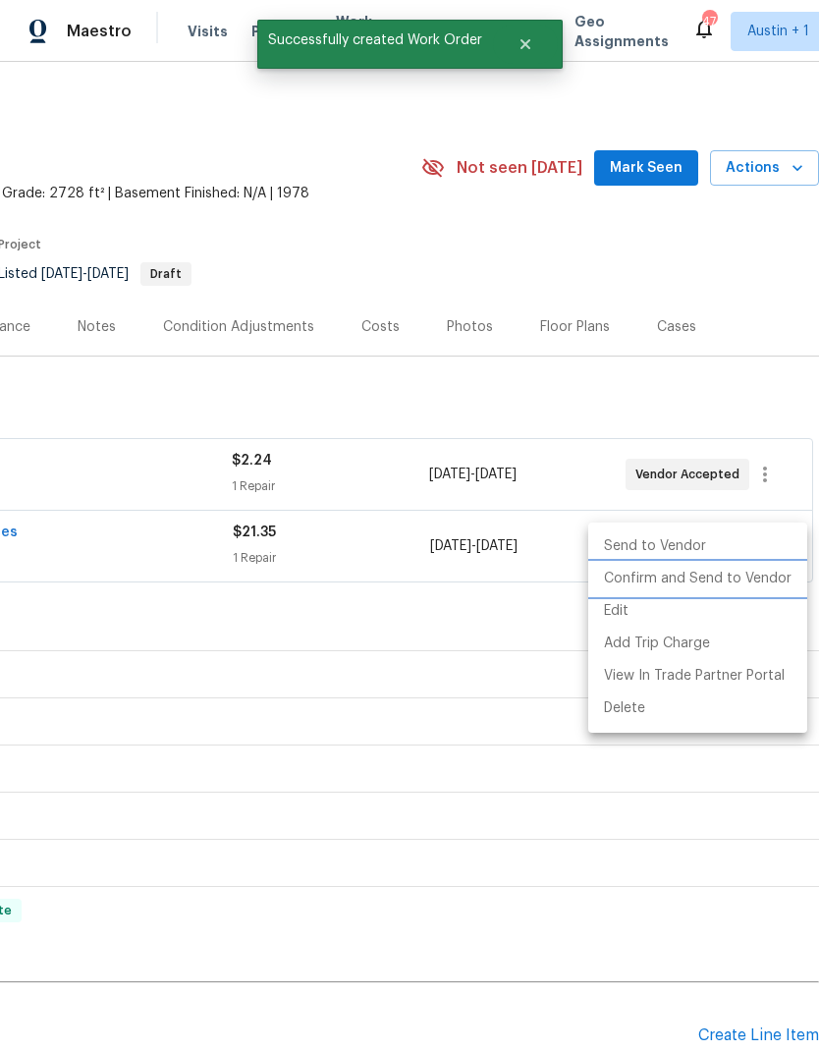
click at [719, 584] on li "Confirm and Send to Vendor" at bounding box center [697, 579] width 219 height 32
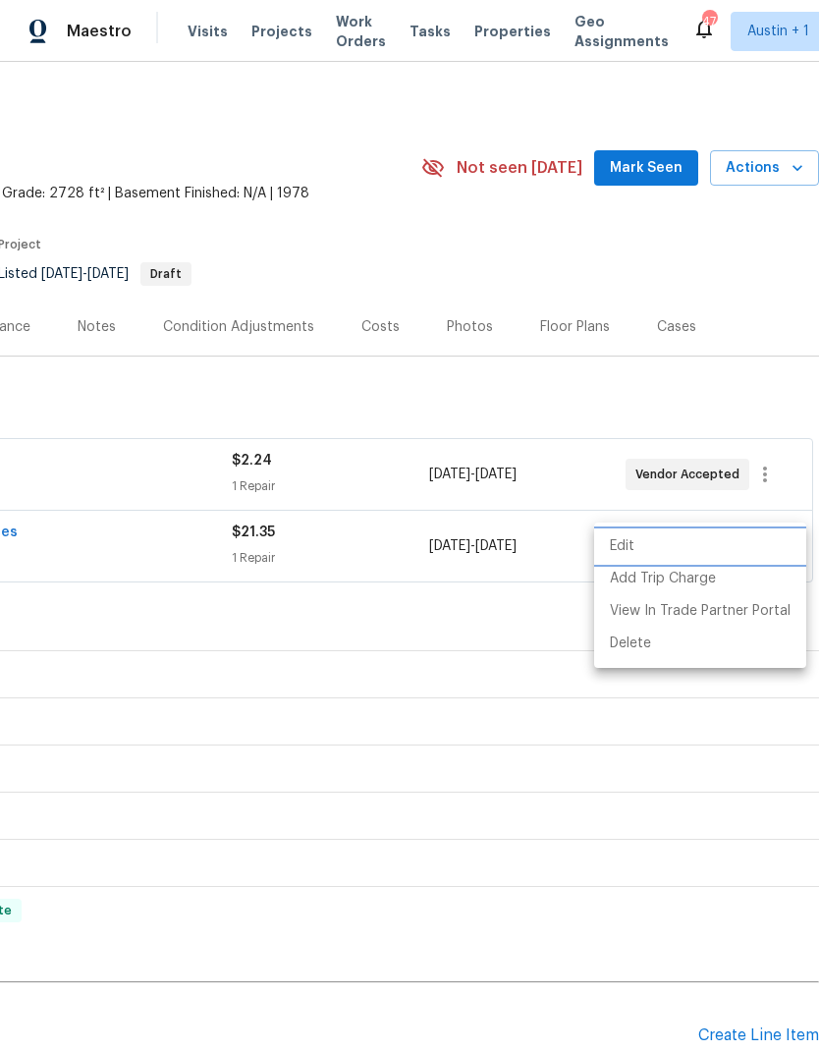
scroll to position [79, 0]
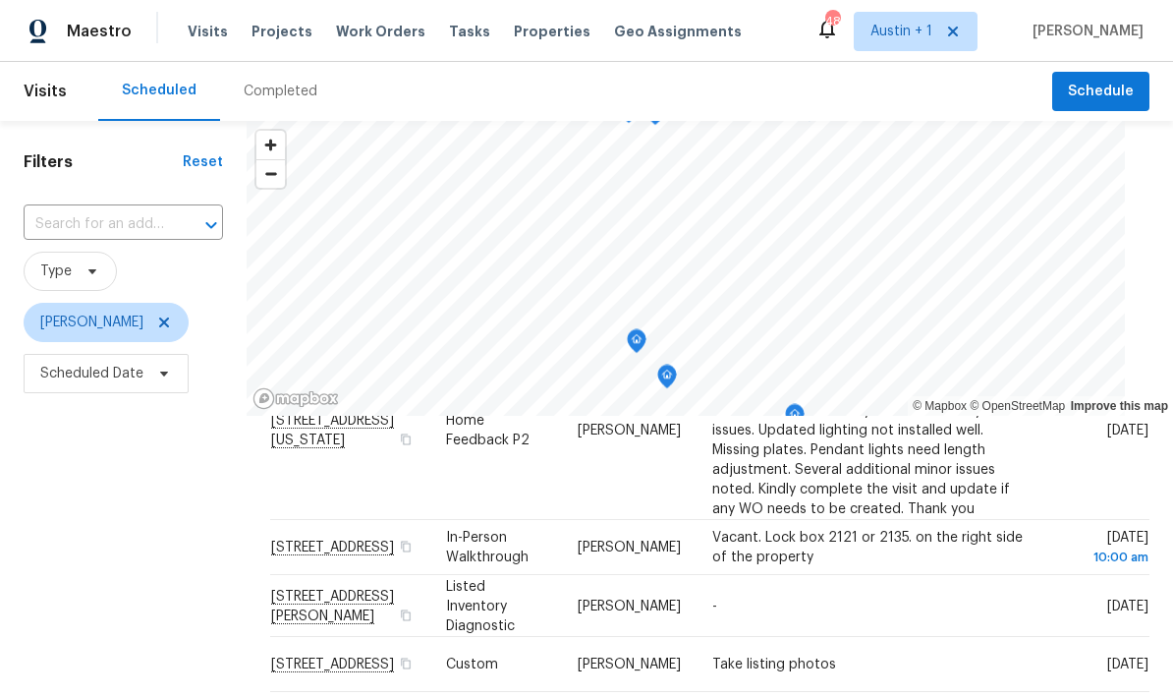
scroll to position [170, 0]
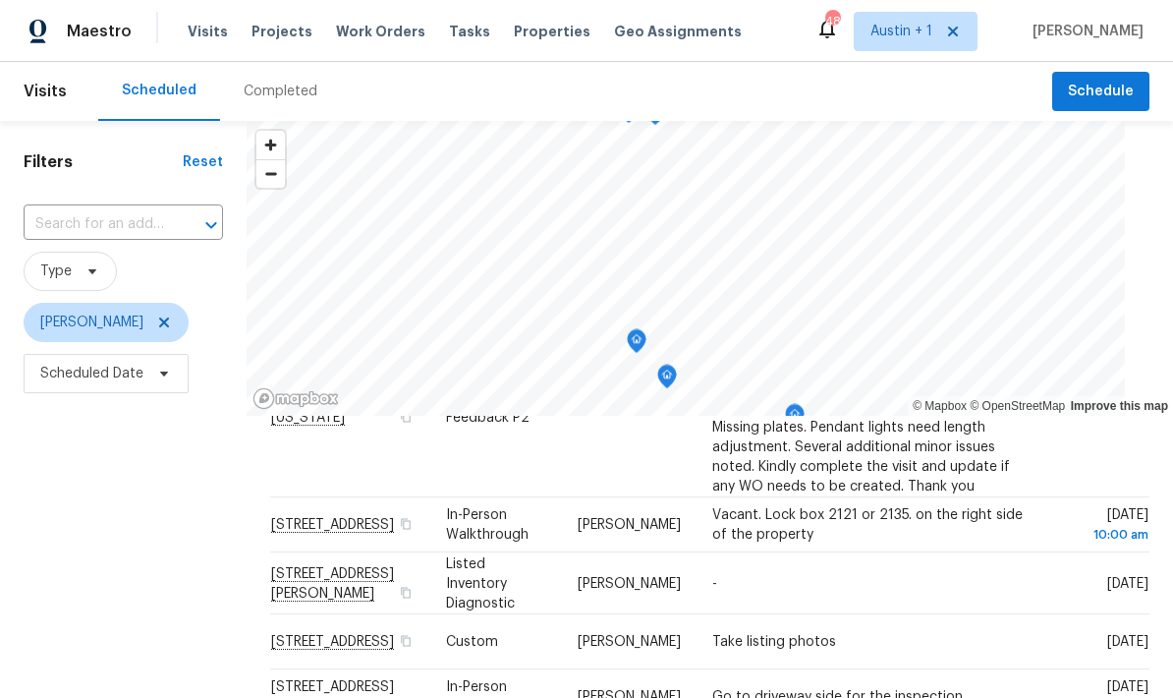
click at [0, 0] on icon at bounding box center [0, 0] width 0 height 0
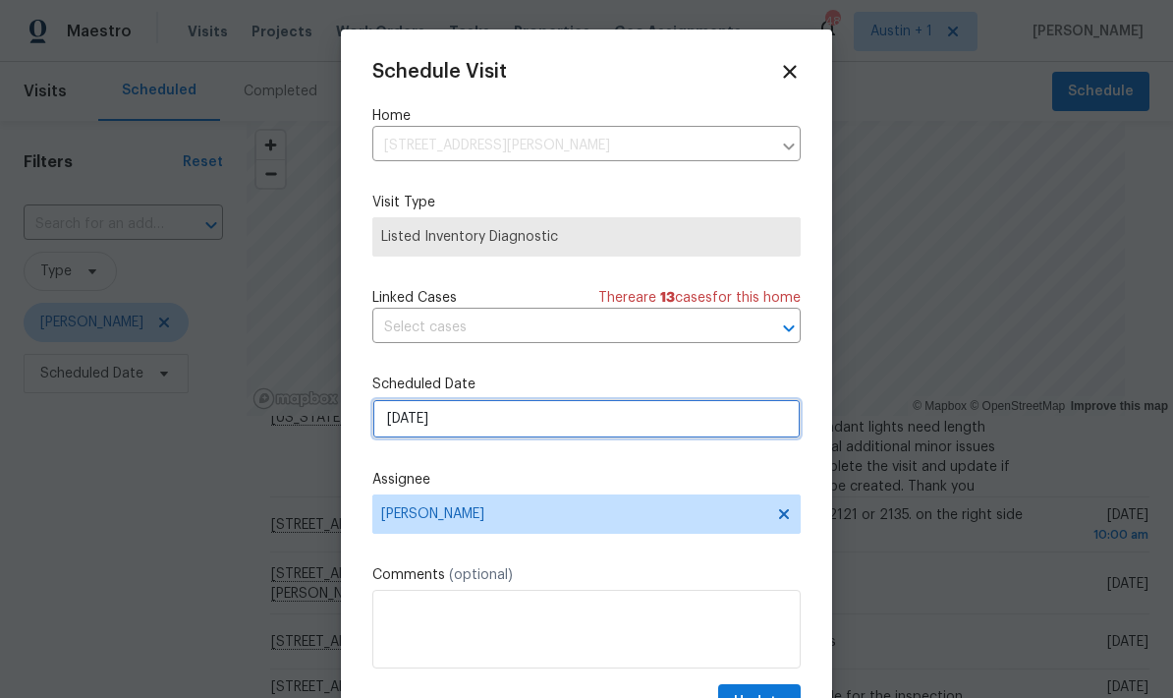
click at [597, 419] on input "8/14/2025" at bounding box center [586, 418] width 428 height 39
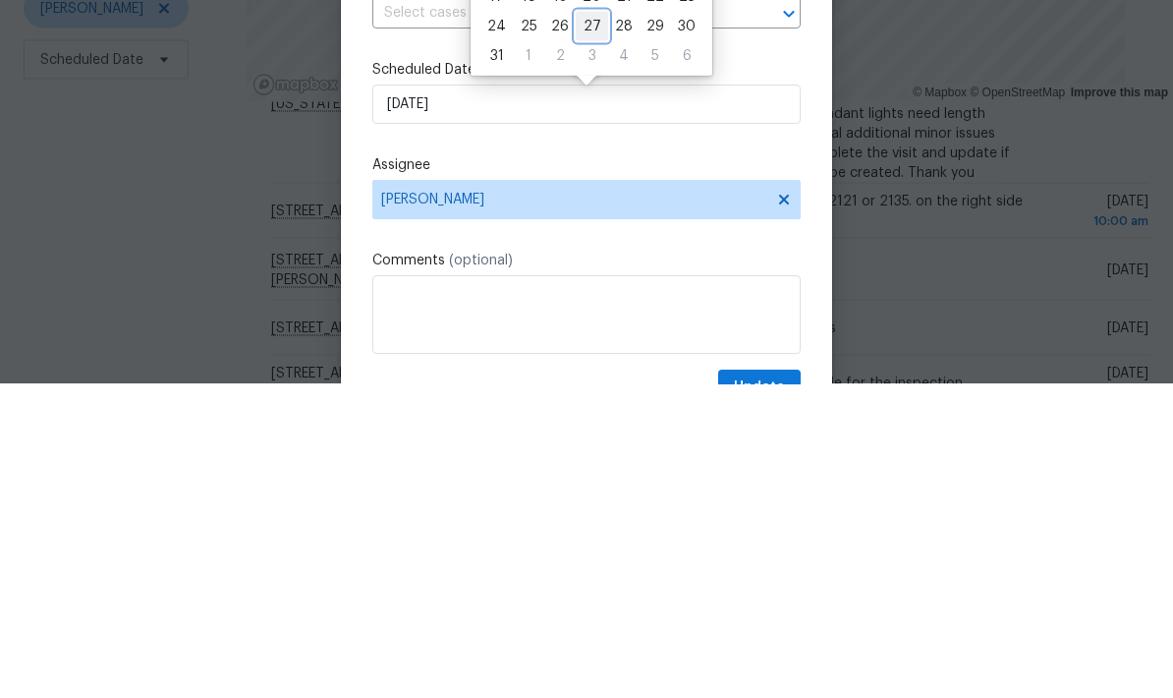
click at [594, 326] on div "27" at bounding box center [592, 340] width 32 height 28
type input "8/27/2025"
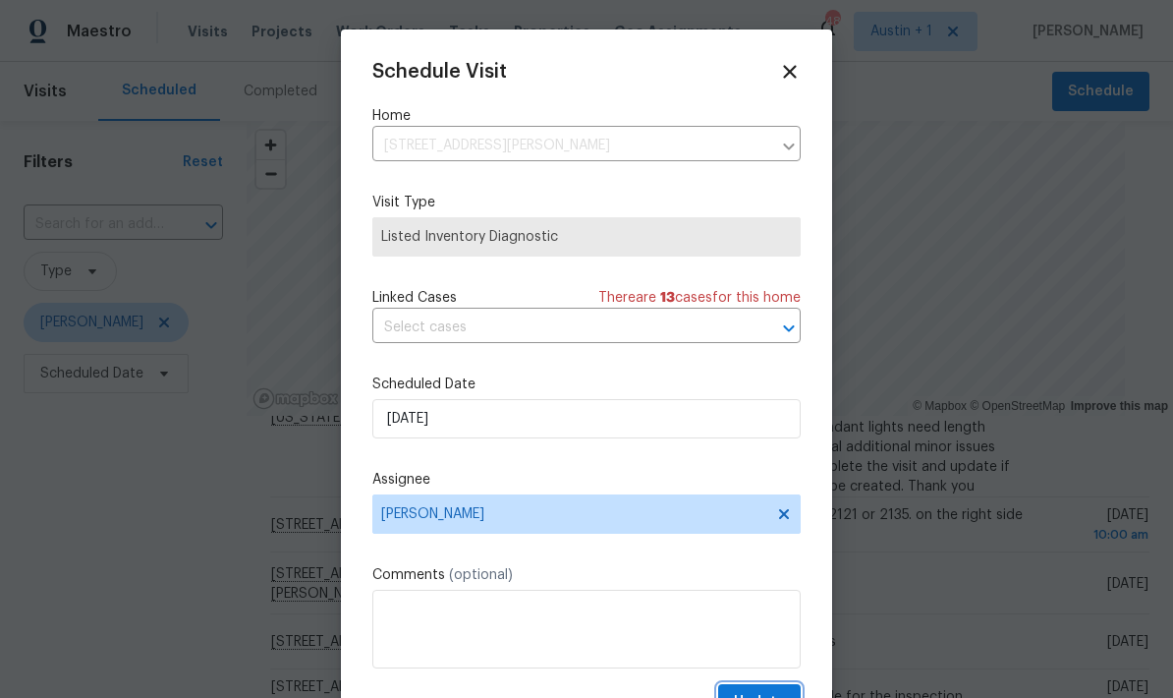
click at [773, 689] on button "Update" at bounding box center [759, 702] width 83 height 36
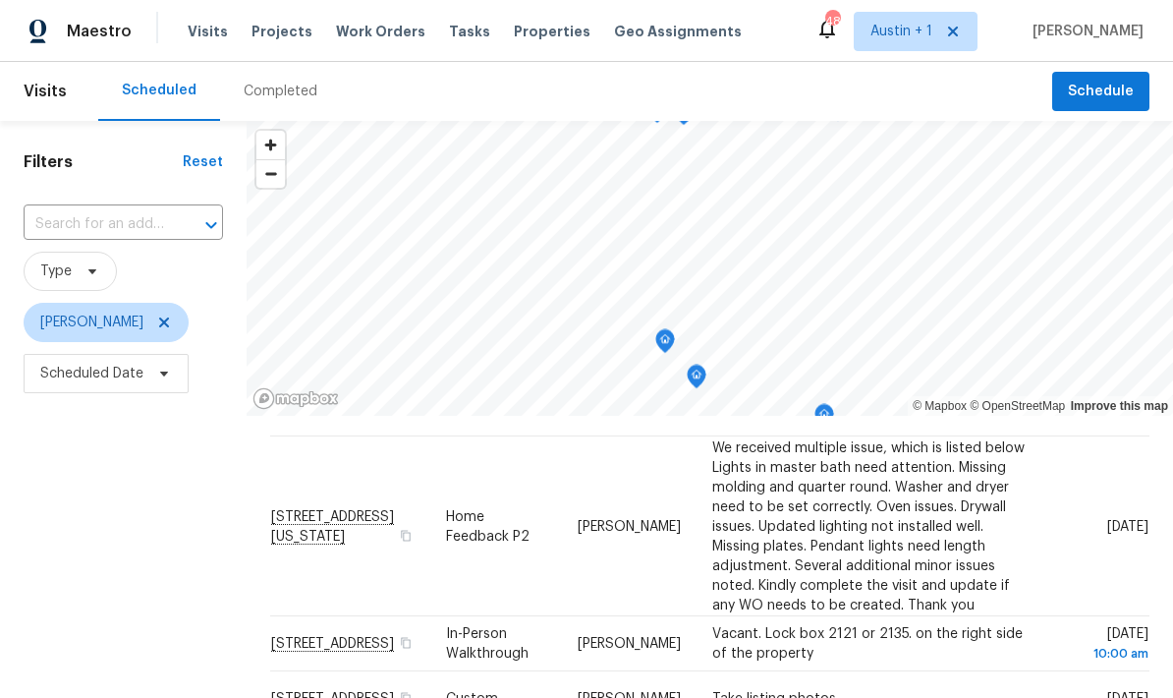
scroll to position [50, 0]
click at [0, 0] on icon at bounding box center [0, 0] width 0 height 0
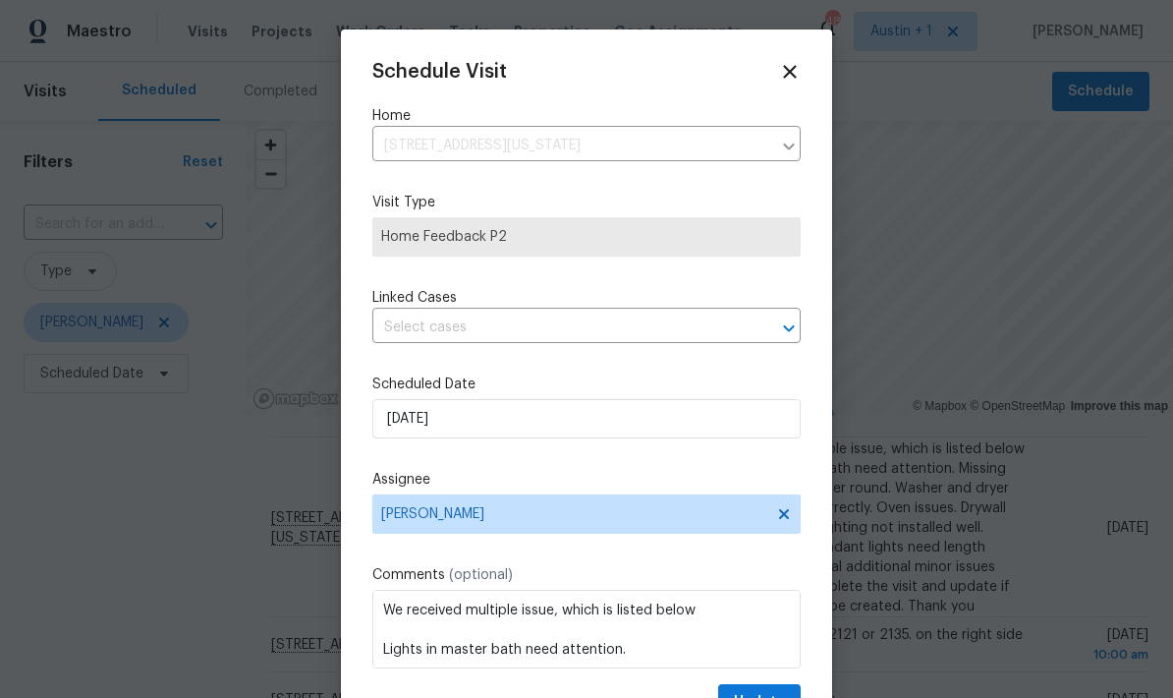
click at [593, 323] on input "text" at bounding box center [558, 327] width 373 height 30
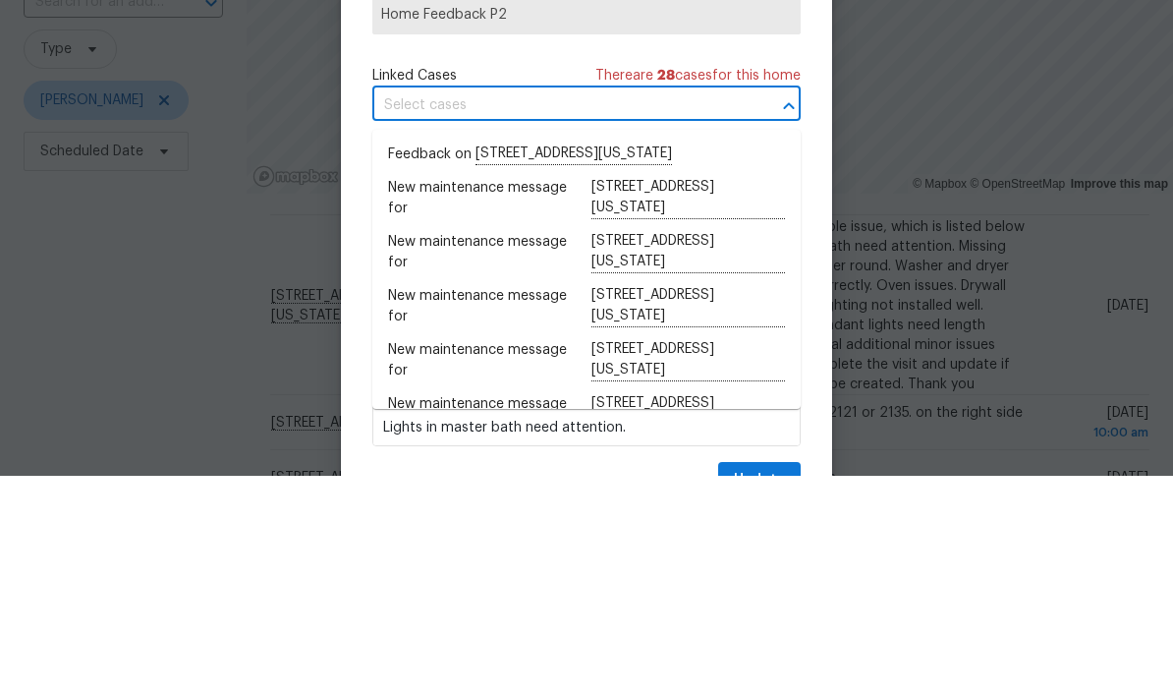
click at [549, 61] on div "Schedule Visit Home 100 Missouri Dr, Harker Heights, TX 76548 ​ Visit Type Home…" at bounding box center [586, 390] width 428 height 659
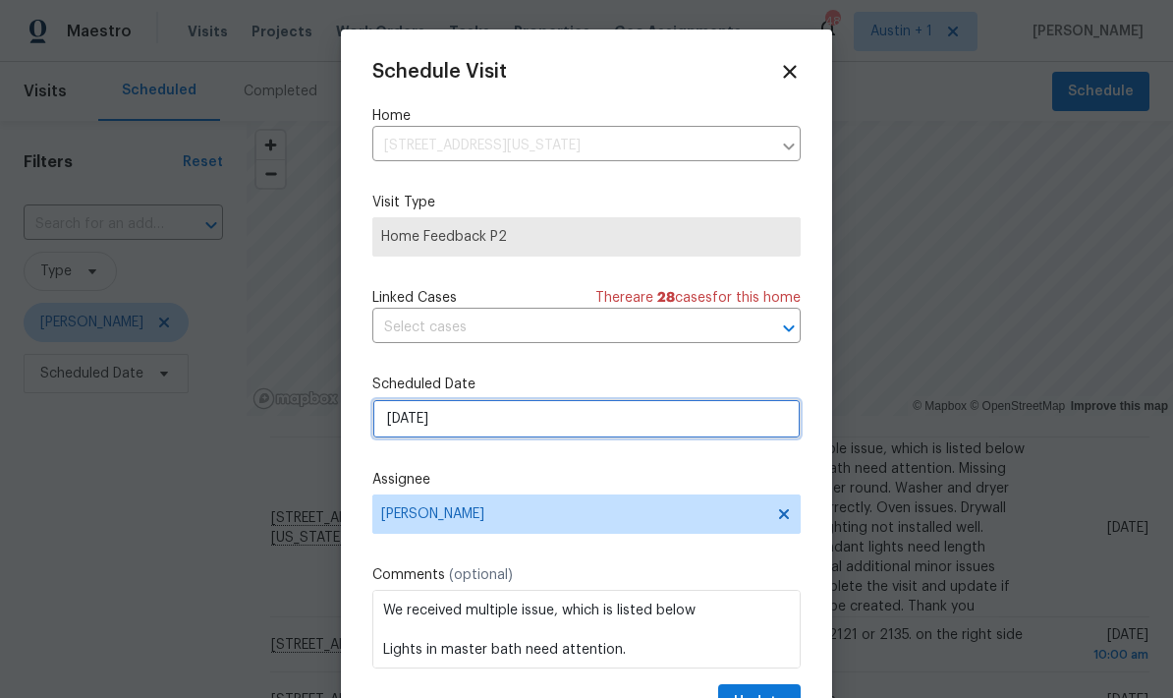
click at [573, 425] on input "[DATE]" at bounding box center [586, 418] width 428 height 39
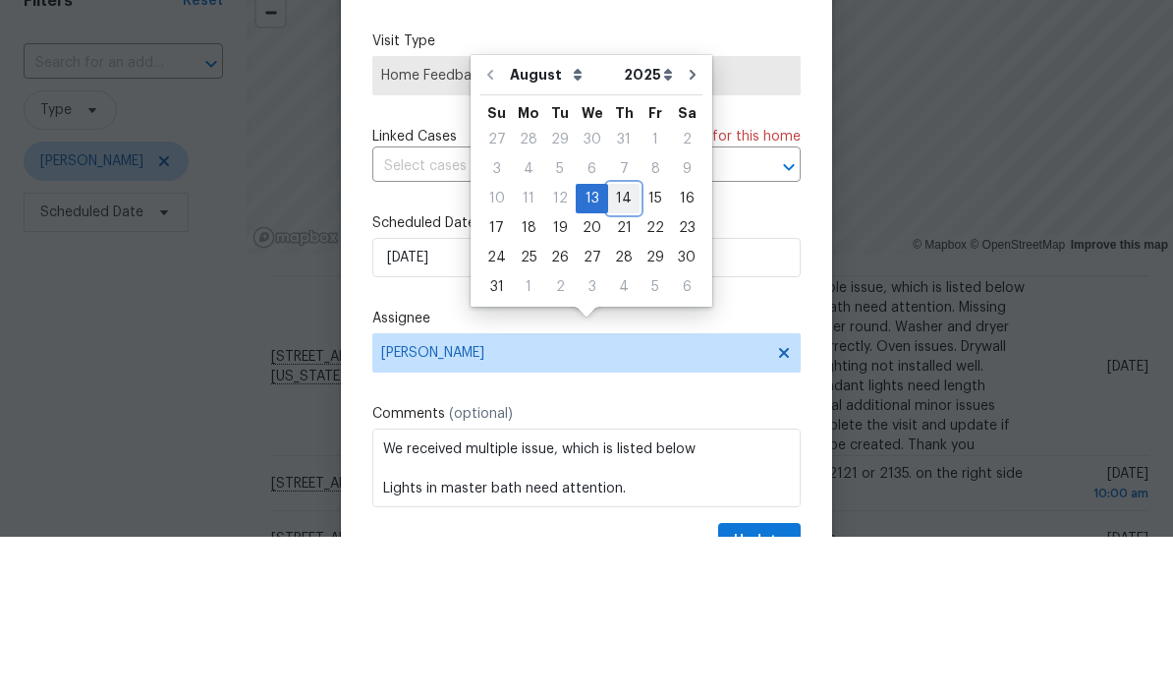
click at [621, 346] on div "14" at bounding box center [623, 360] width 31 height 28
type input "8/14/2025"
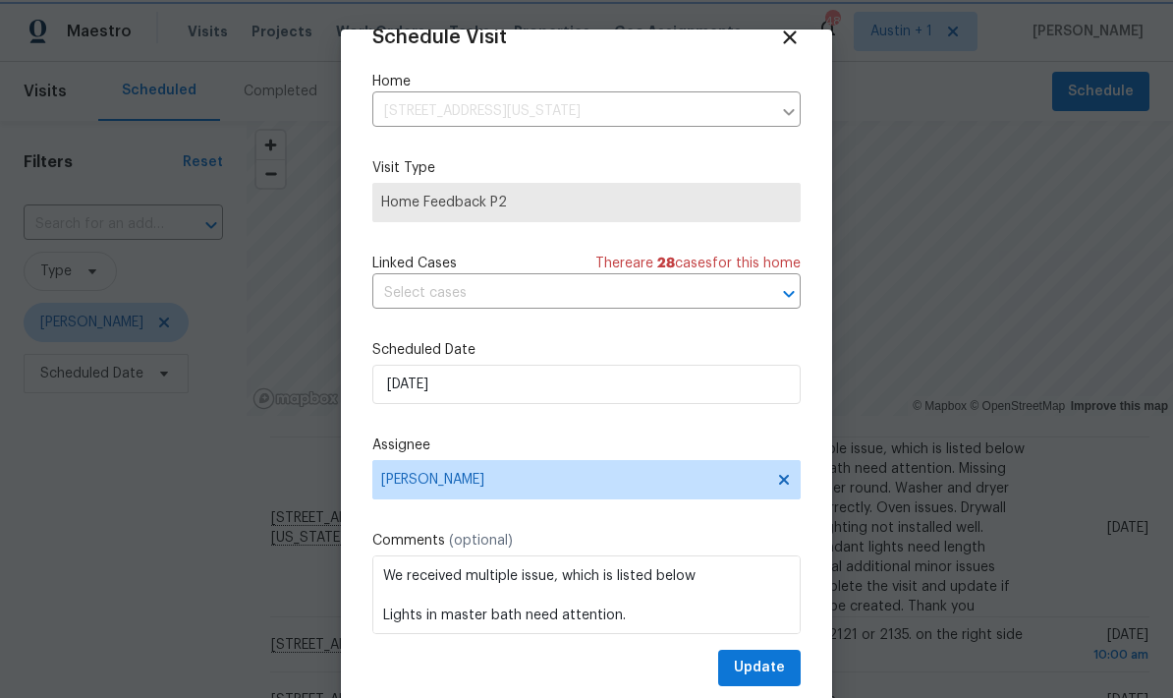
scroll to position [38, 0]
click at [780, 682] on button "Update" at bounding box center [759, 667] width 83 height 36
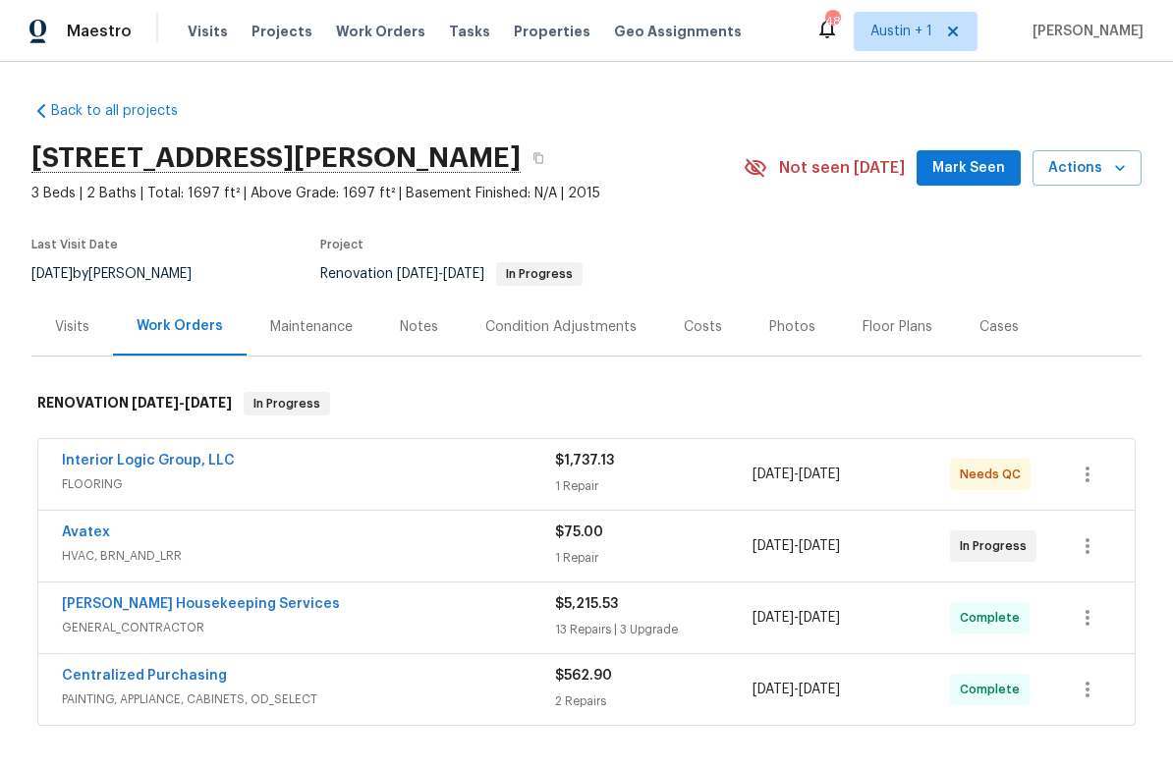
click at [1113, 165] on icon "button" at bounding box center [1120, 168] width 20 height 20
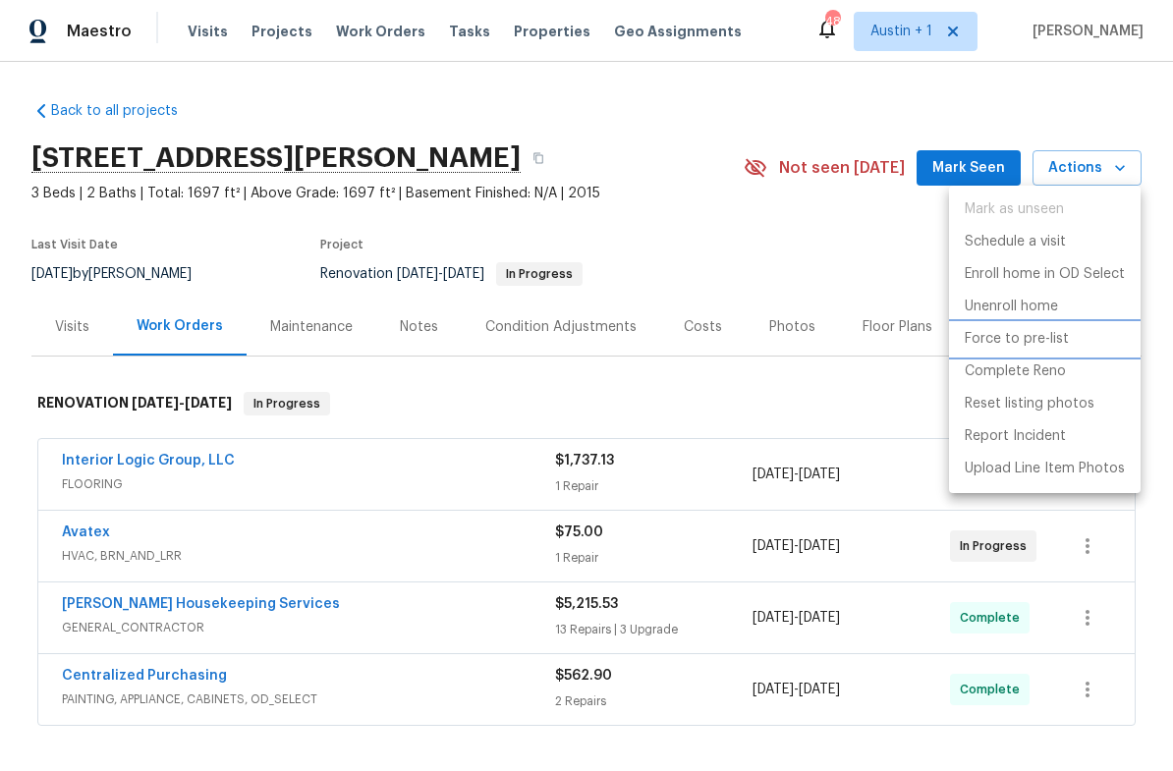
click at [1067, 346] on li "Force to pre-list" at bounding box center [1045, 339] width 192 height 32
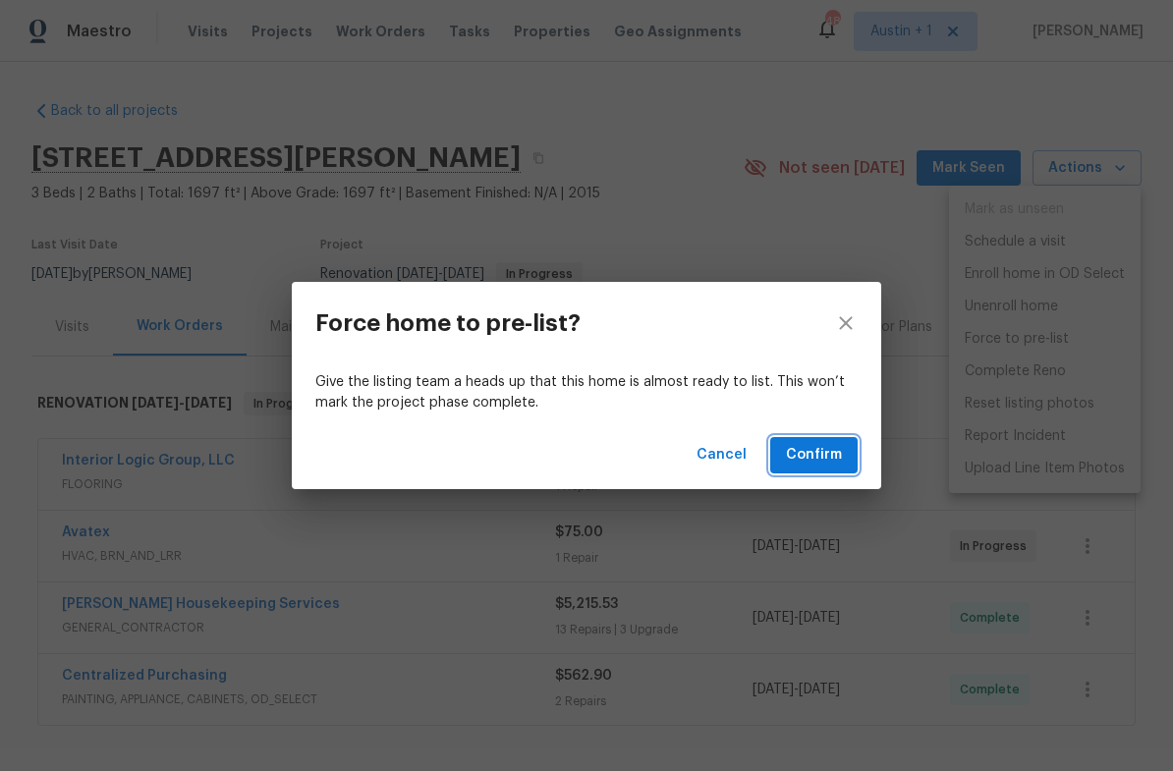
click at [821, 473] on button "Confirm" at bounding box center [813, 455] width 87 height 36
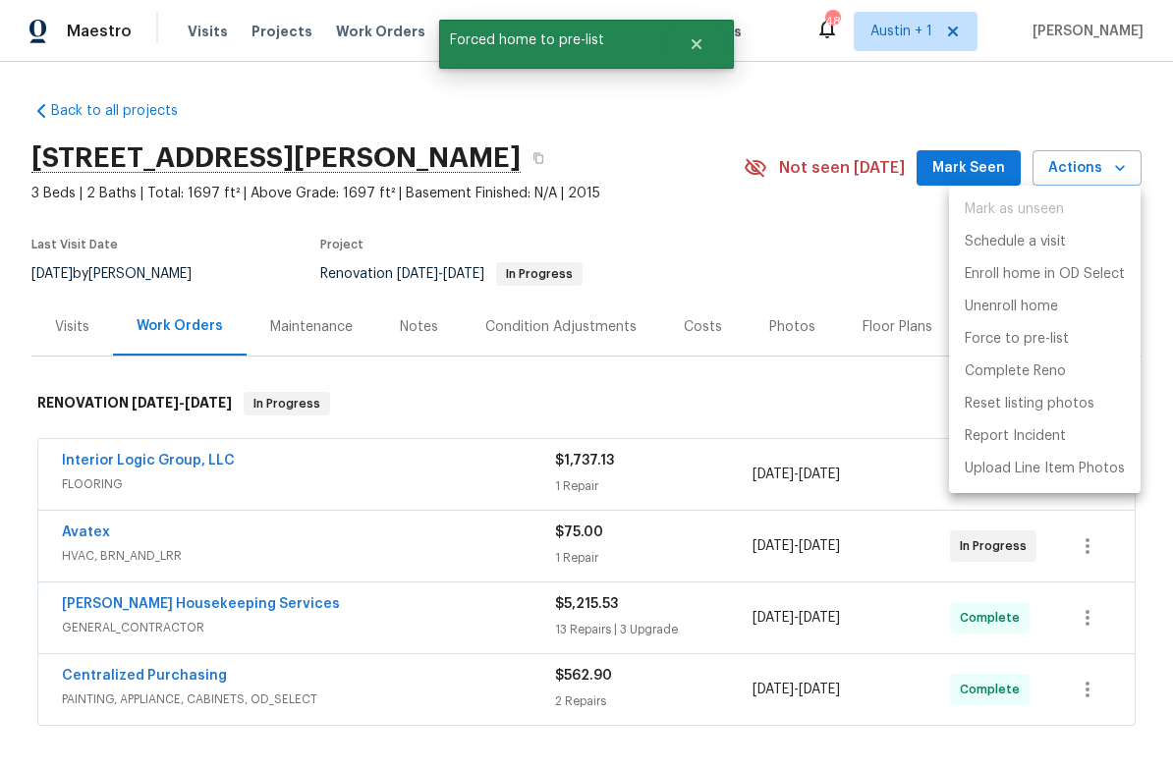
click at [787, 335] on div at bounding box center [586, 385] width 1173 height 771
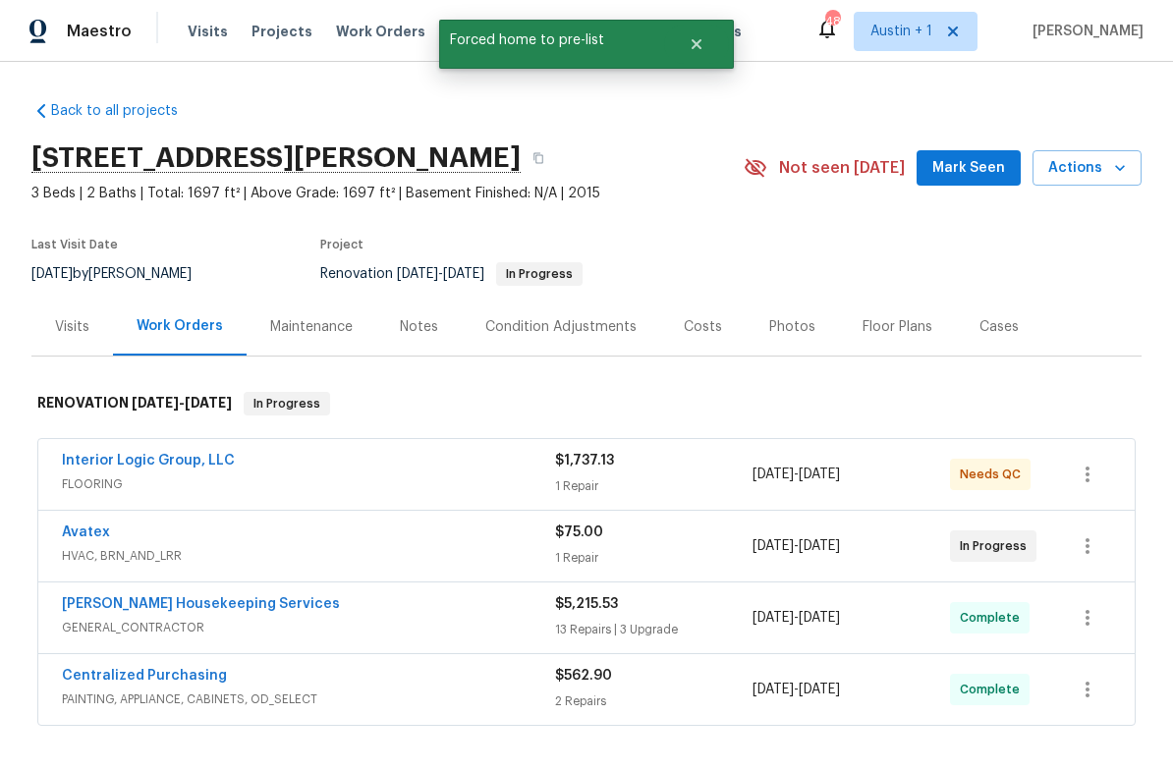
click at [775, 346] on div "Photos" at bounding box center [792, 327] width 93 height 58
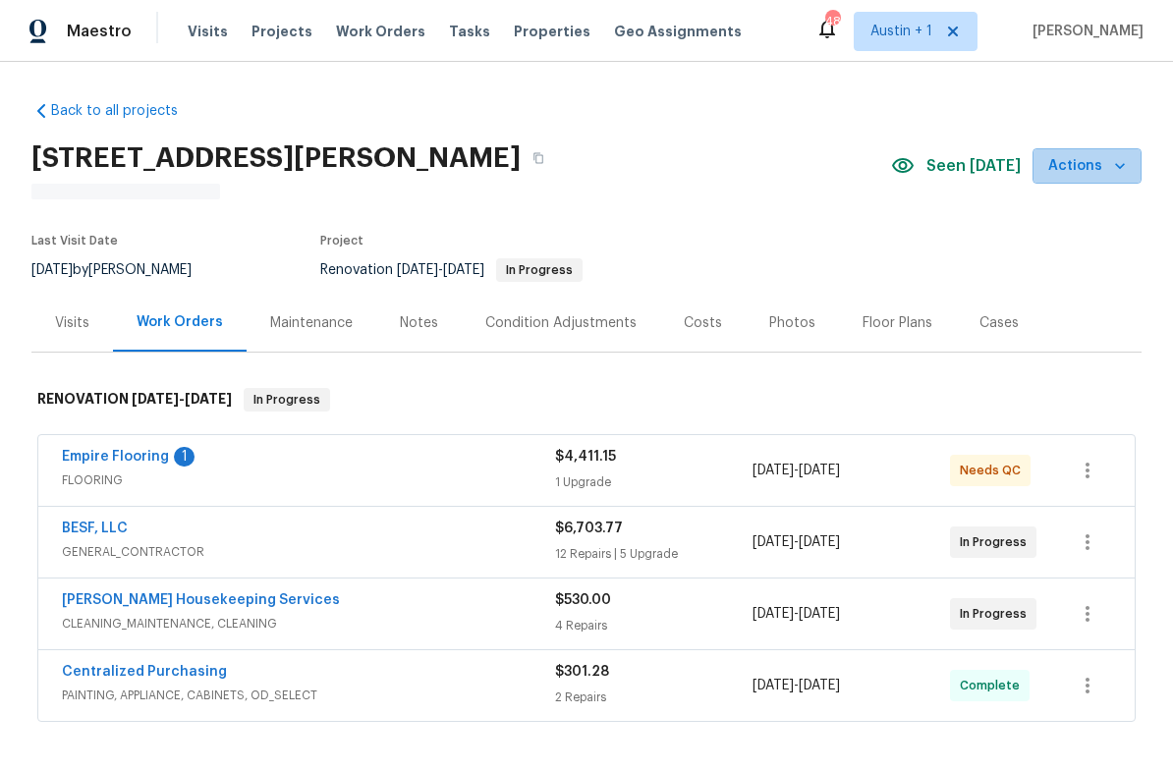
click at [1105, 161] on span "Actions" at bounding box center [1087, 166] width 78 height 25
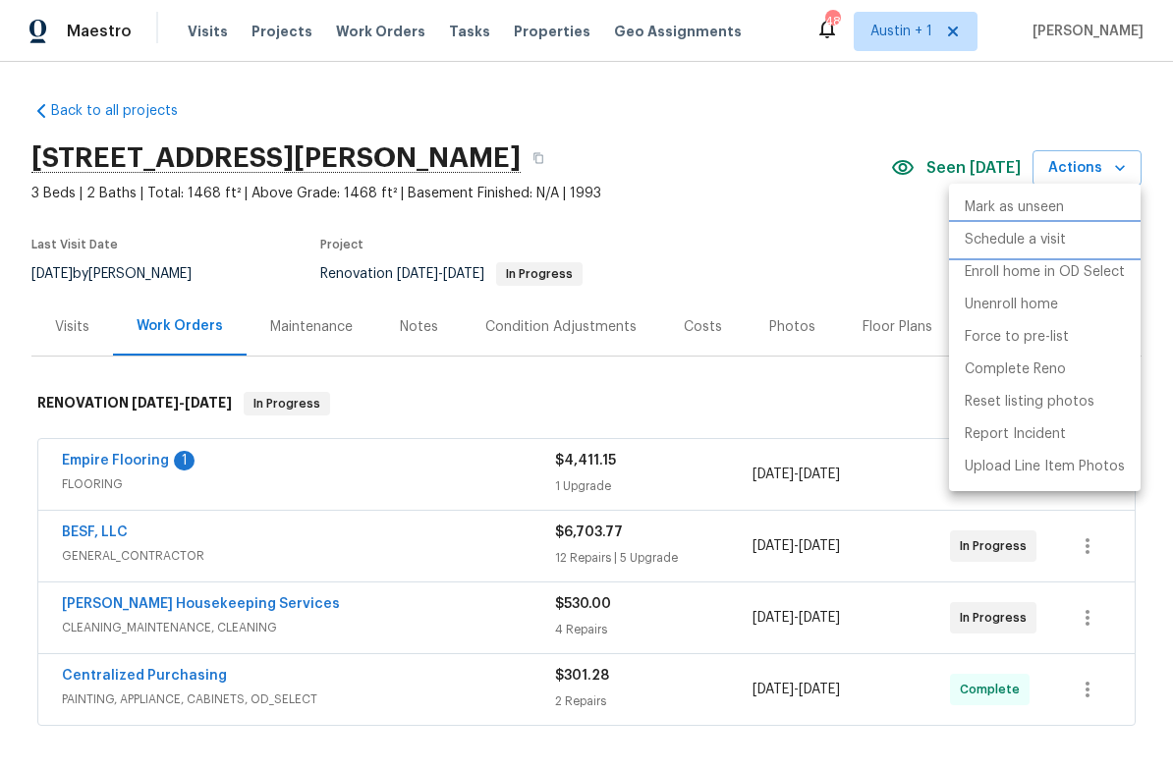
click at [1059, 245] on p "Schedule a visit" at bounding box center [1015, 240] width 101 height 21
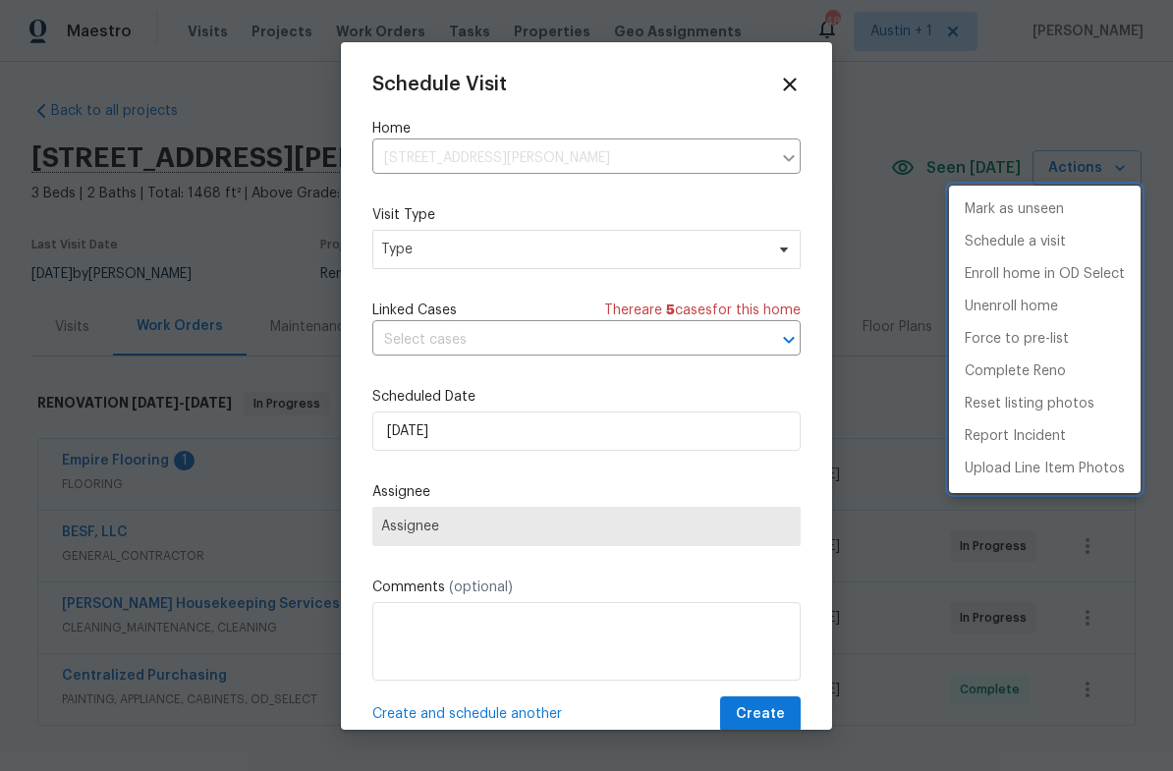
click at [612, 257] on div at bounding box center [586, 385] width 1173 height 771
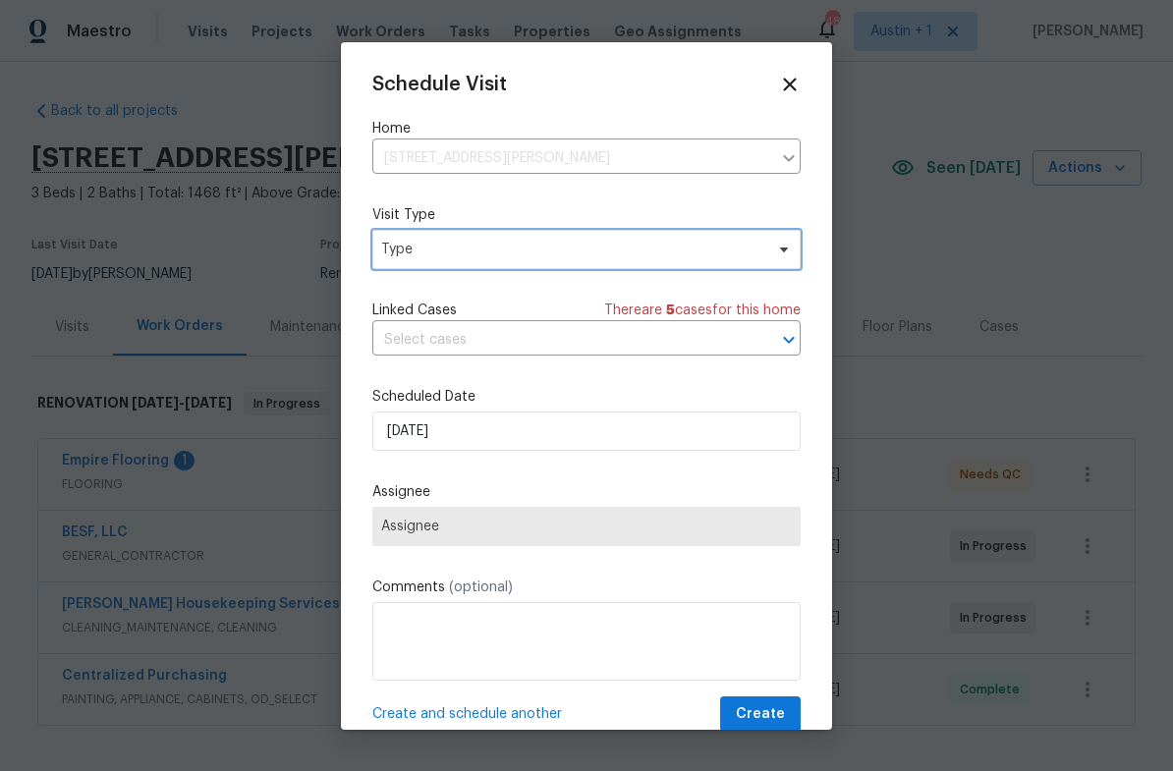
click at [639, 254] on span "Type" at bounding box center [572, 250] width 382 height 20
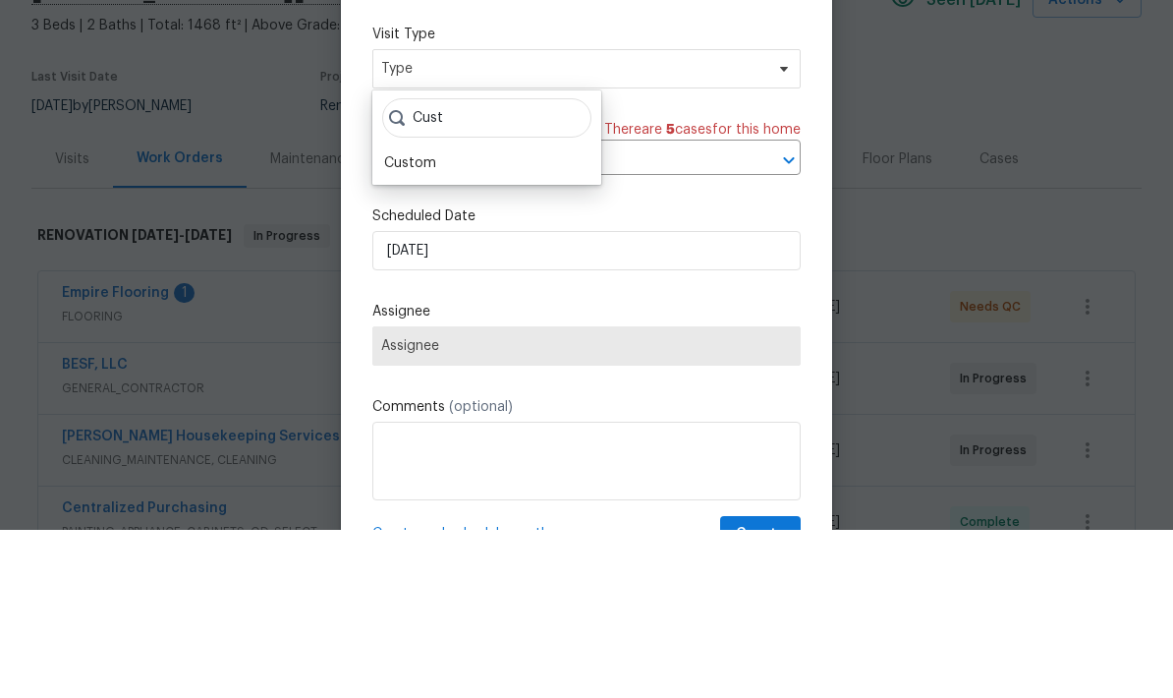
type input "Cust"
click at [410, 321] on div "Custom" at bounding box center [410, 331] width 52 height 20
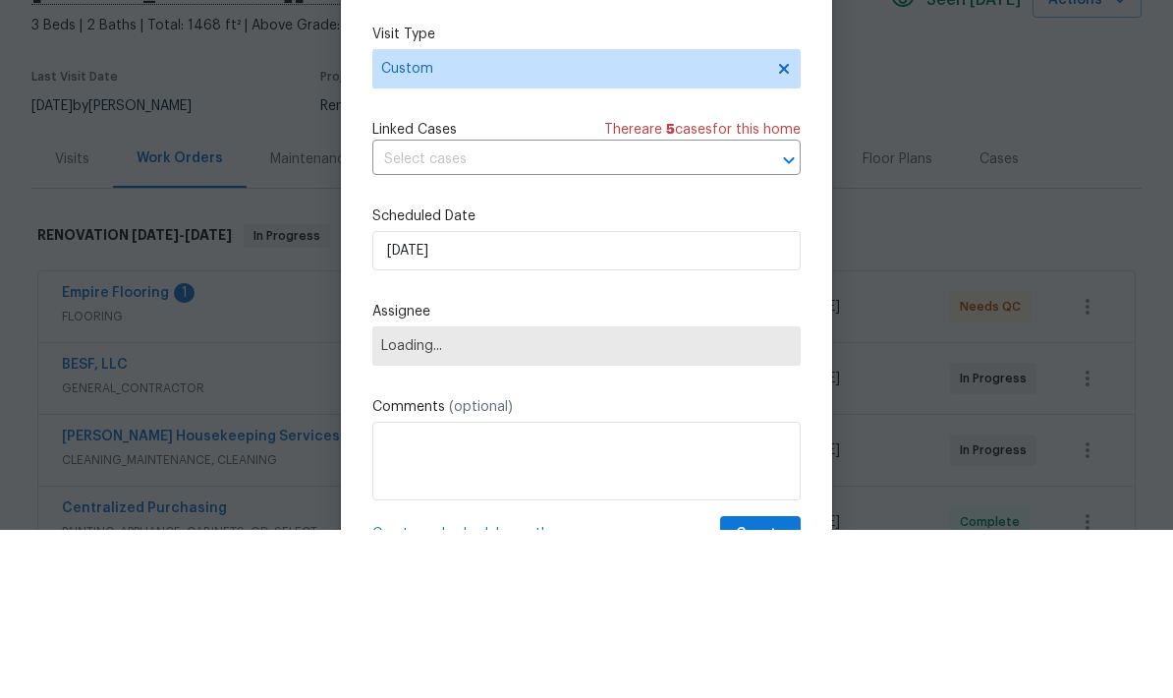
scroll to position [79, 0]
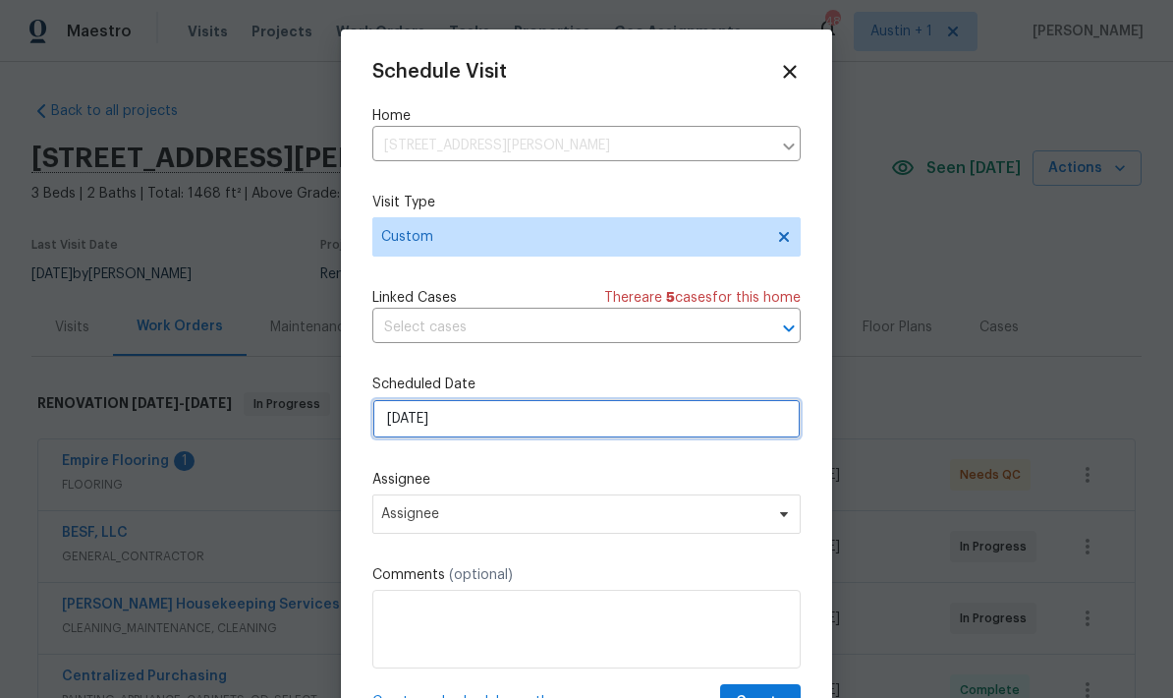
click at [662, 419] on input "8/13/2025" at bounding box center [586, 418] width 428 height 39
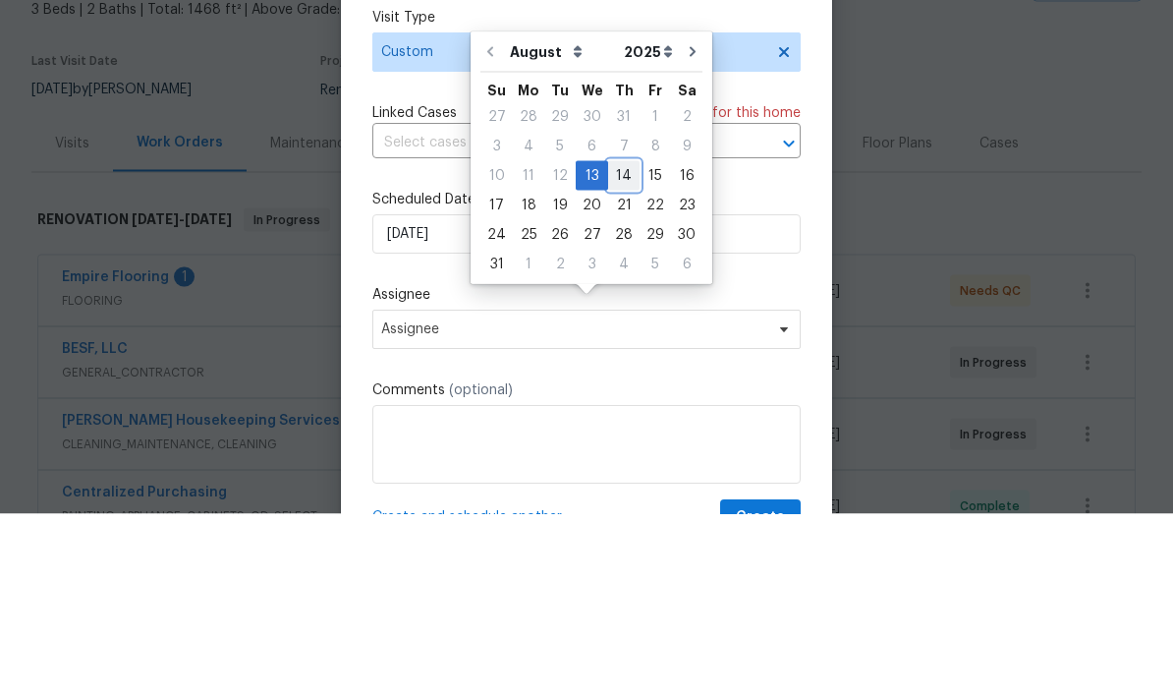
click at [621, 346] on div "14" at bounding box center [623, 360] width 31 height 28
type input "8/14/2025"
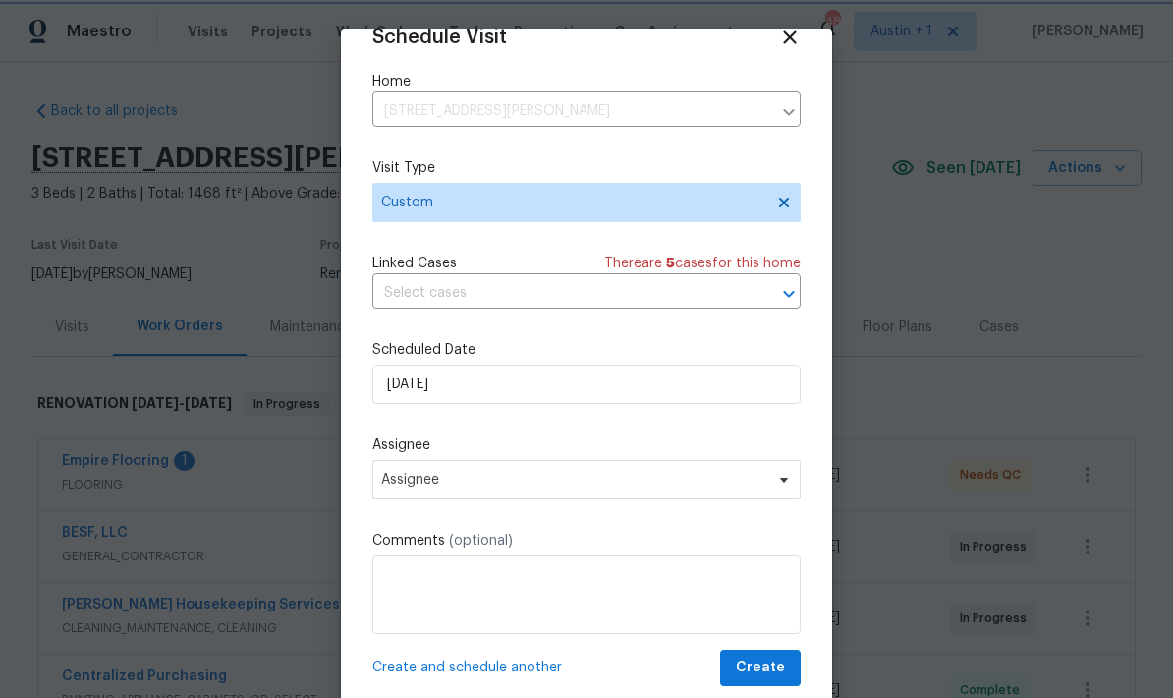
scroll to position [38, 0]
click at [783, 665] on span "Create" at bounding box center [760, 667] width 49 height 25
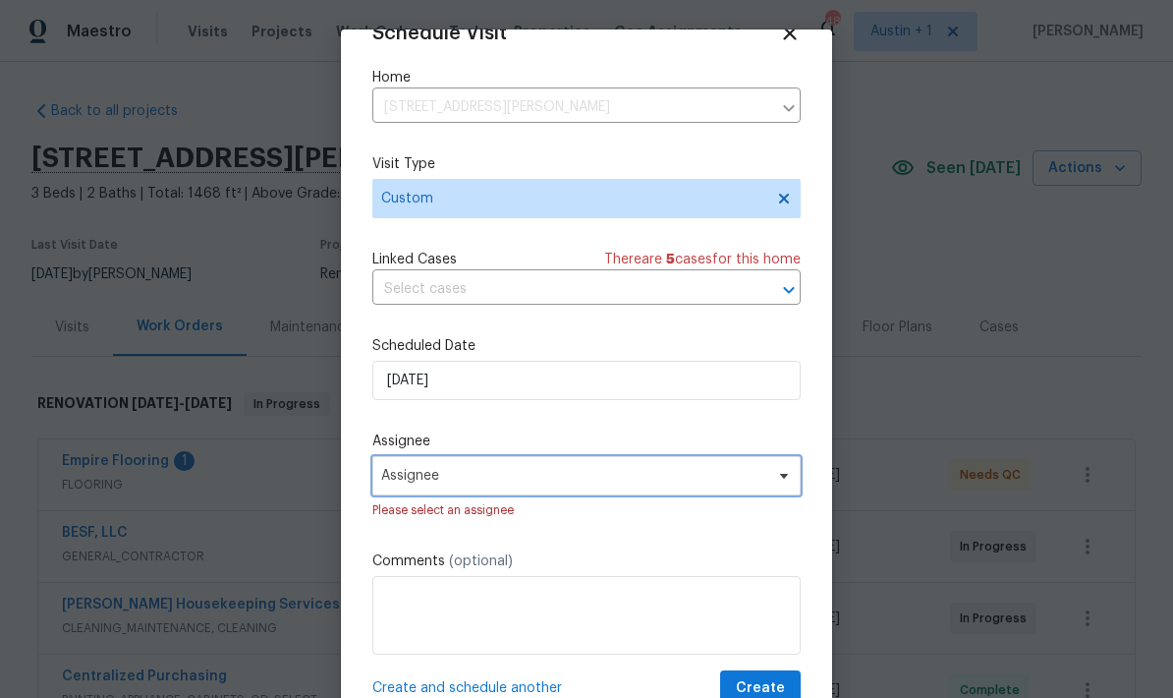
click at [741, 483] on span "Assignee" at bounding box center [573, 476] width 385 height 16
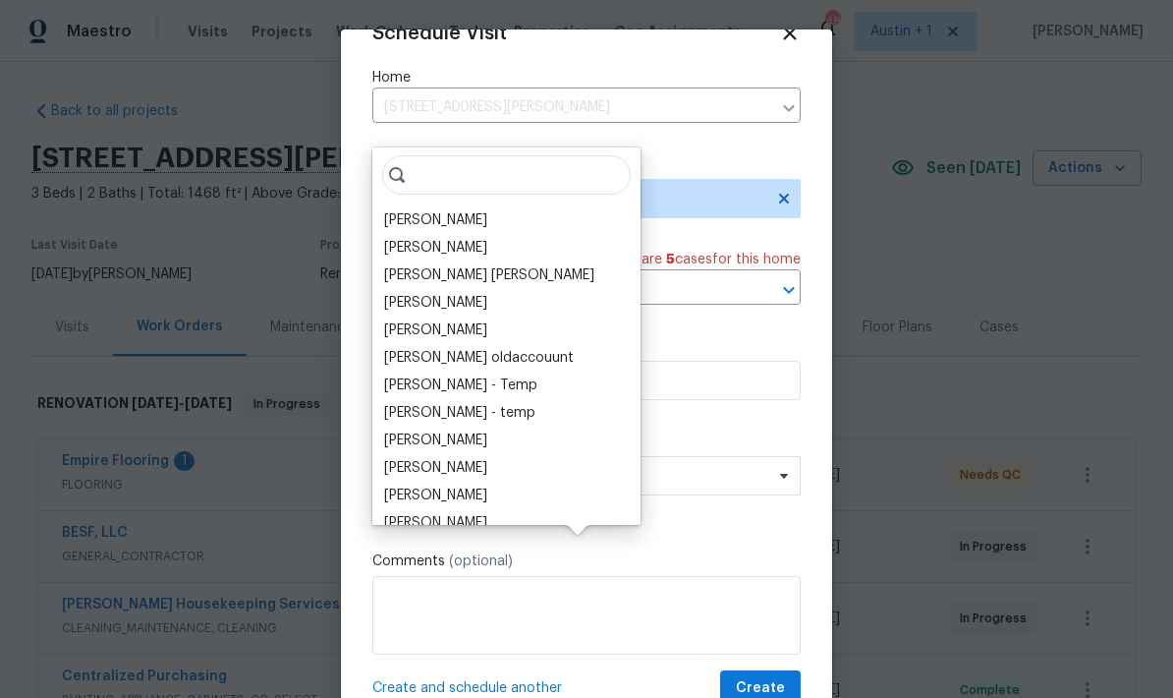
click at [464, 210] on div "[PERSON_NAME]" at bounding box center [435, 220] width 103 height 20
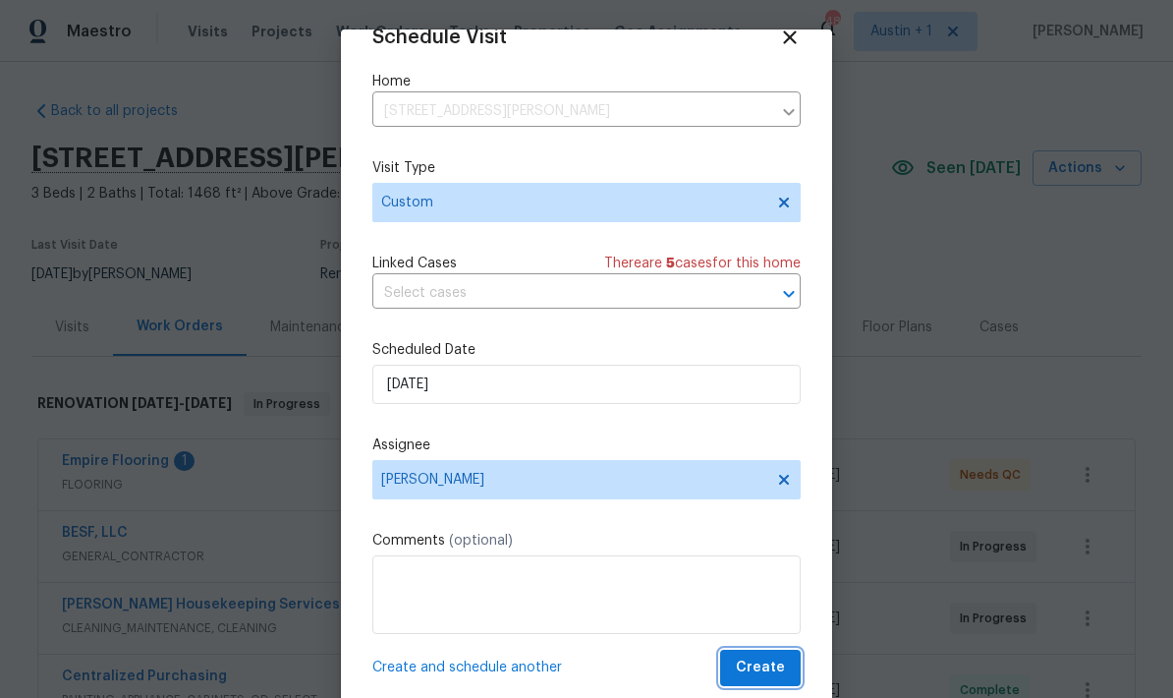
click at [786, 664] on button "Create" at bounding box center [760, 667] width 81 height 36
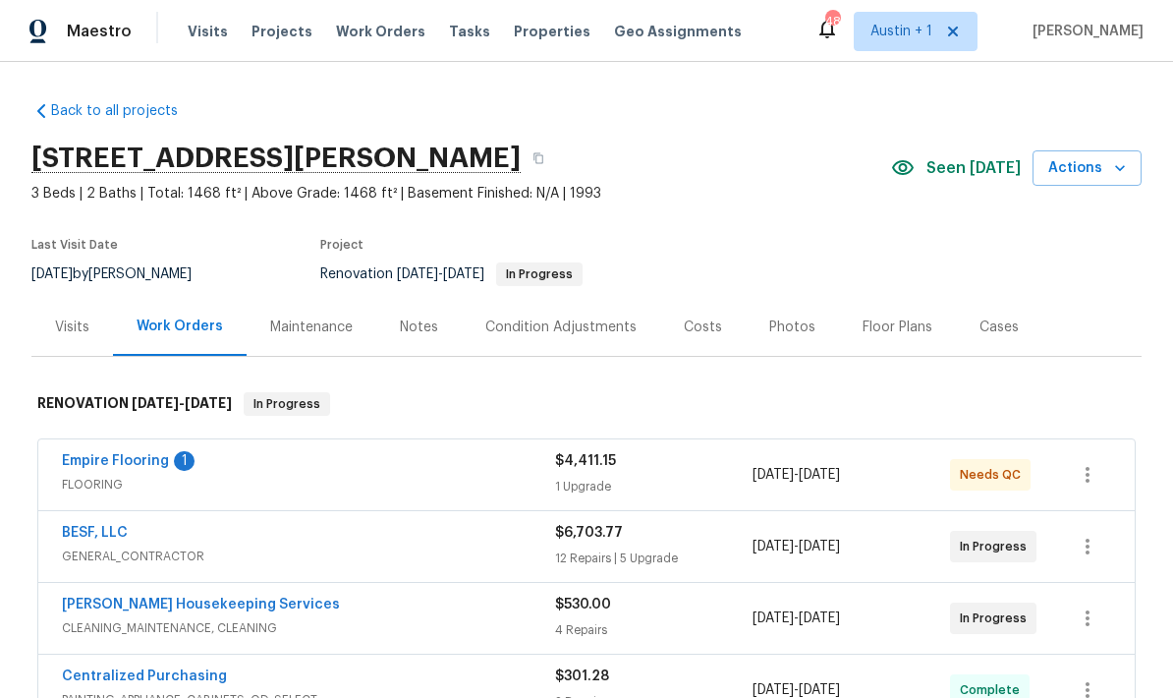
click at [1107, 156] on span "Actions" at bounding box center [1087, 168] width 78 height 25
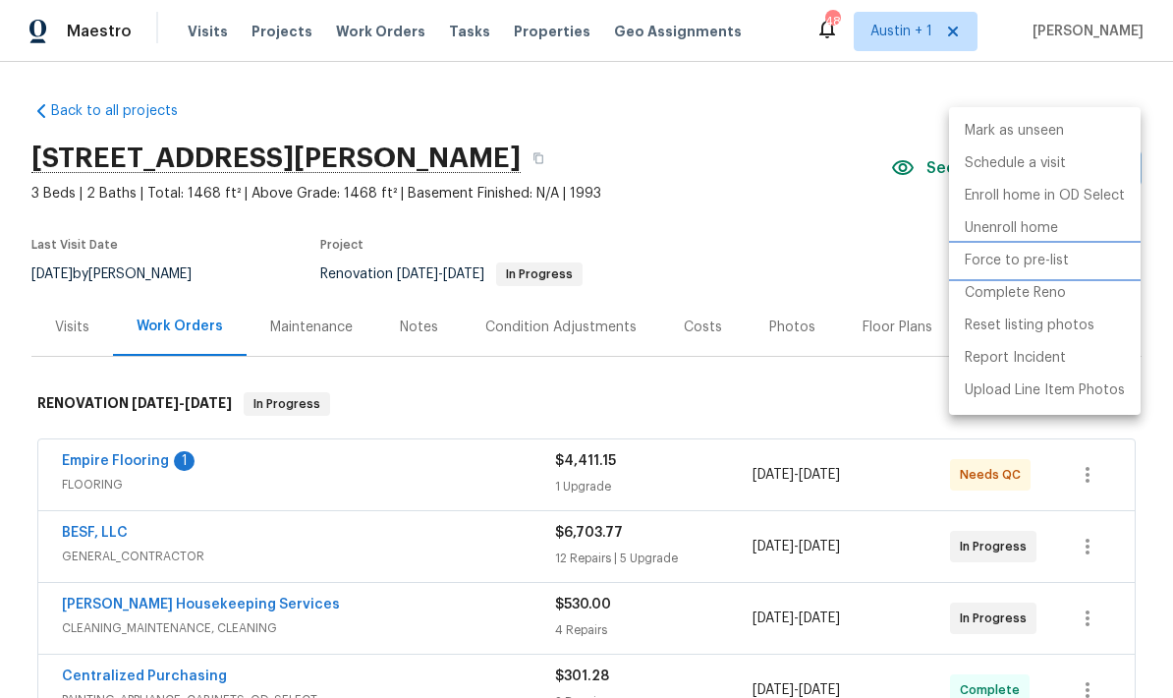
click at [1071, 263] on li "Force to pre-list" at bounding box center [1045, 261] width 192 height 32
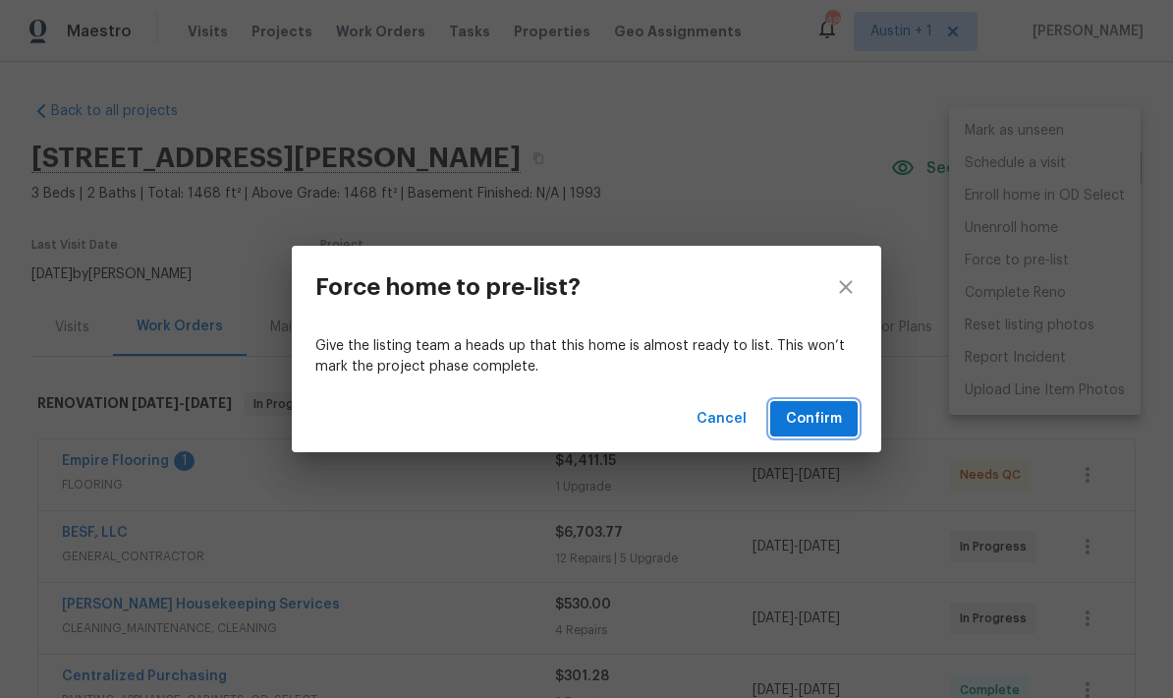
click at [820, 422] on span "Confirm" at bounding box center [814, 419] width 56 height 25
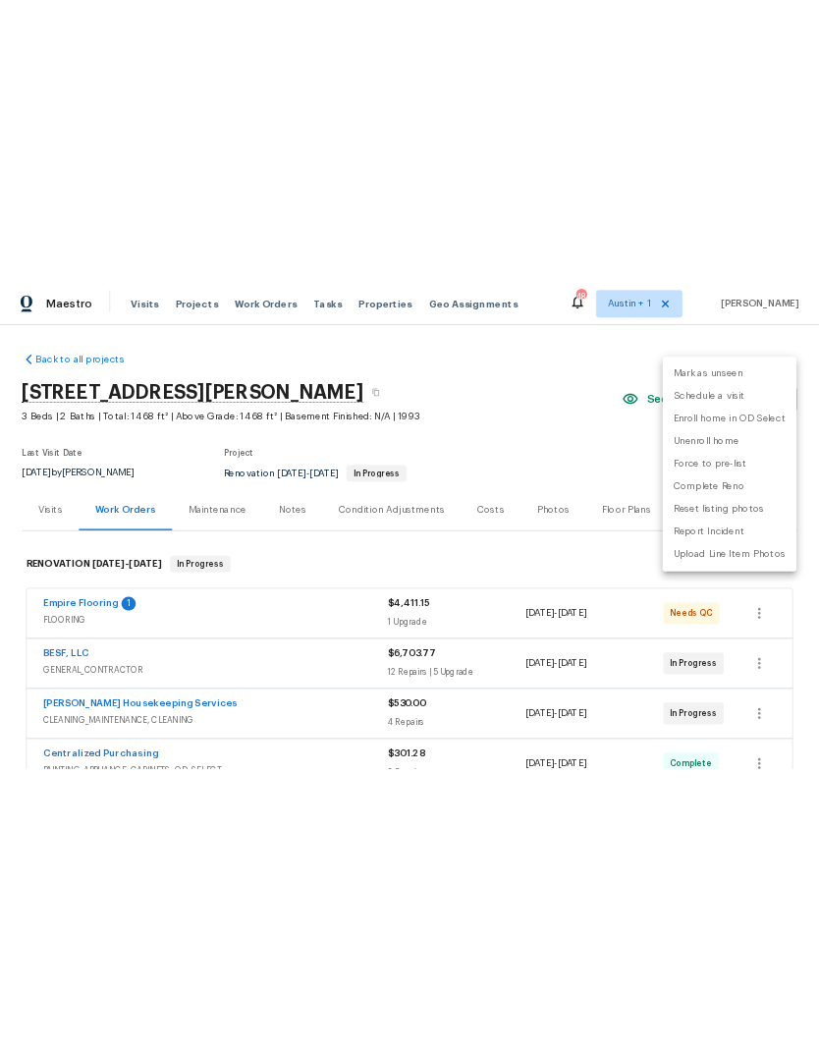
scroll to position [0, 0]
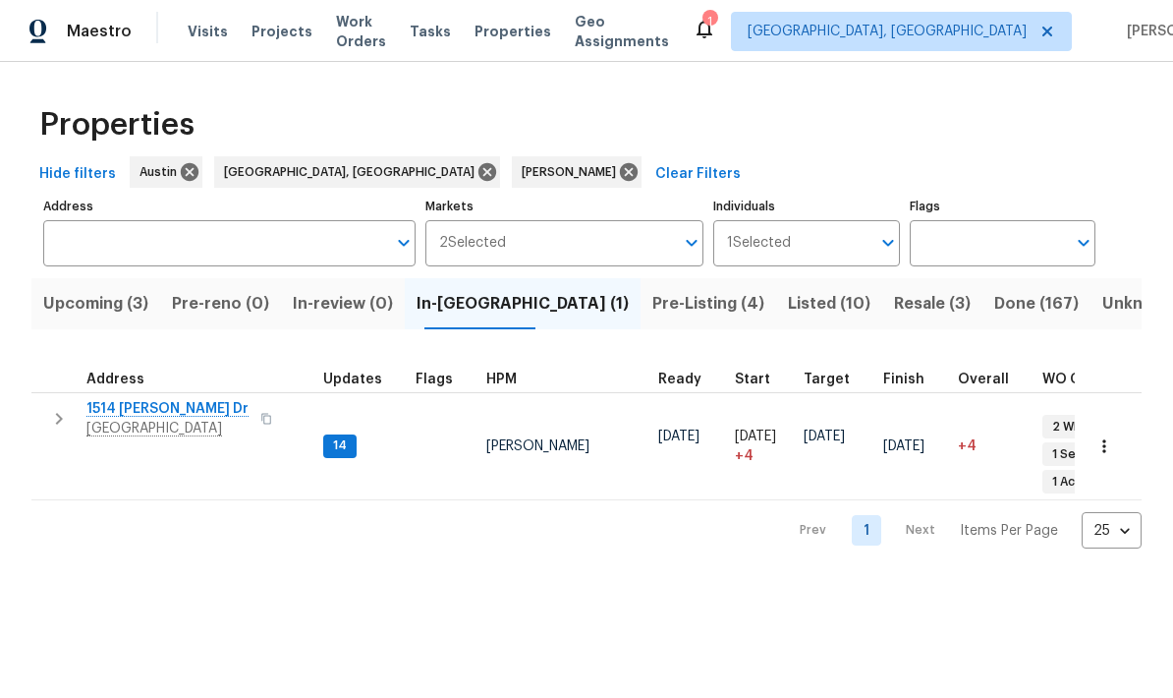
click at [894, 302] on span "Resale (3)" at bounding box center [932, 304] width 77 height 28
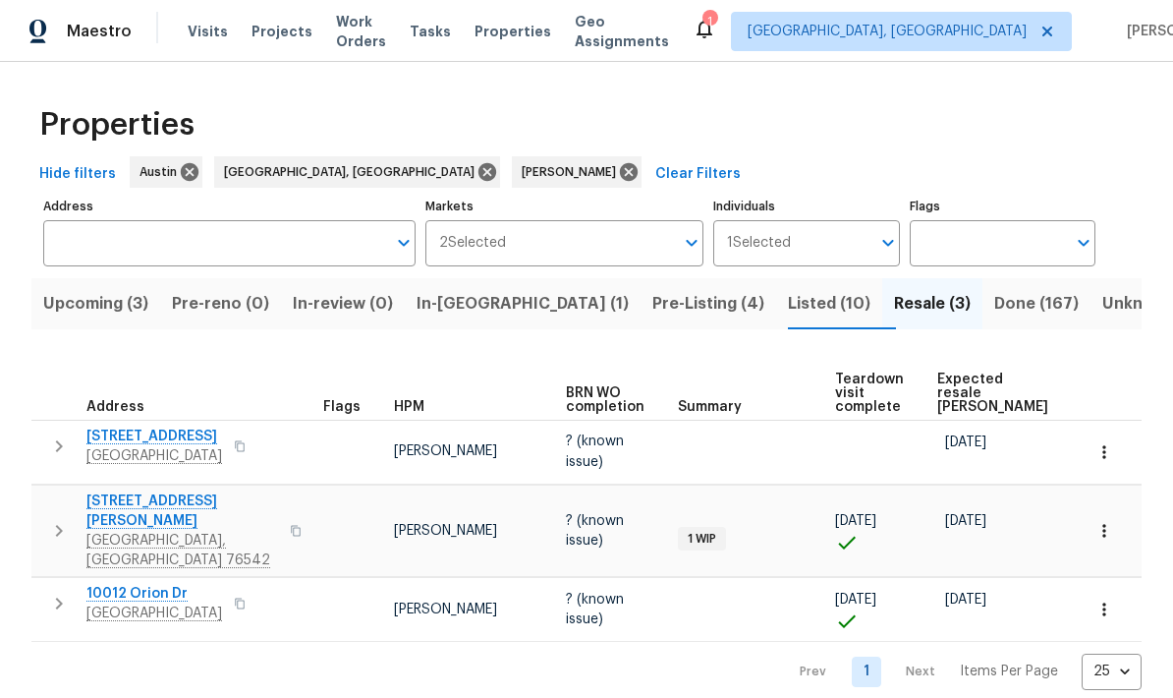
click at [788, 312] on span "Listed (10)" at bounding box center [829, 304] width 83 height 28
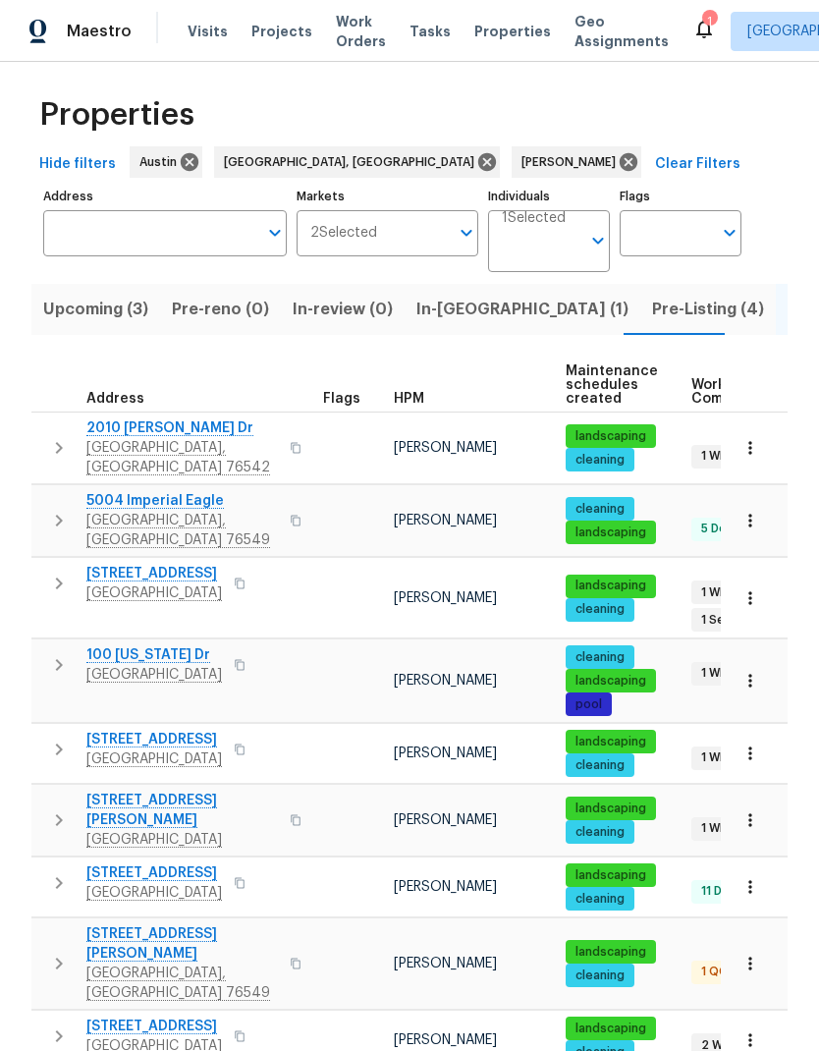
scroll to position [9, 0]
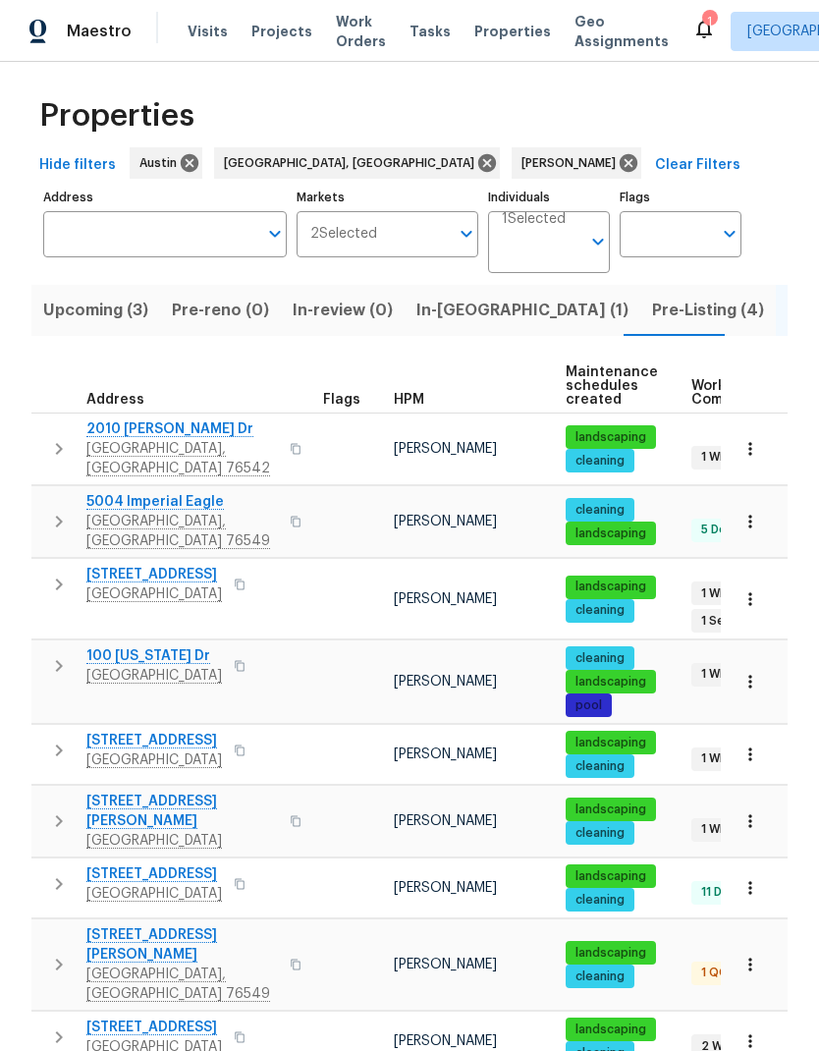
click at [169, 646] on span "100 [US_STATE] Dr" at bounding box center [154, 656] width 136 height 20
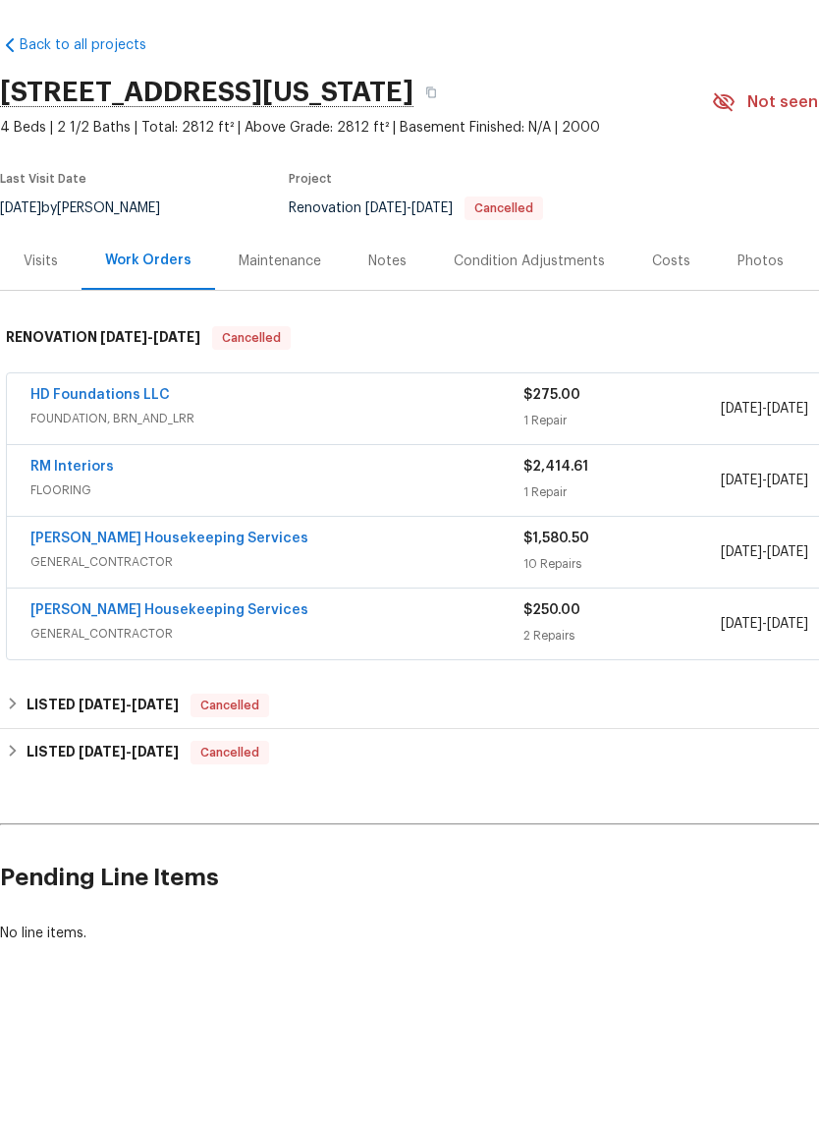
click at [412, 690] on span "GENERAL_CONTRACTOR" at bounding box center [276, 700] width 493 height 20
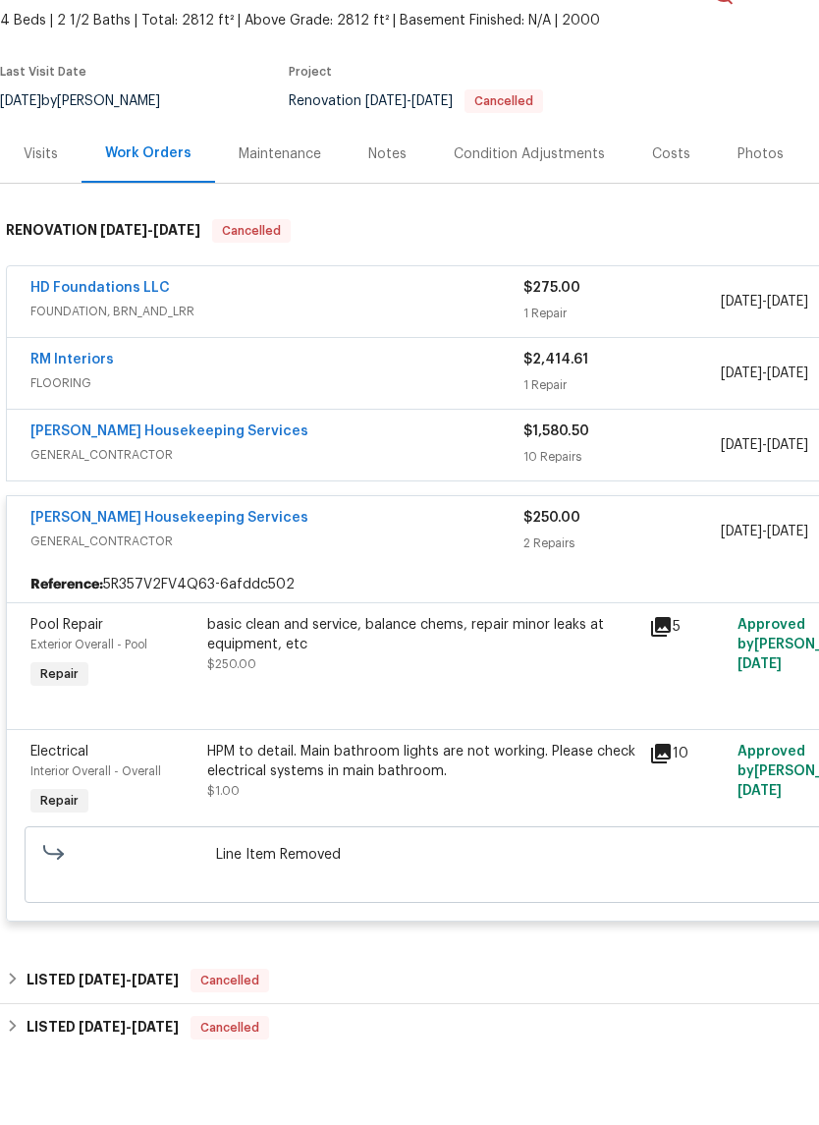
scroll to position [110, 0]
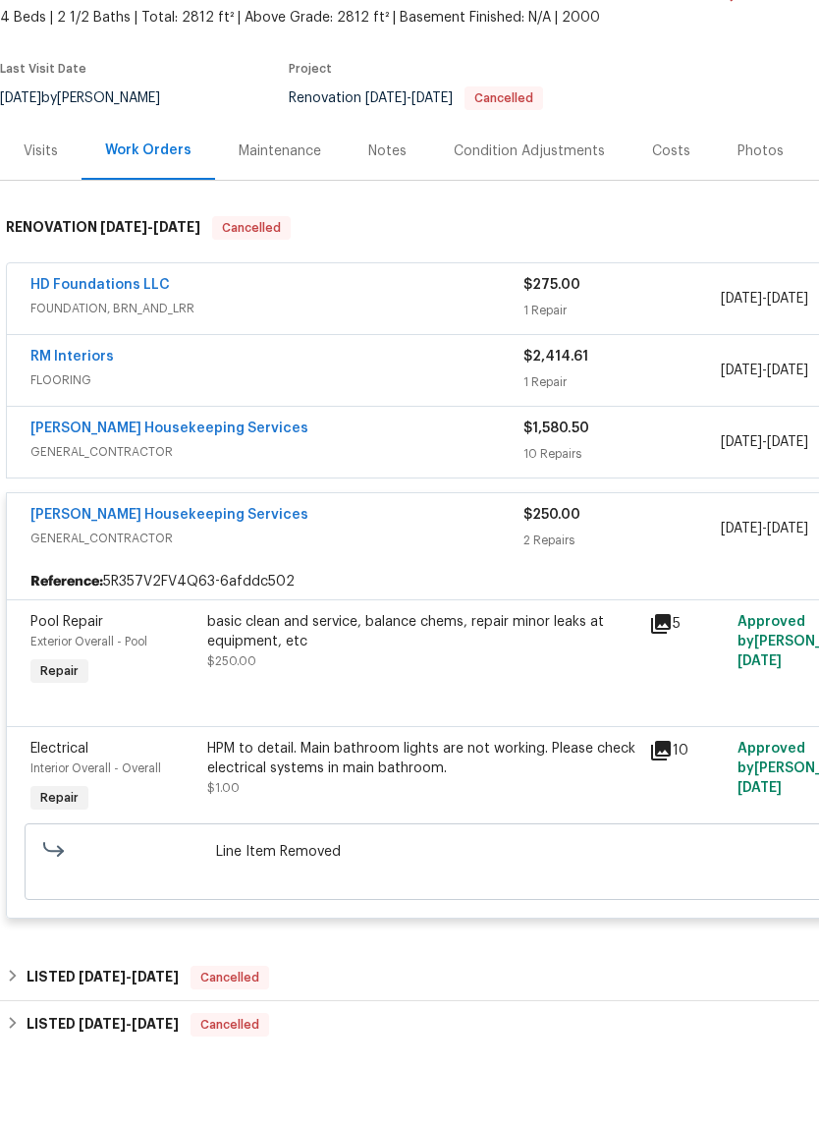
click at [450, 571] on div "[PERSON_NAME] Housekeeping Services GENERAL_CONTRACTOR" at bounding box center [276, 594] width 493 height 47
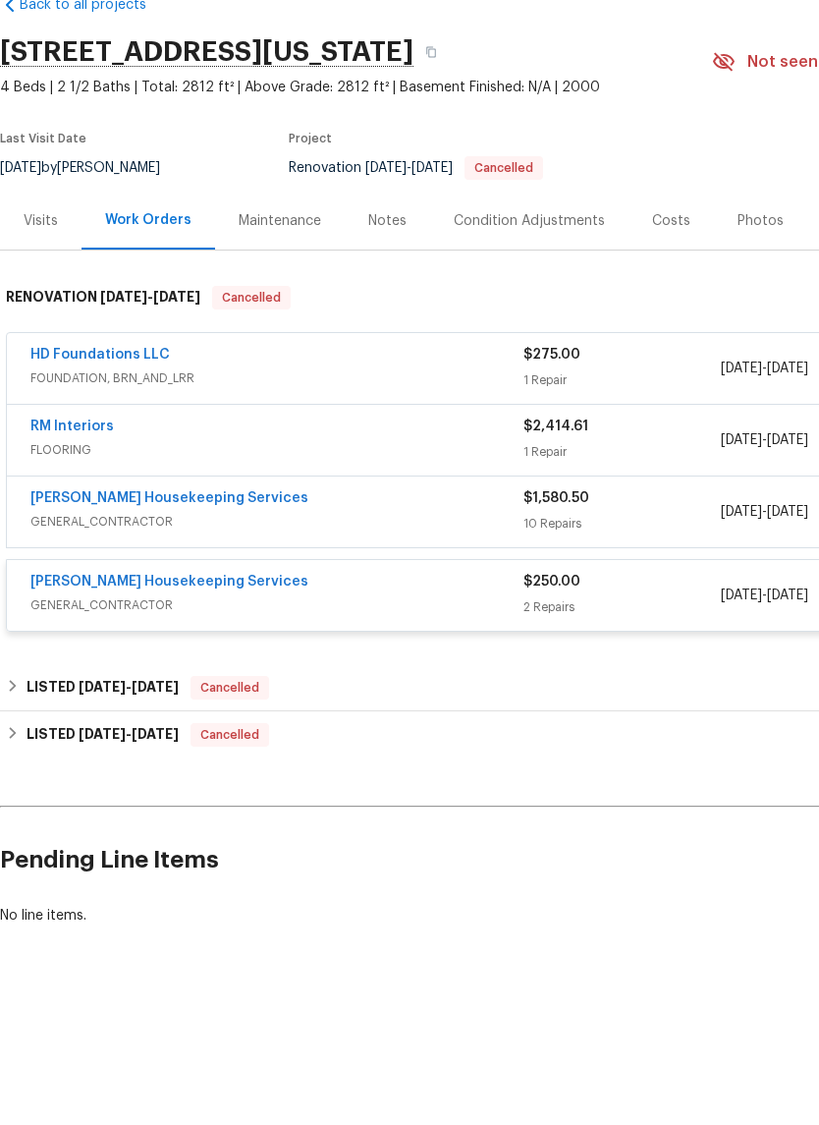
scroll to position [0, 0]
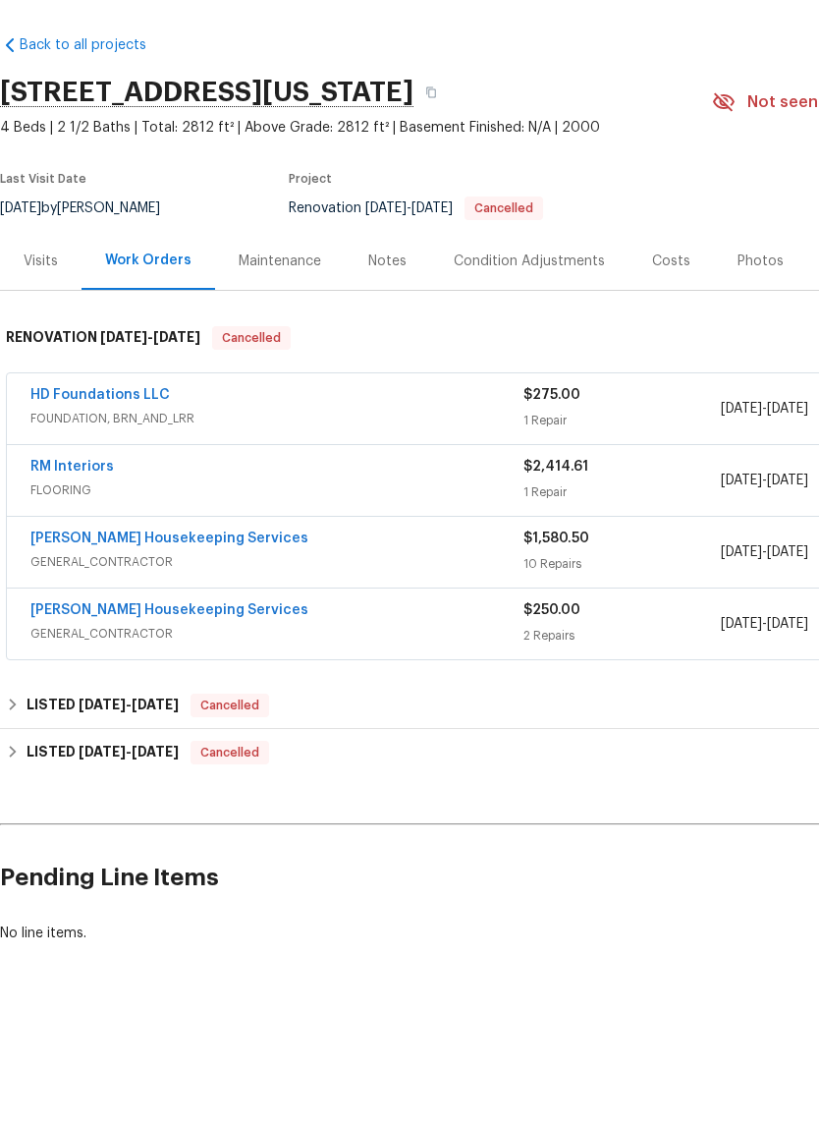
click at [454, 594] on div "[PERSON_NAME] Housekeeping Services" at bounding box center [276, 606] width 493 height 24
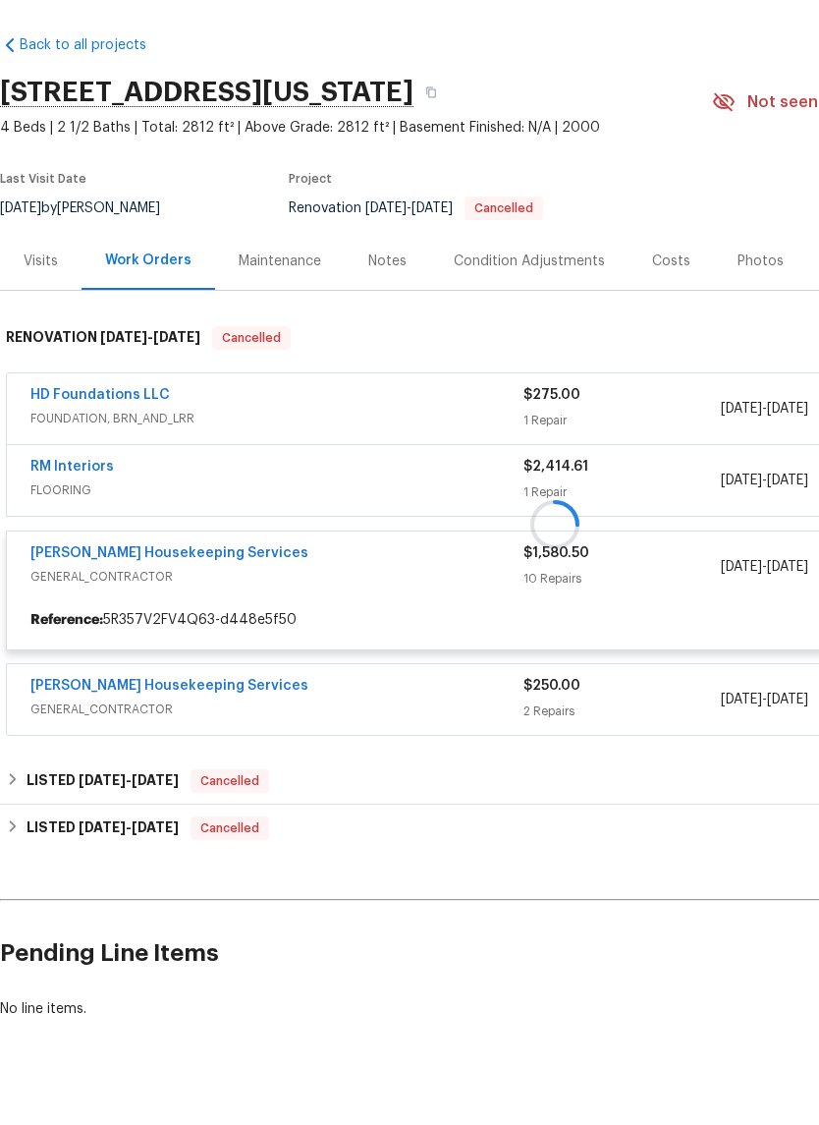
click at [449, 575] on div at bounding box center [555, 589] width 1110 height 435
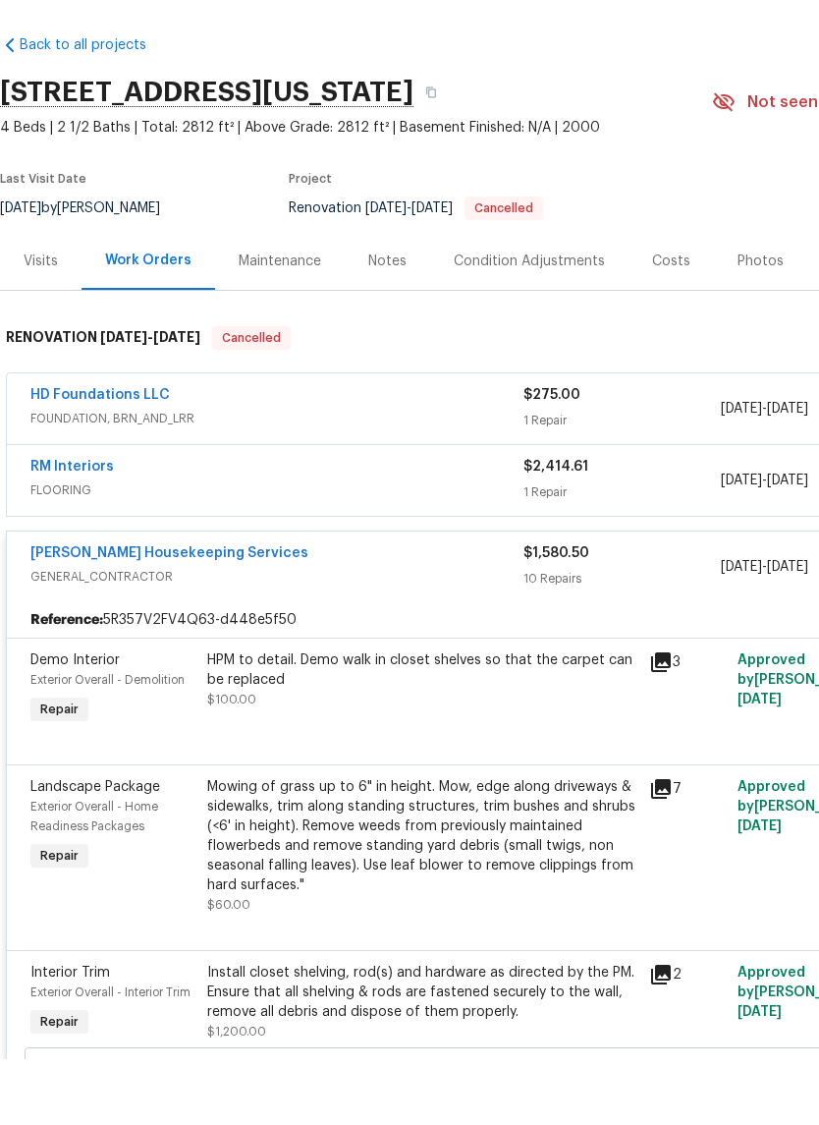
click at [420, 609] on div "[PERSON_NAME] Housekeeping Services" at bounding box center [276, 621] width 493 height 24
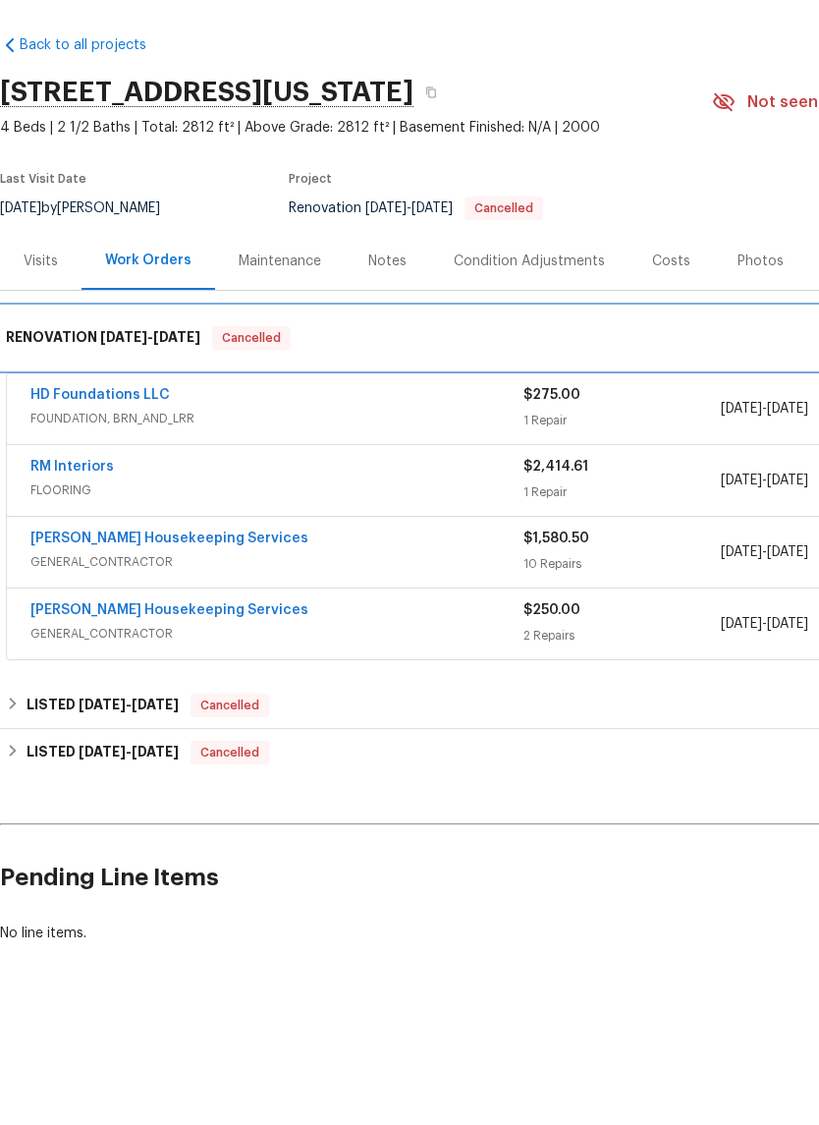
click at [140, 372] on div "RENOVATION [DATE] - [DATE] Cancelled" at bounding box center [555, 403] width 1110 height 63
click at [156, 372] on div "RENOVATION [DATE] - [DATE] Cancelled" at bounding box center [555, 403] width 1110 height 63
click at [147, 396] on span "[DATE]" at bounding box center [123, 403] width 47 height 14
click at [140, 396] on span "[DATE]" at bounding box center [123, 403] width 47 height 14
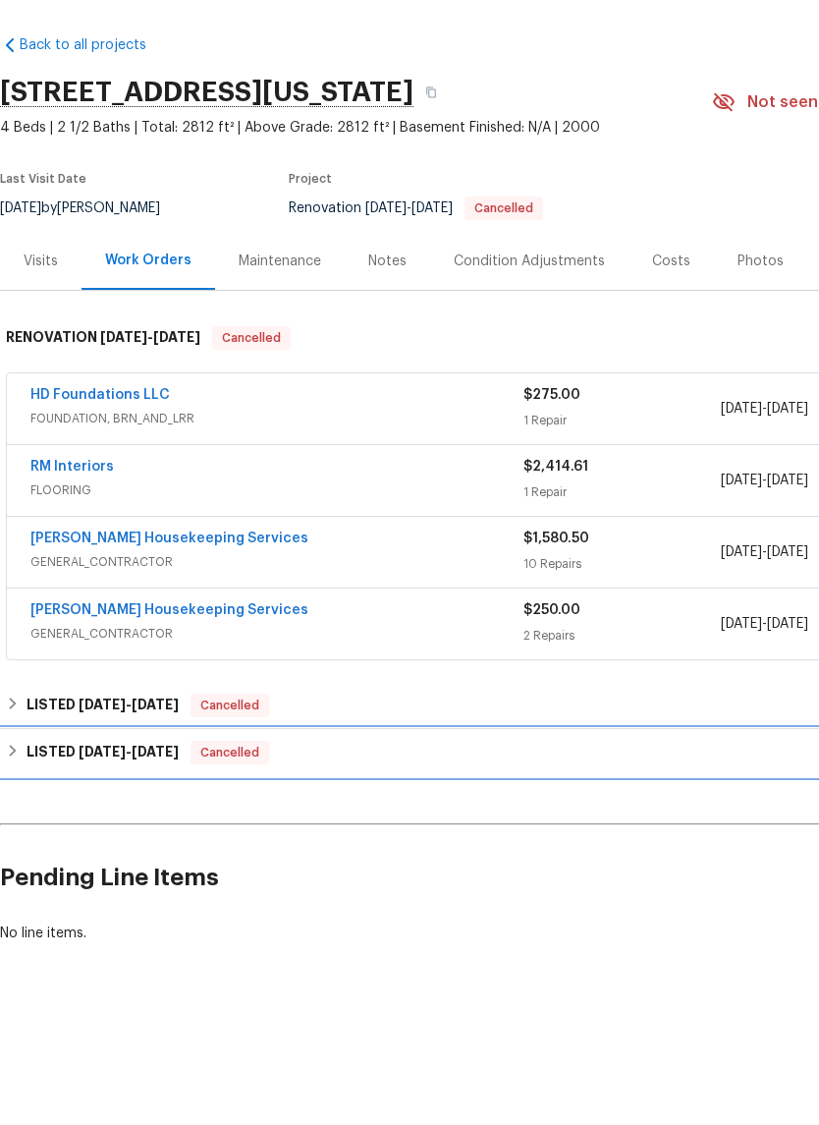
click at [482, 795] on div "LISTED [DATE] - [DATE] Cancelled" at bounding box center [555, 818] width 1110 height 47
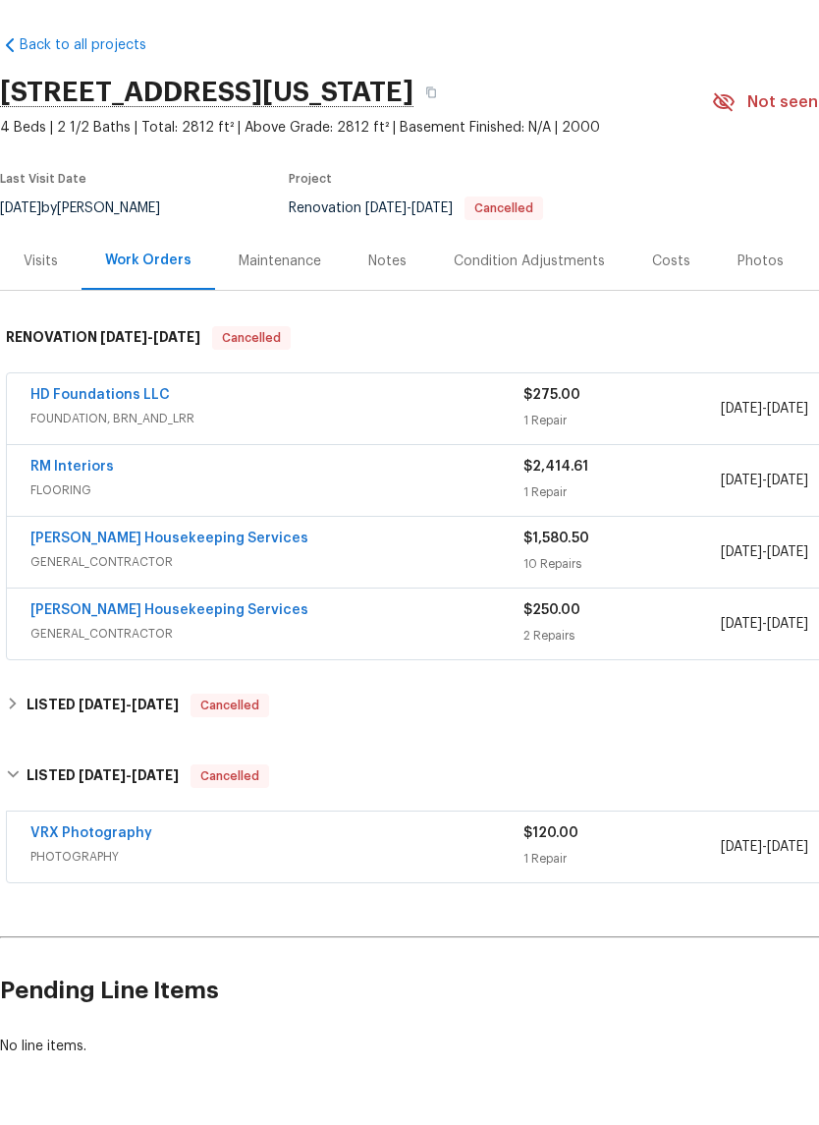
click at [461, 889] on div "VRX Photography" at bounding box center [276, 901] width 493 height 24
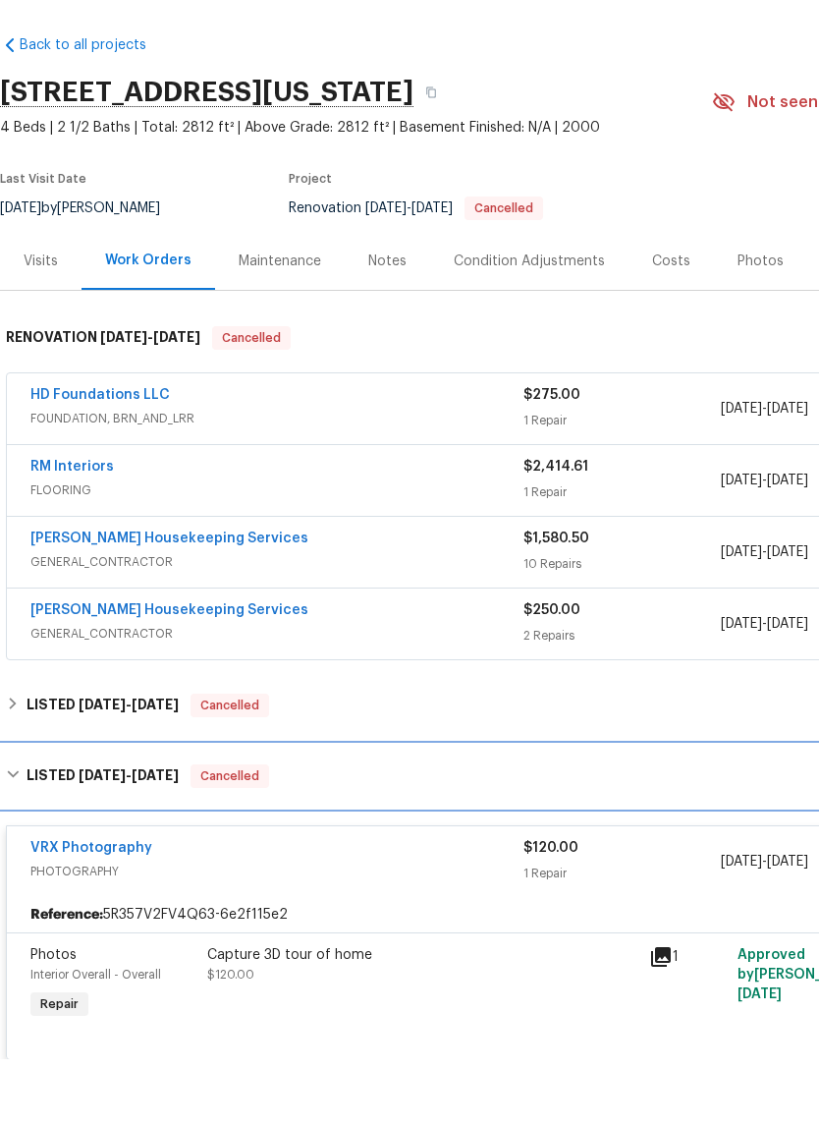
click at [458, 830] on div "LISTED [DATE] - [DATE] Cancelled" at bounding box center [555, 842] width 1098 height 24
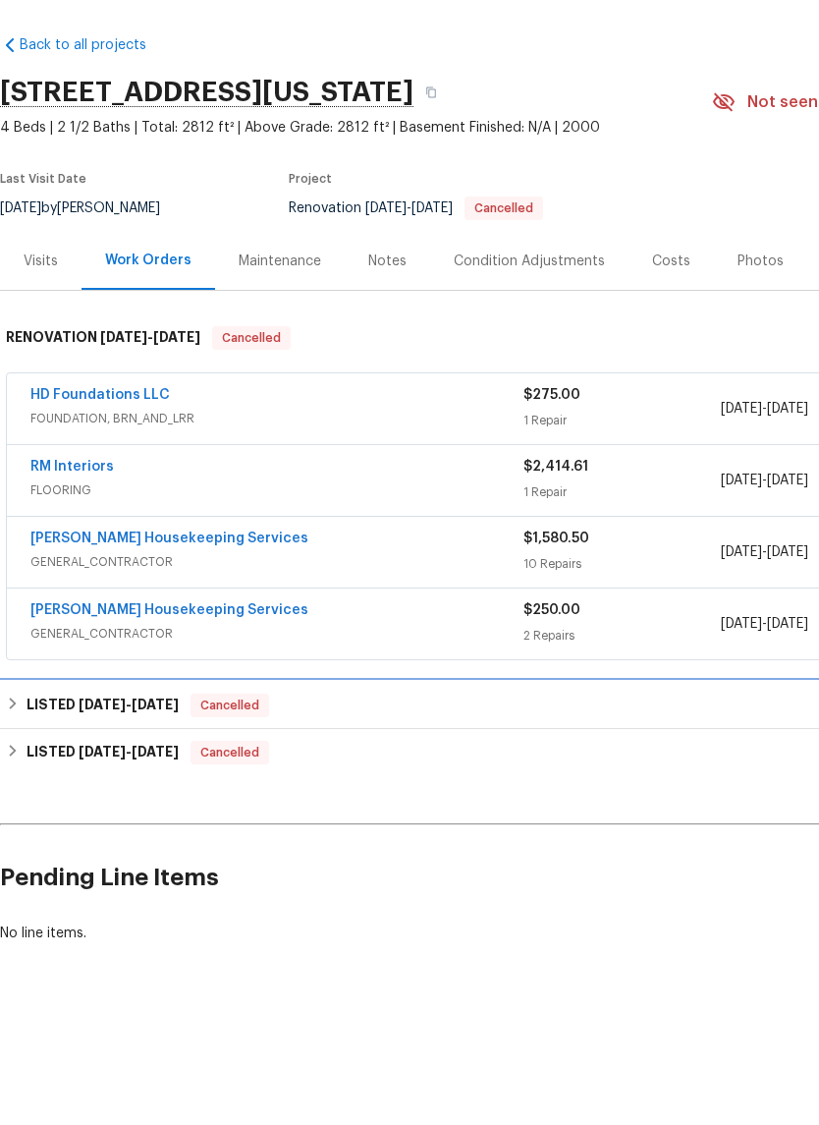
click at [481, 759] on div "LISTED [DATE] - [DATE] Cancelled" at bounding box center [555, 771] width 1098 height 24
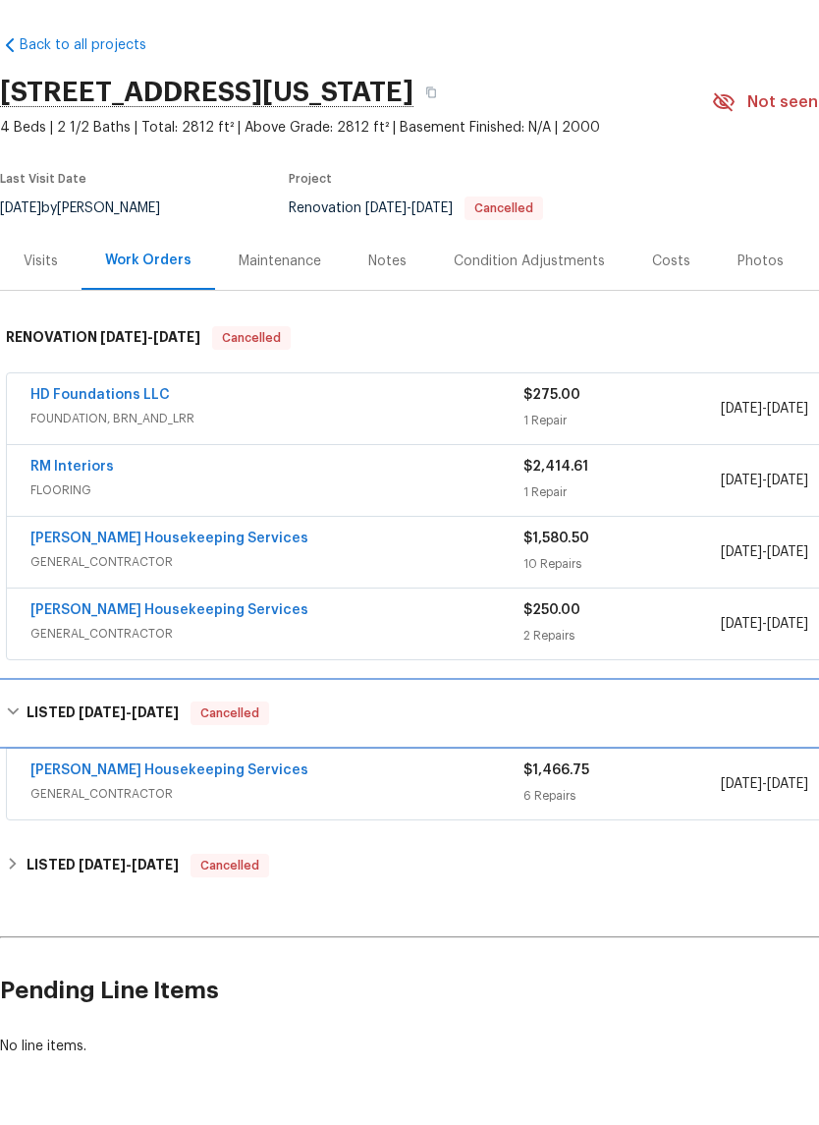
click at [471, 767] on div "LISTED [DATE] - [DATE] Cancelled" at bounding box center [555, 779] width 1098 height 24
